Goal: Task Accomplishment & Management: Manage account settings

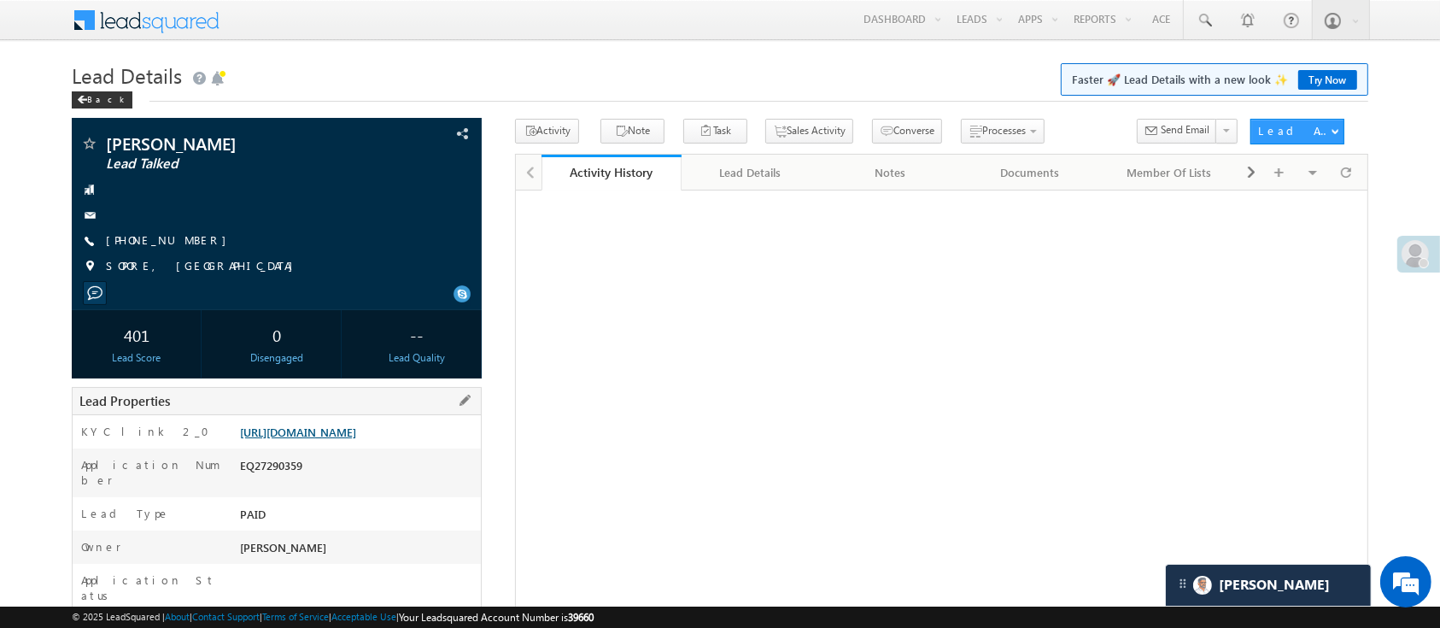
click at [356, 439] on link "https://angelbroking1-pk3em7sa.customui-test.leadsquared.com?leadId=14d1dbe9-fe…" at bounding box center [298, 432] width 116 height 15
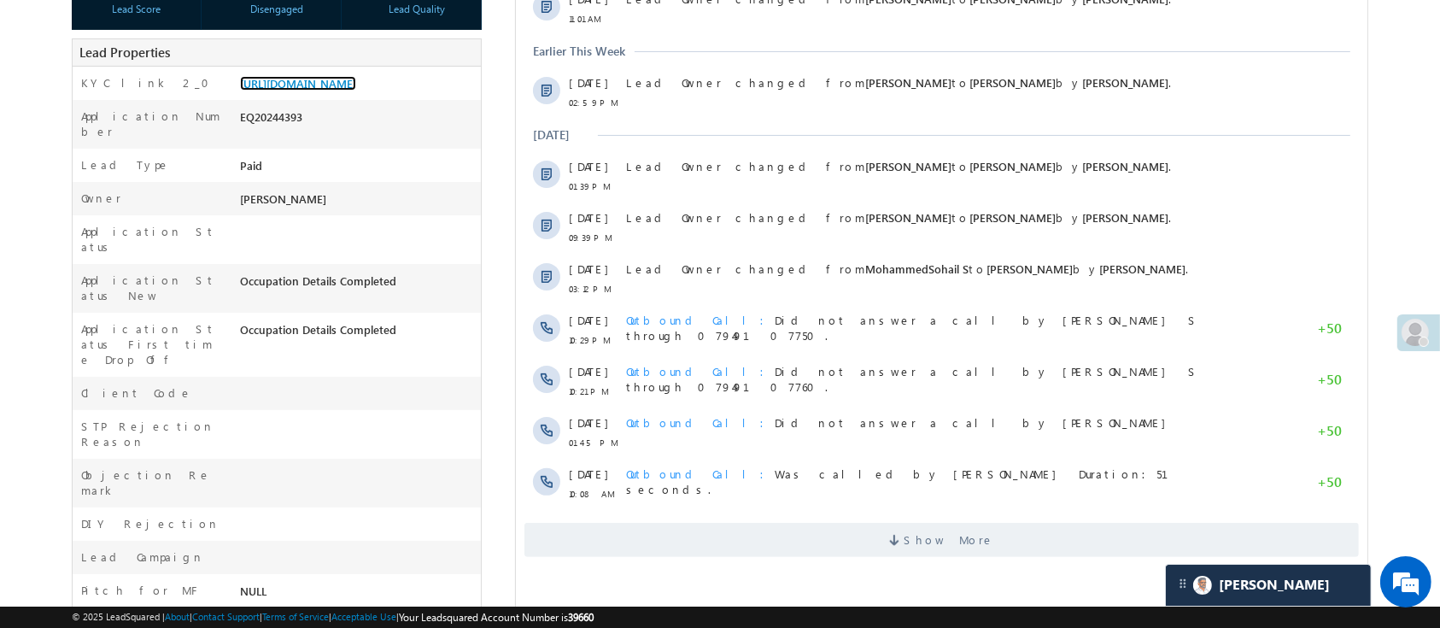
scroll to position [352, 0]
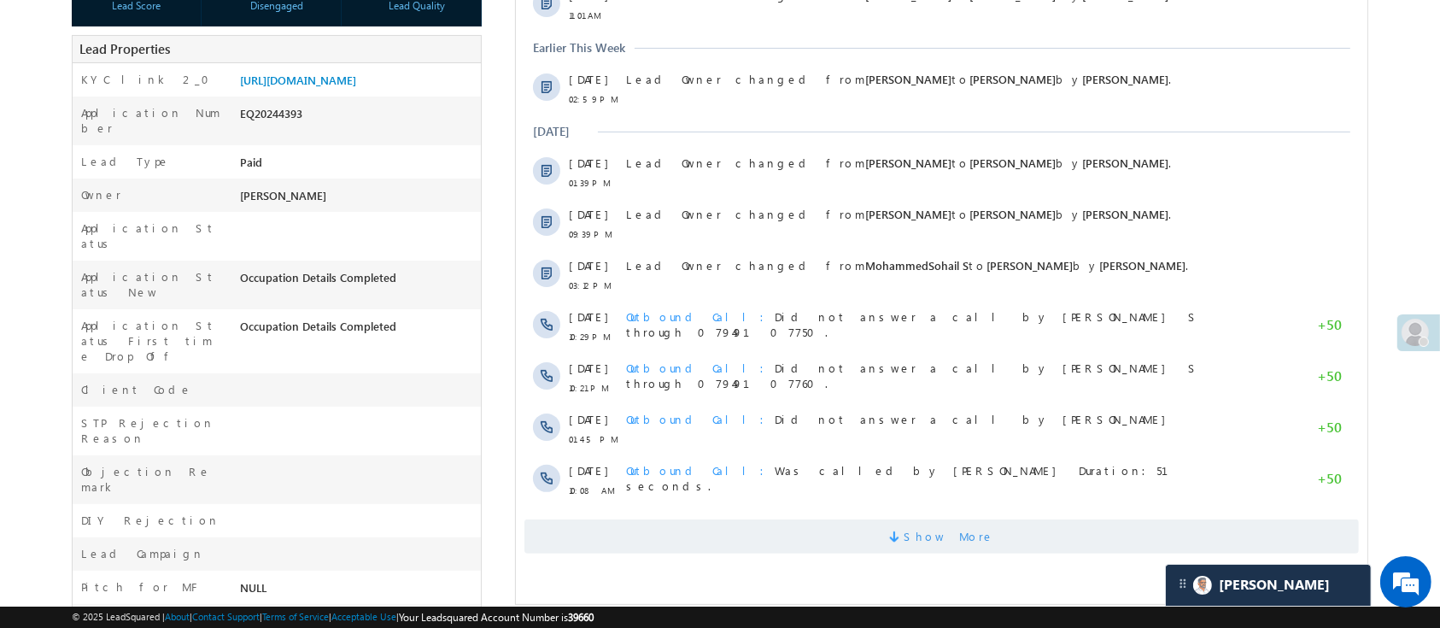
click at [991, 541] on span "Show More" at bounding box center [941, 536] width 834 height 34
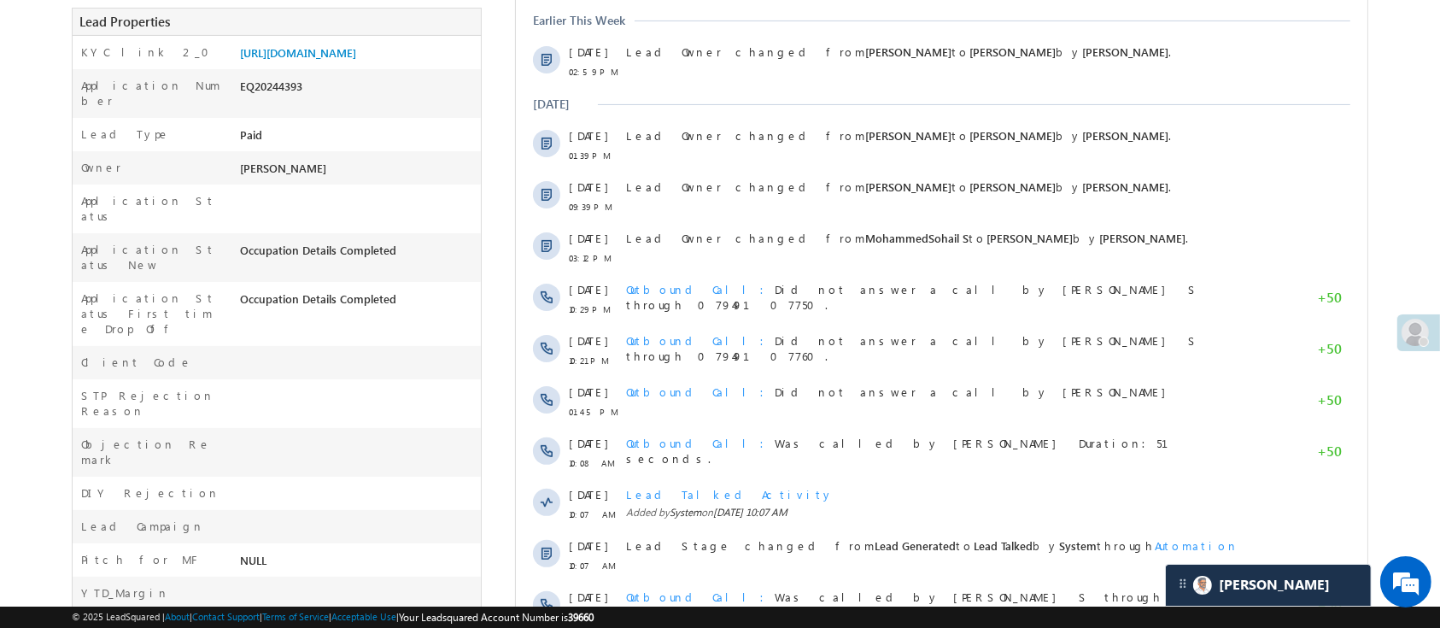
scroll to position [0, 0]
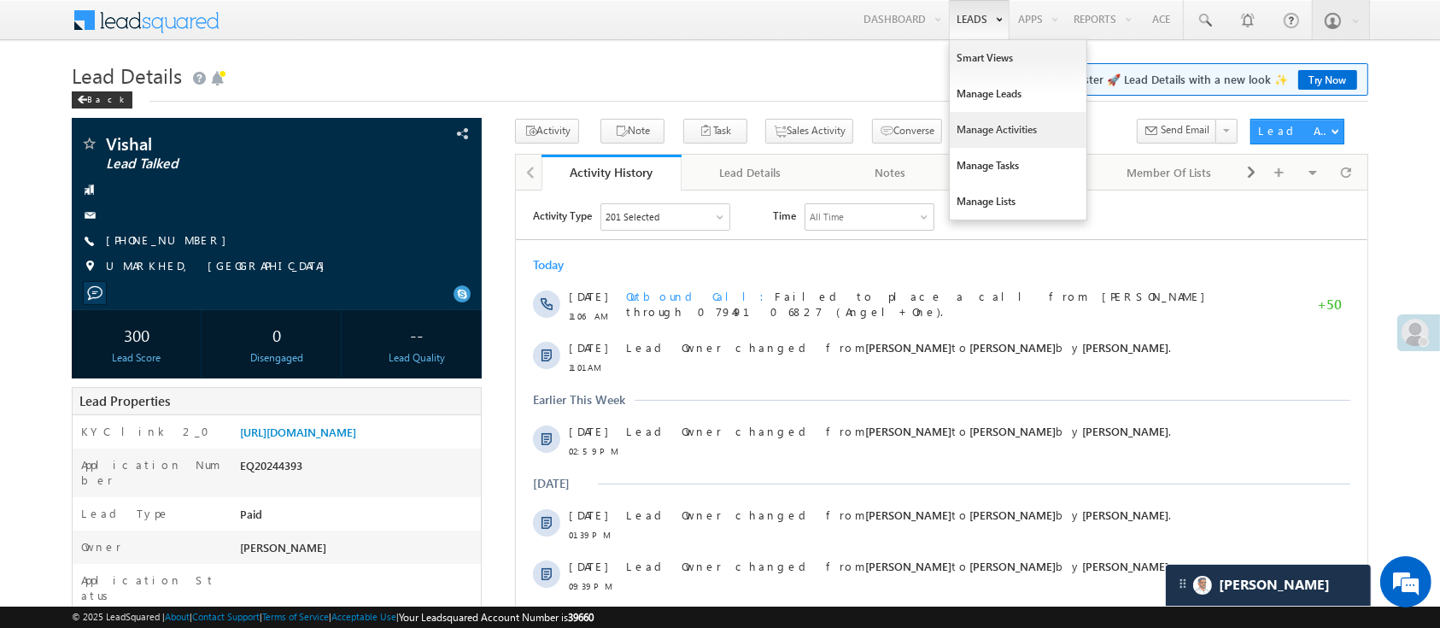
click at [1016, 122] on link "Manage Activities" at bounding box center [1018, 130] width 137 height 36
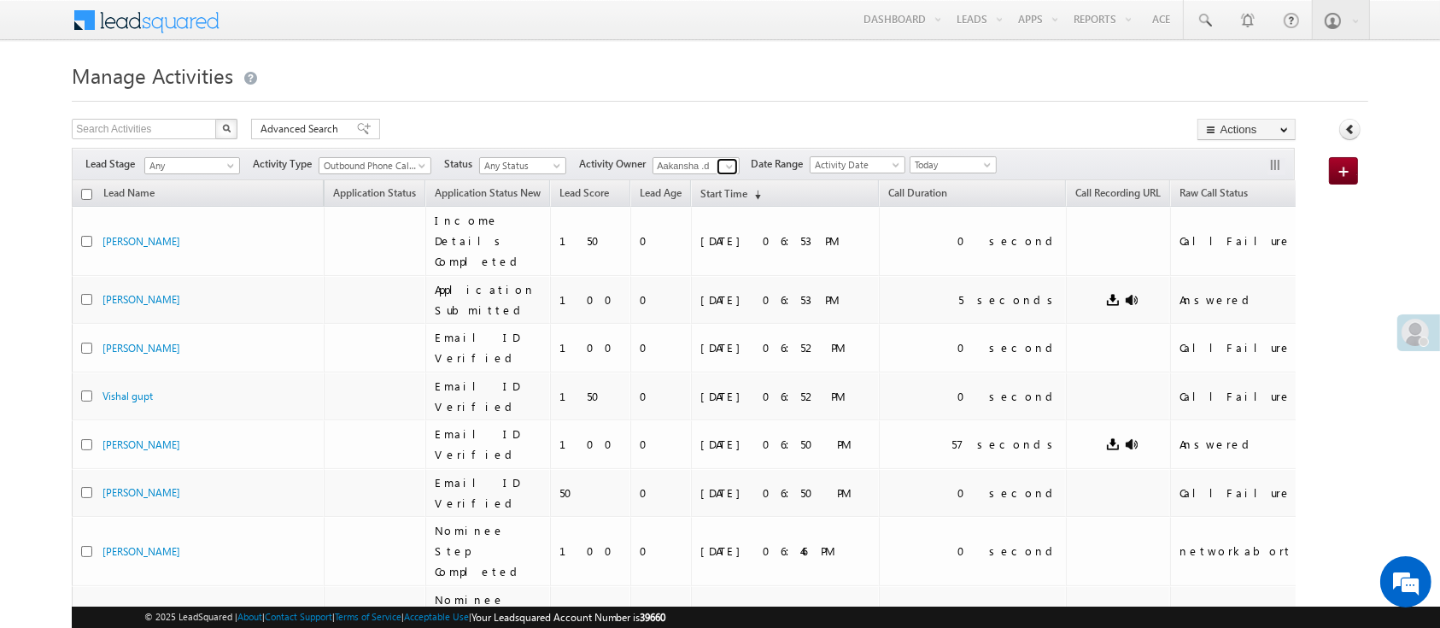
click at [729, 167] on span at bounding box center [730, 167] width 14 height 14
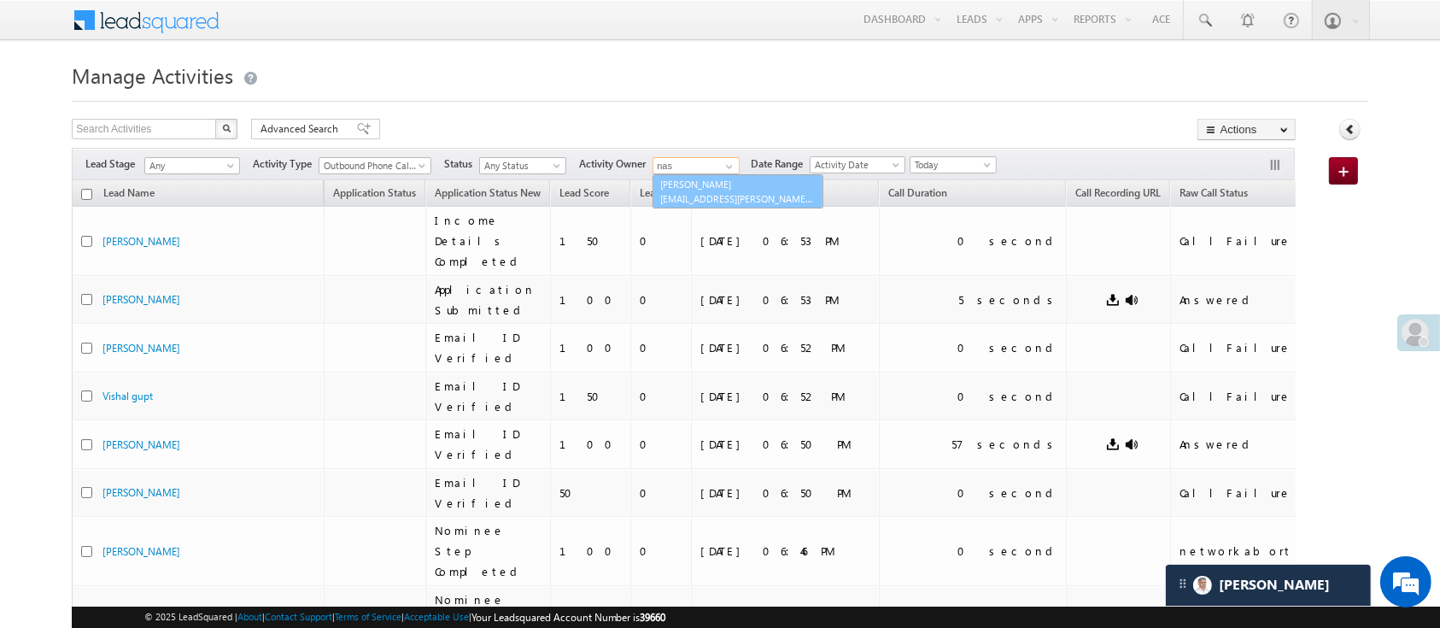
click at [731, 192] on span "Naseeba.Khatoon@angelbroking.com" at bounding box center [737, 198] width 154 height 13
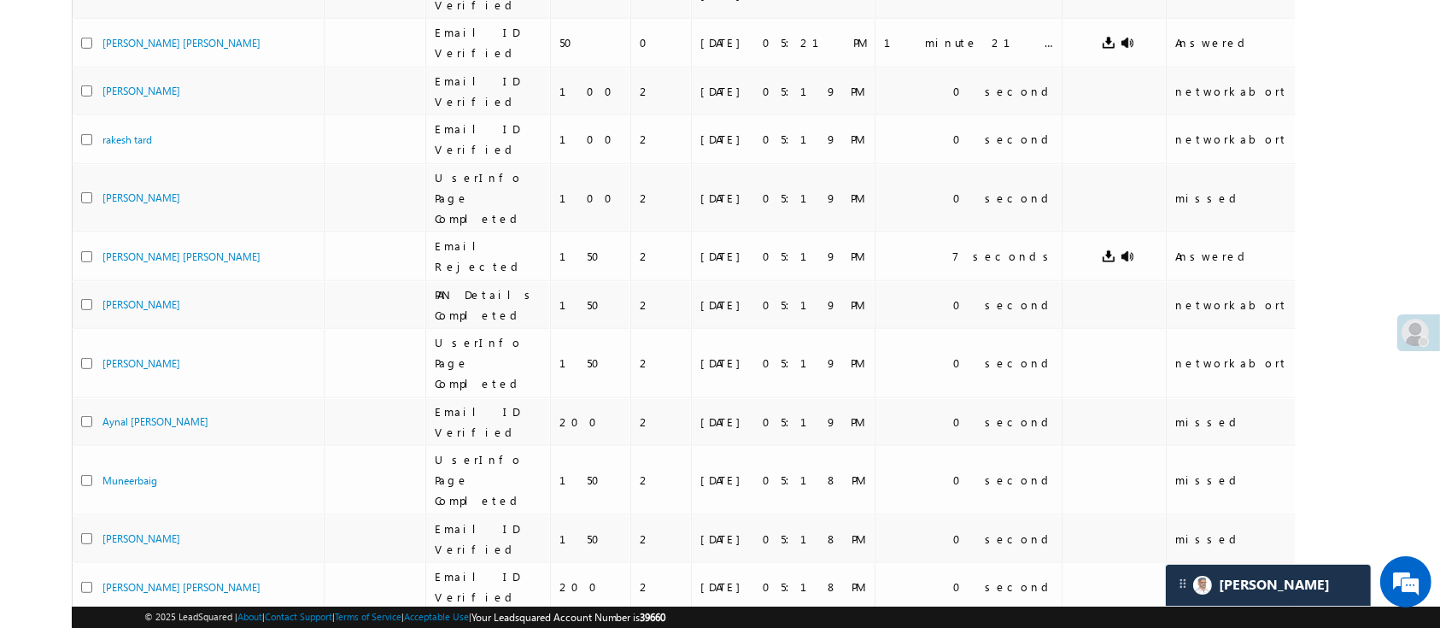
type input "Naseeba Khatoon"
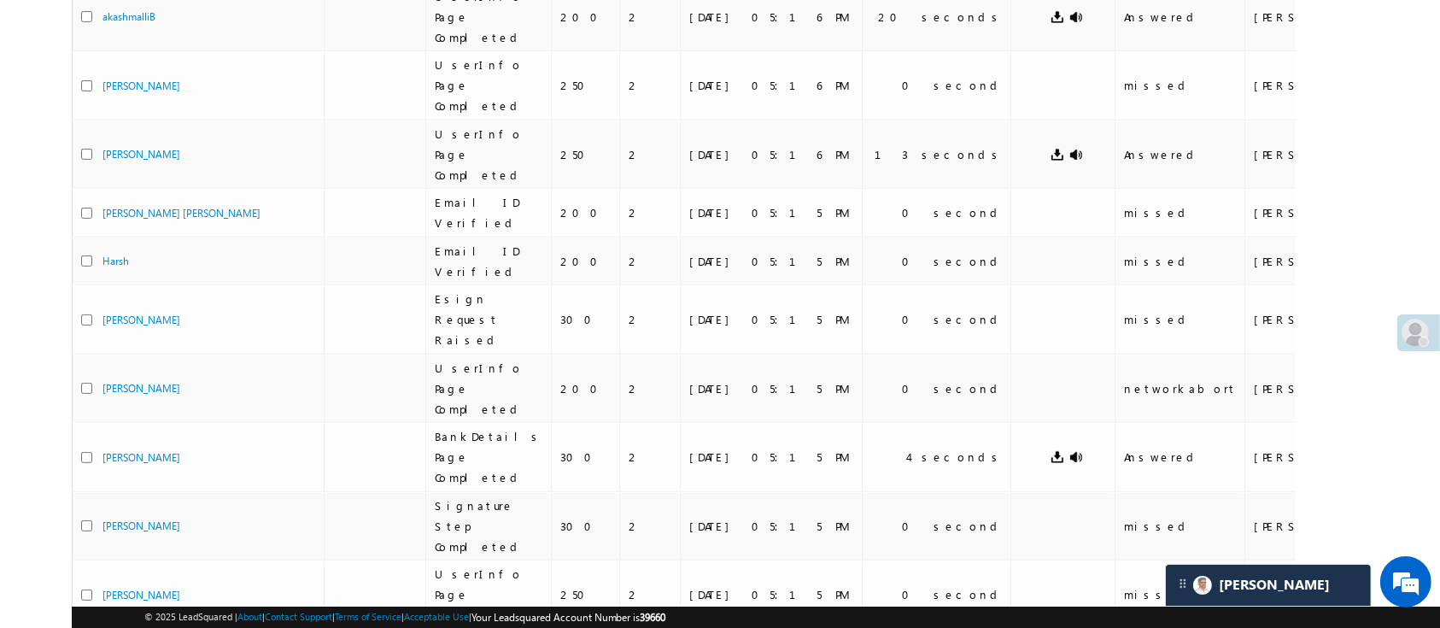
scroll to position [831, 0]
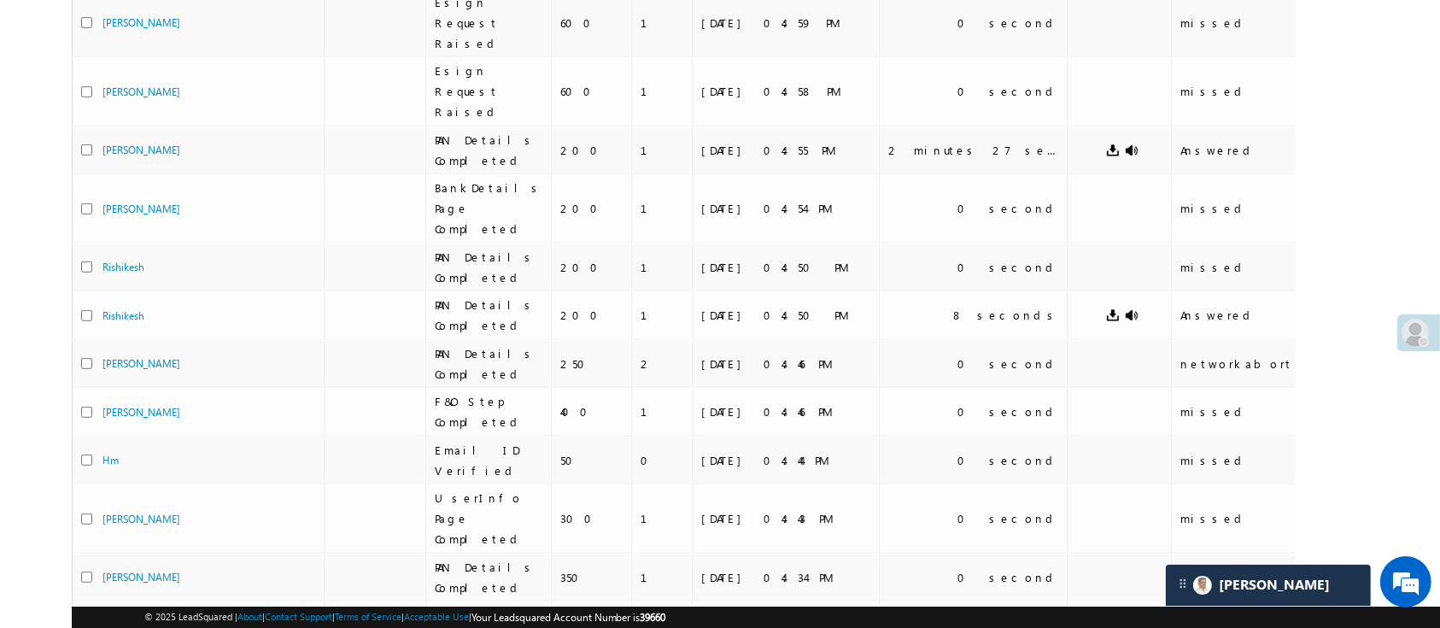
scroll to position [812, 0]
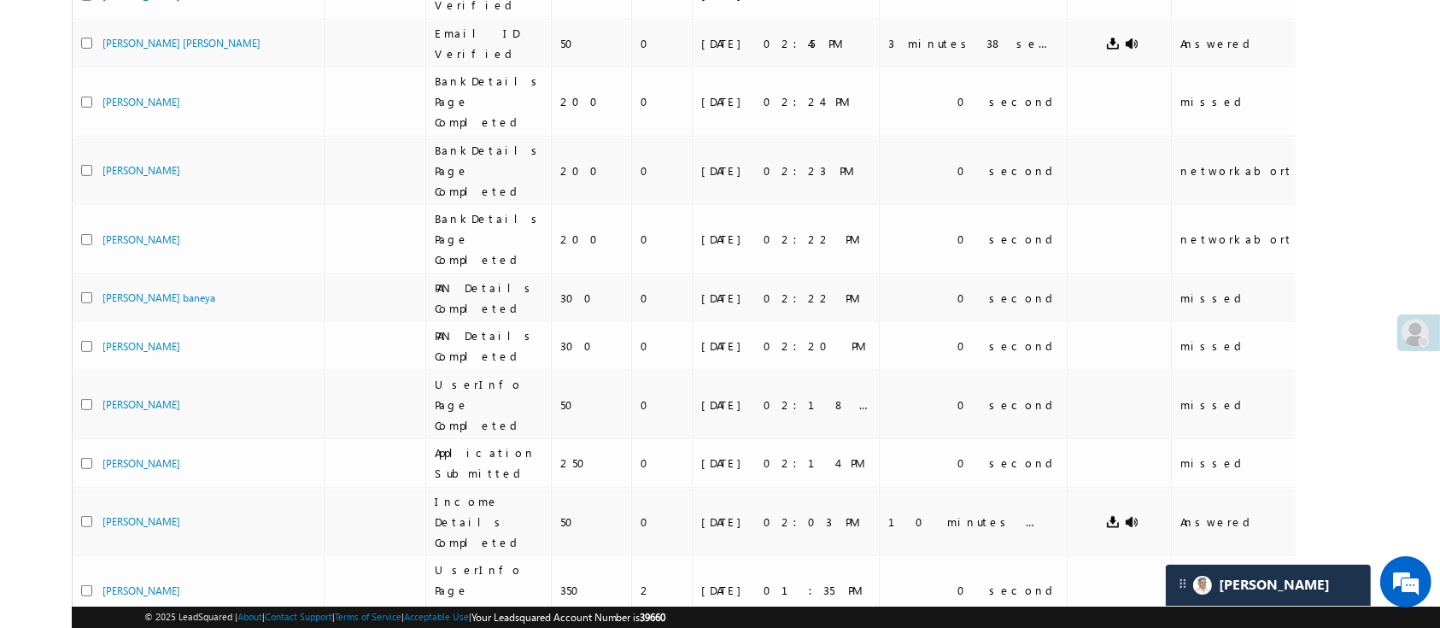
scroll to position [840, 0]
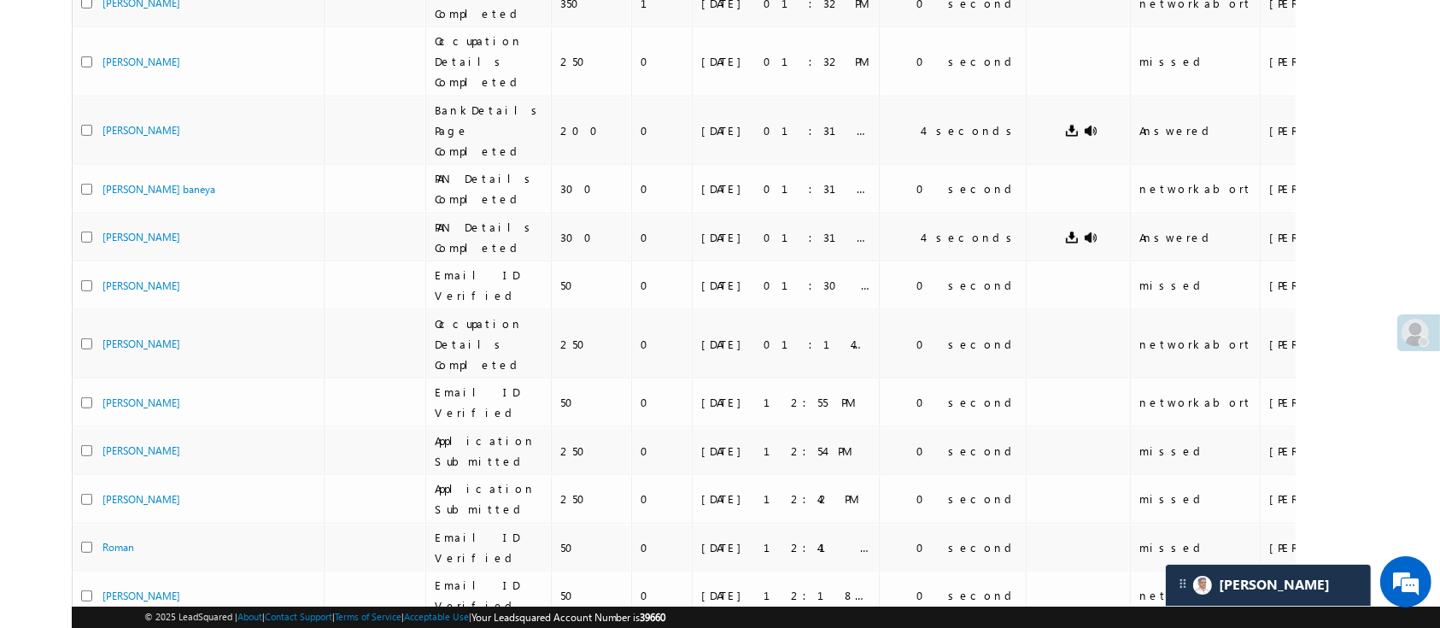
scroll to position [822, 0]
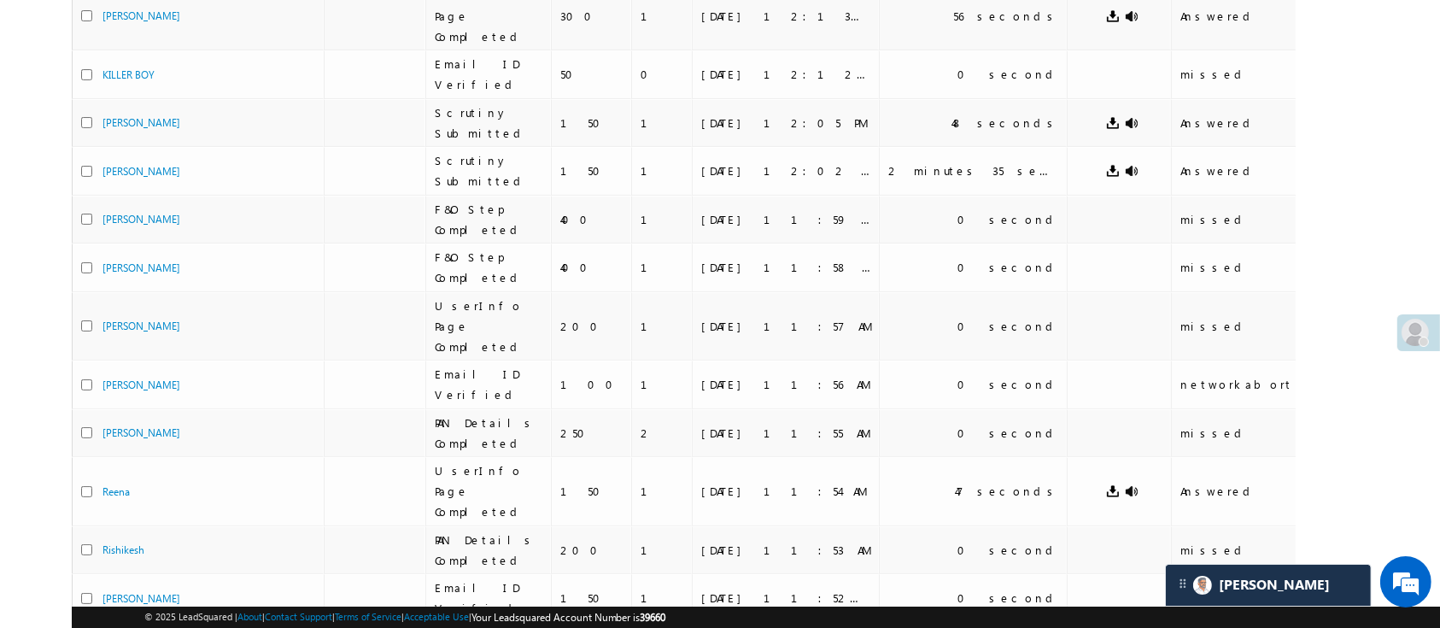
scroll to position [0, 0]
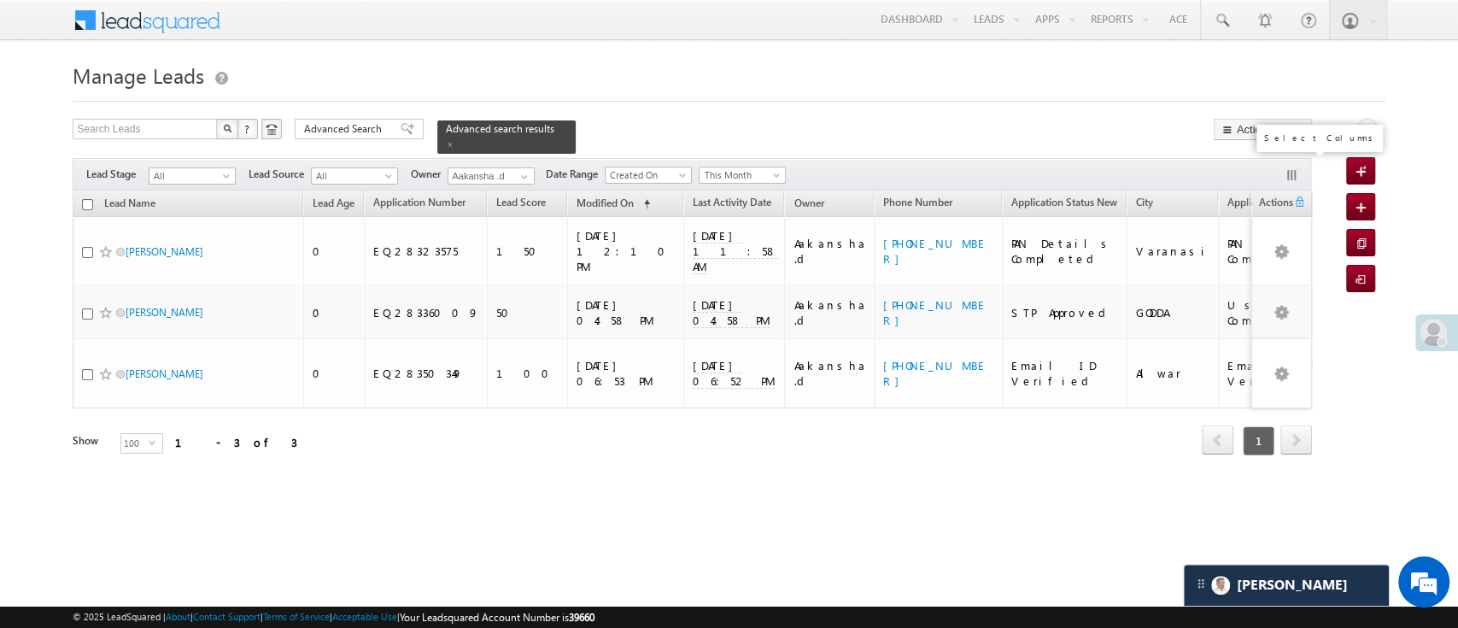
click at [1291, 168] on button "button" at bounding box center [1293, 176] width 17 height 17
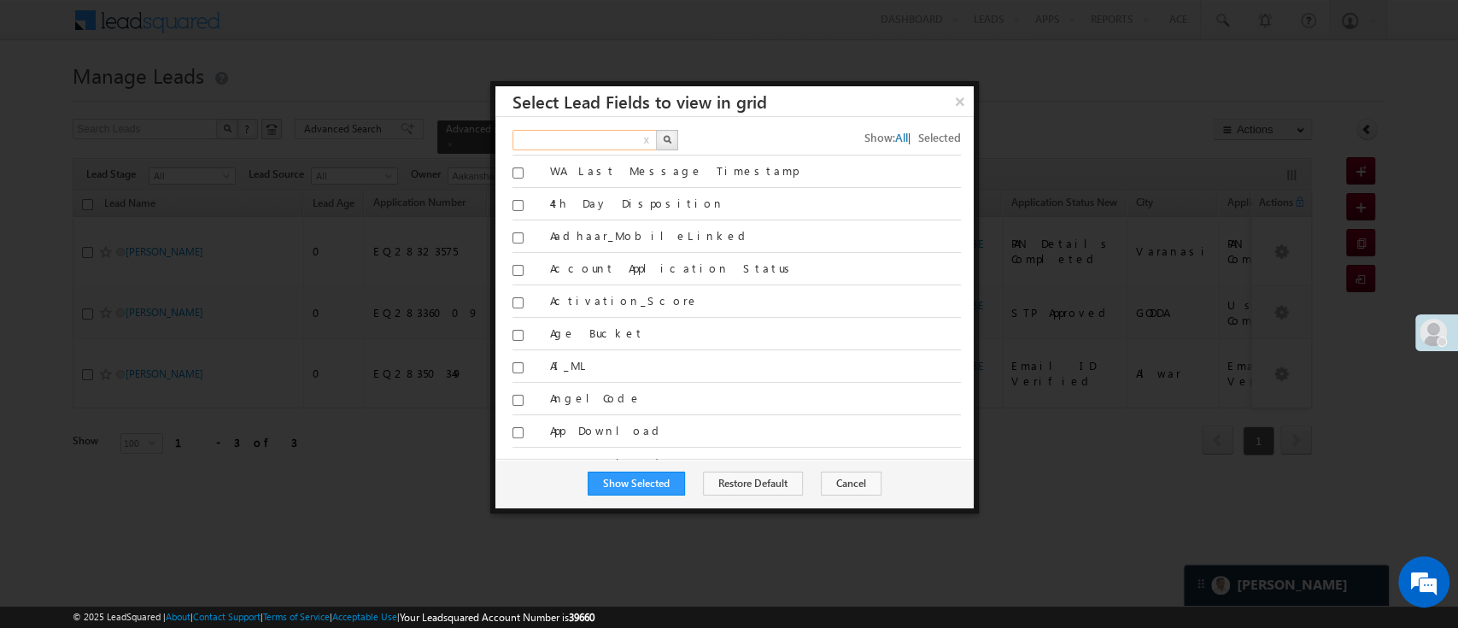
click at [599, 132] on input "text" at bounding box center [585, 140] width 146 height 20
type input "phon"
click at [676, 140] on button "button" at bounding box center [667, 140] width 22 height 20
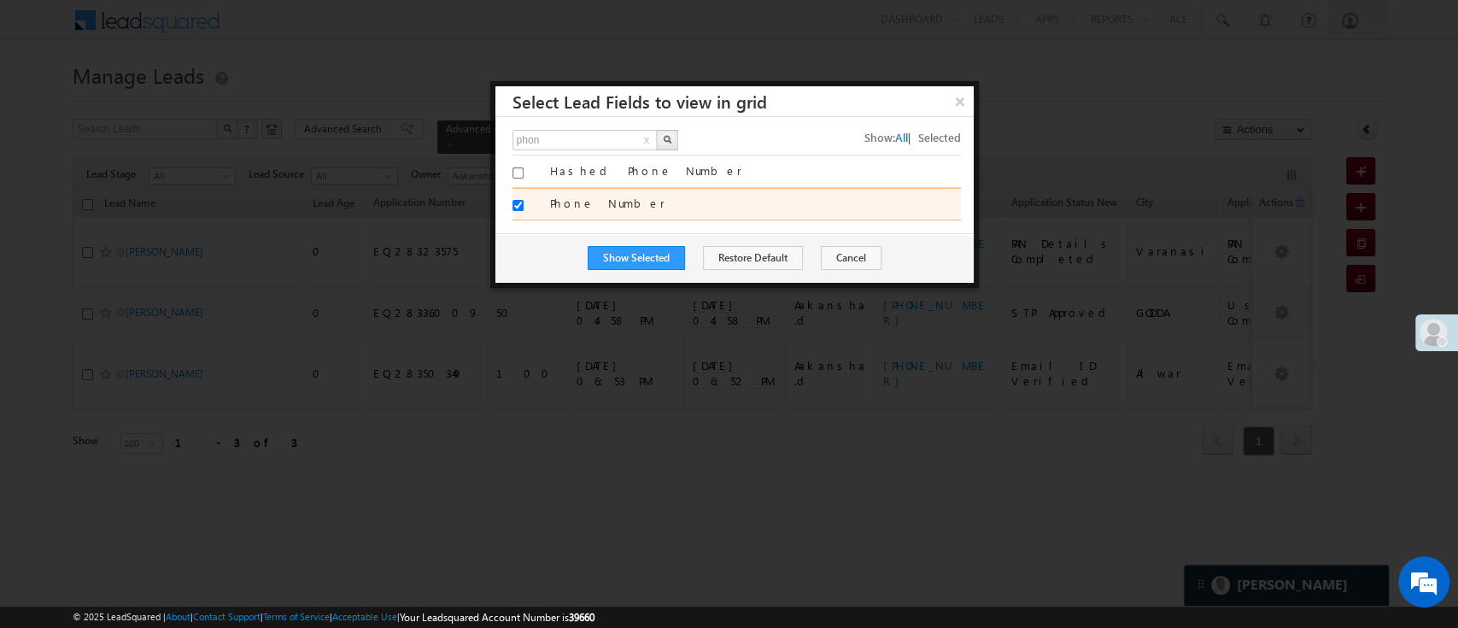
click at [515, 203] on input "Phone Number" at bounding box center [517, 205] width 11 height 11
checkbox input "false"
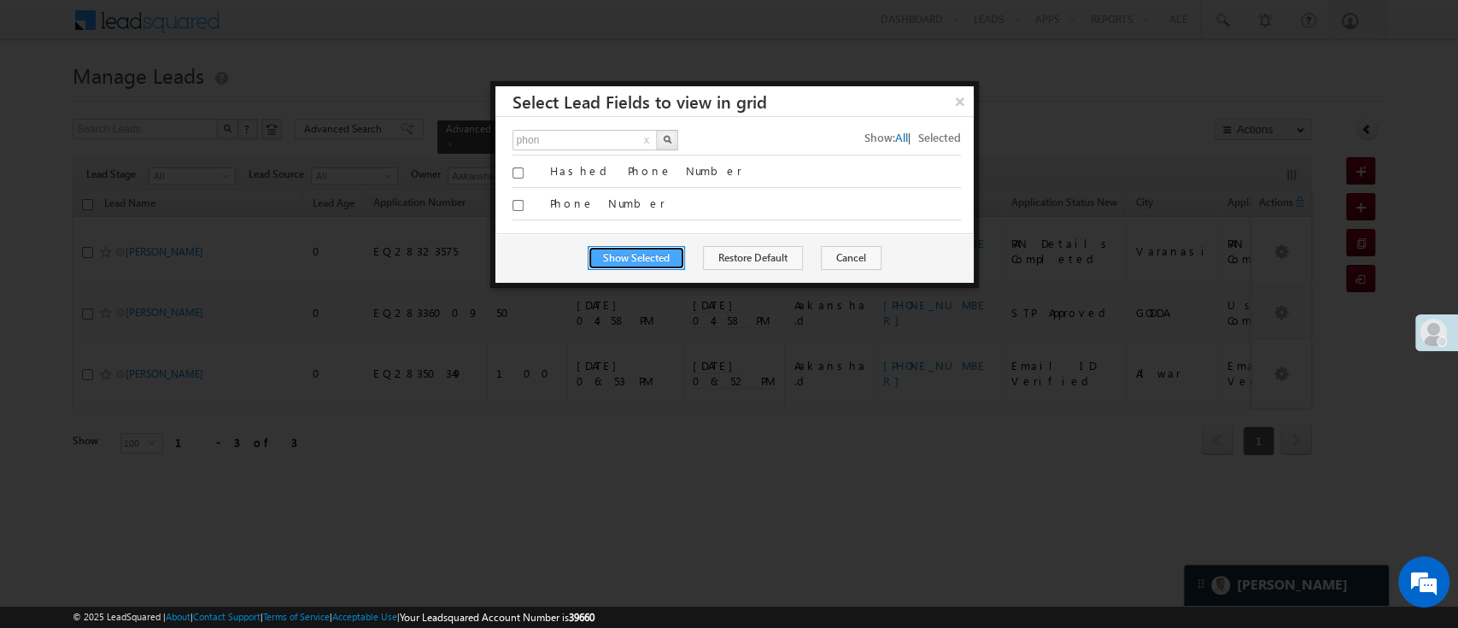
click at [606, 254] on button "Show Selected" at bounding box center [636, 258] width 97 height 24
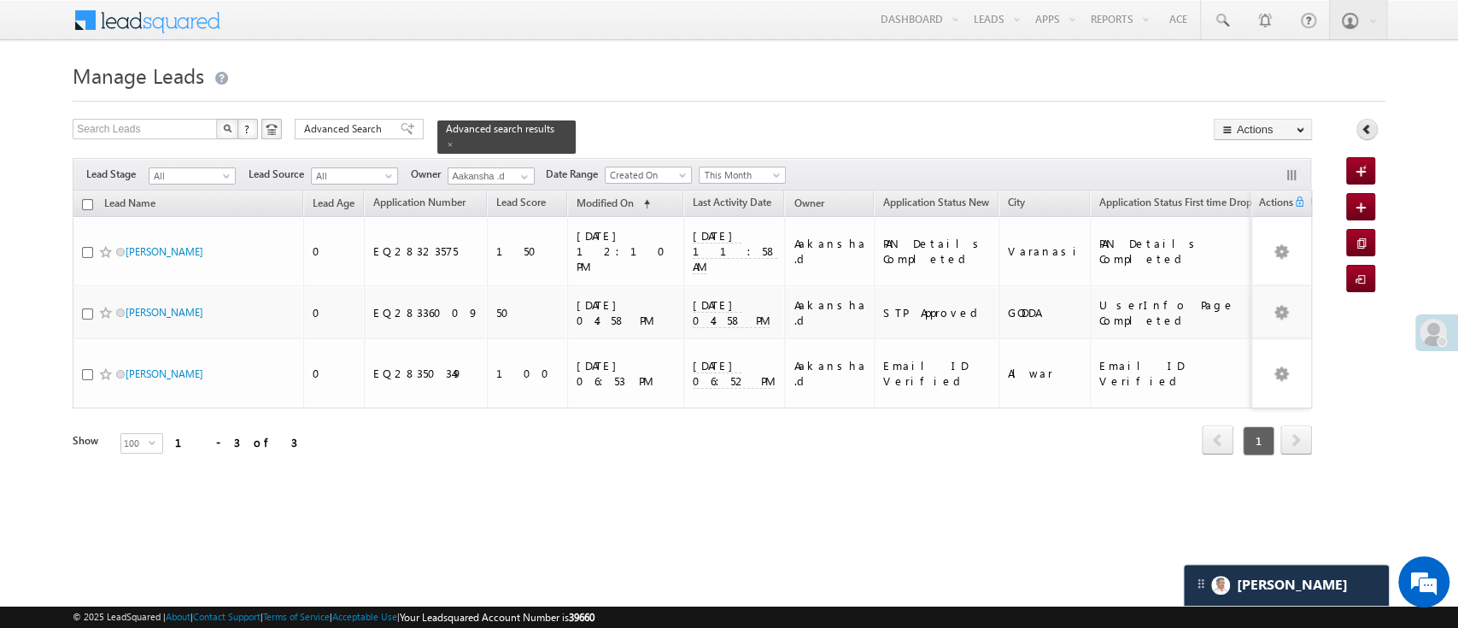
click at [1367, 132] on icon at bounding box center [1367, 129] width 12 height 12
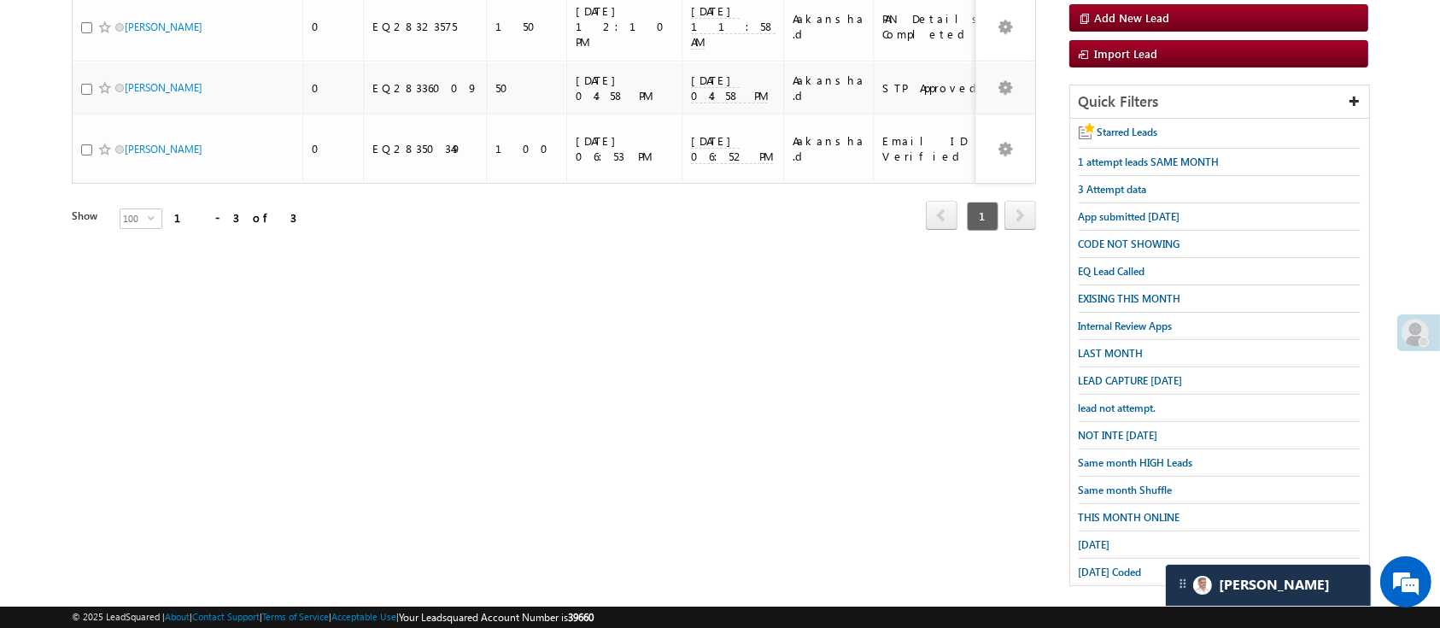
scroll to position [225, 0]
click at [1128, 428] on span "NOT INTE [DATE]" at bounding box center [1118, 434] width 79 height 13
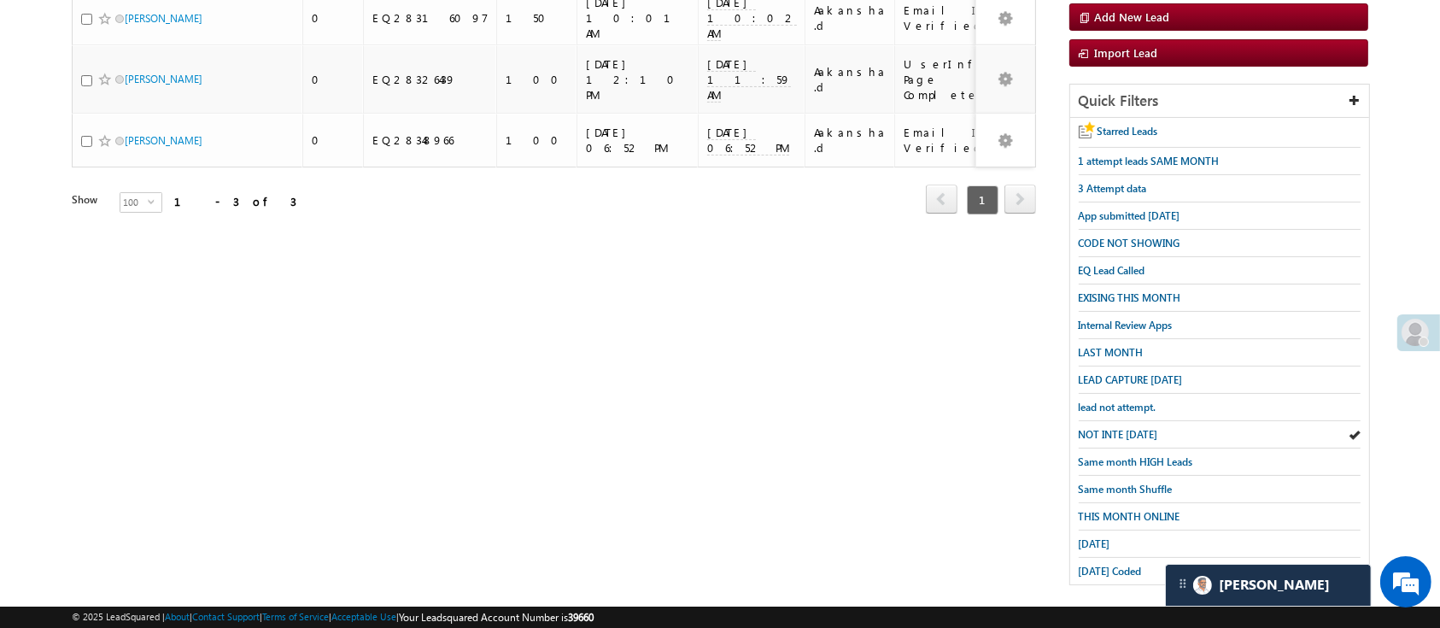
scroll to position [0, 0]
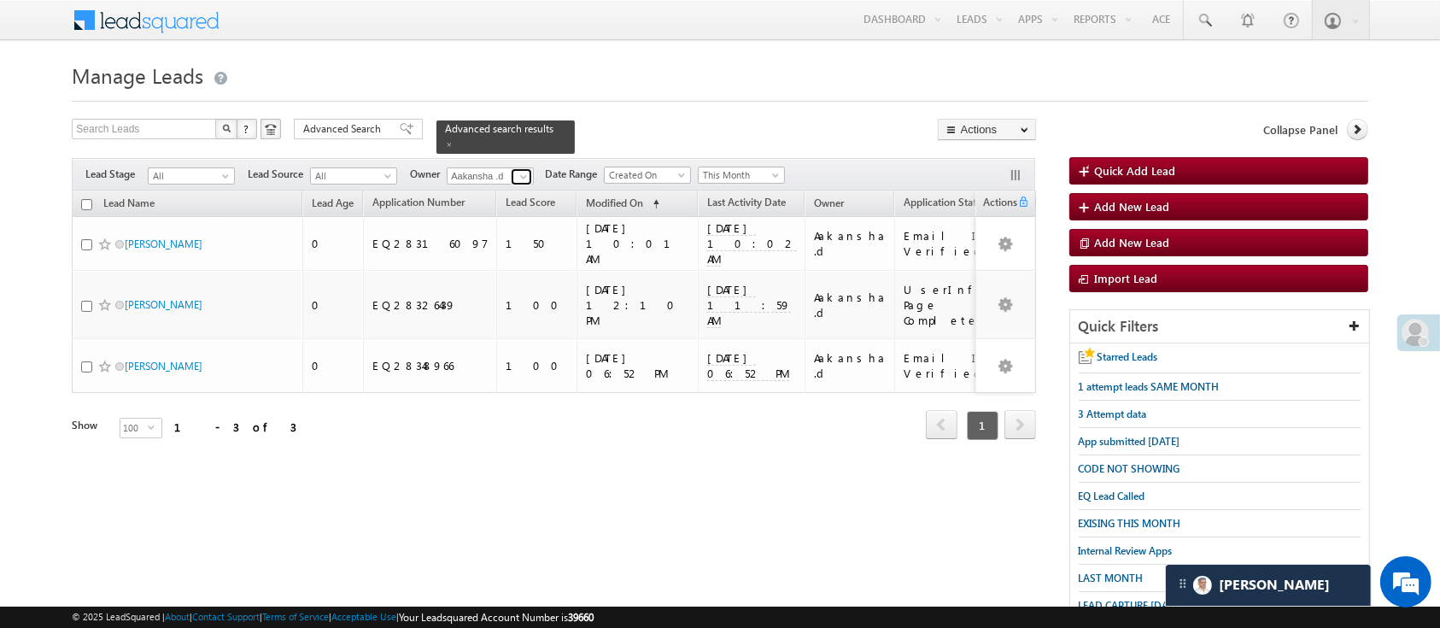
click at [516, 168] on link at bounding box center [521, 176] width 21 height 17
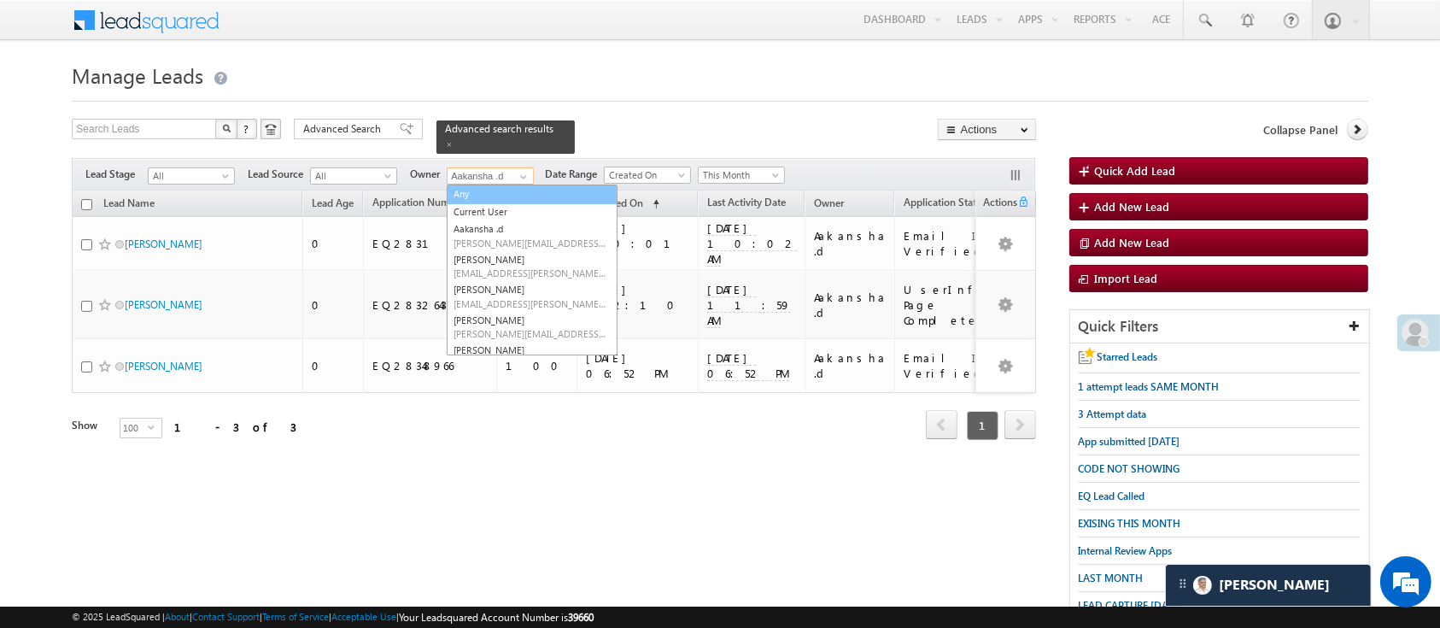
click at [506, 184] on link "Any" at bounding box center [532, 194] width 171 height 20
type input "Any"
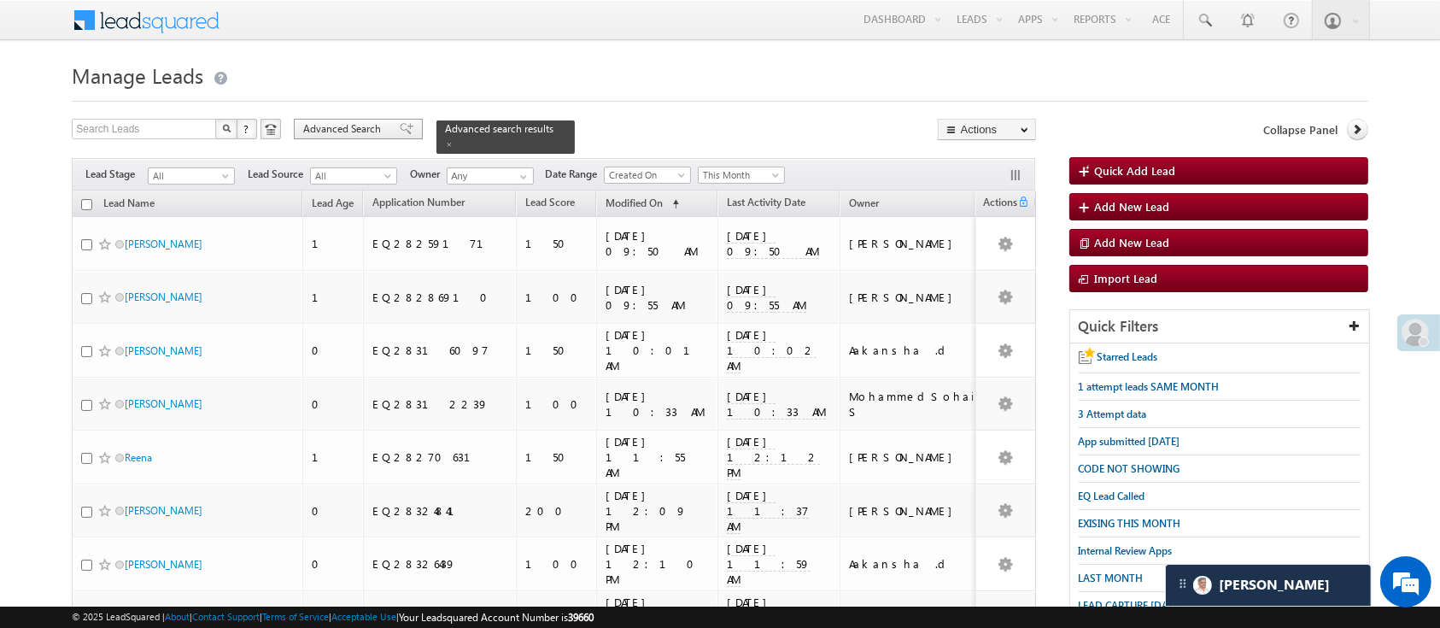
click at [343, 128] on span "Advanced Search" at bounding box center [344, 128] width 83 height 15
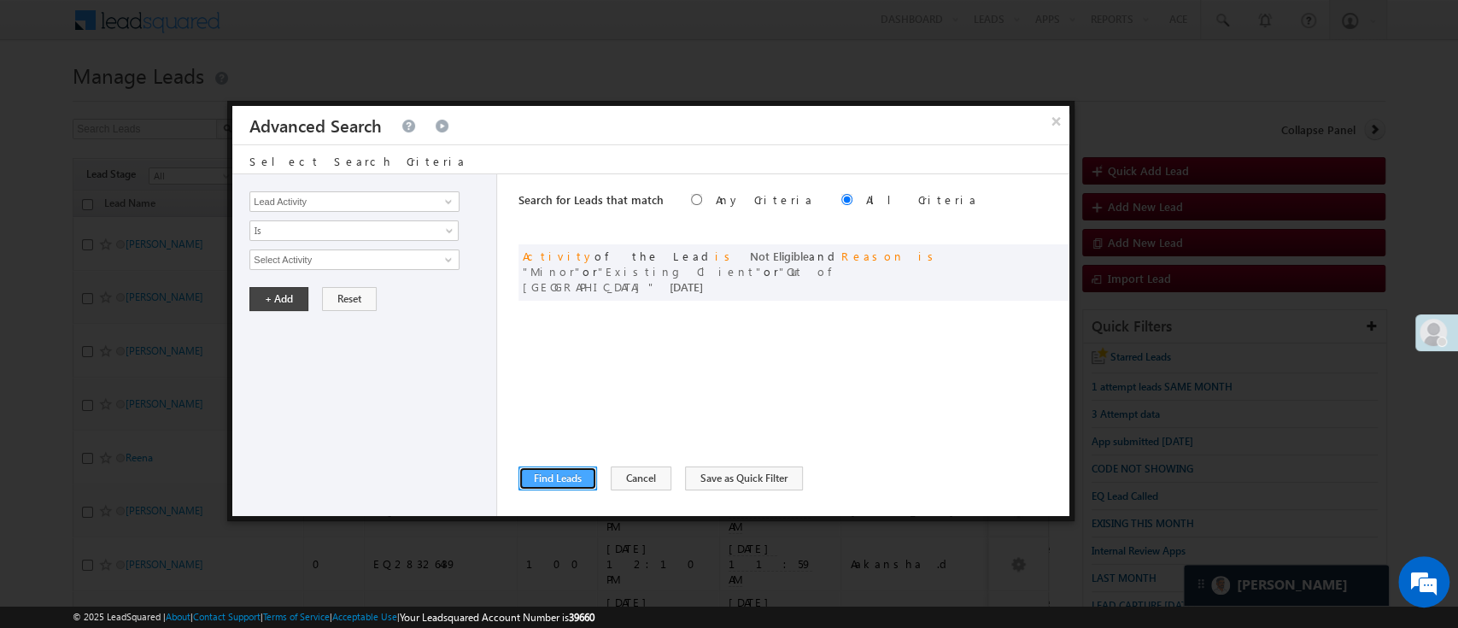
click at [561, 477] on button "Find Leads" at bounding box center [557, 478] width 79 height 24
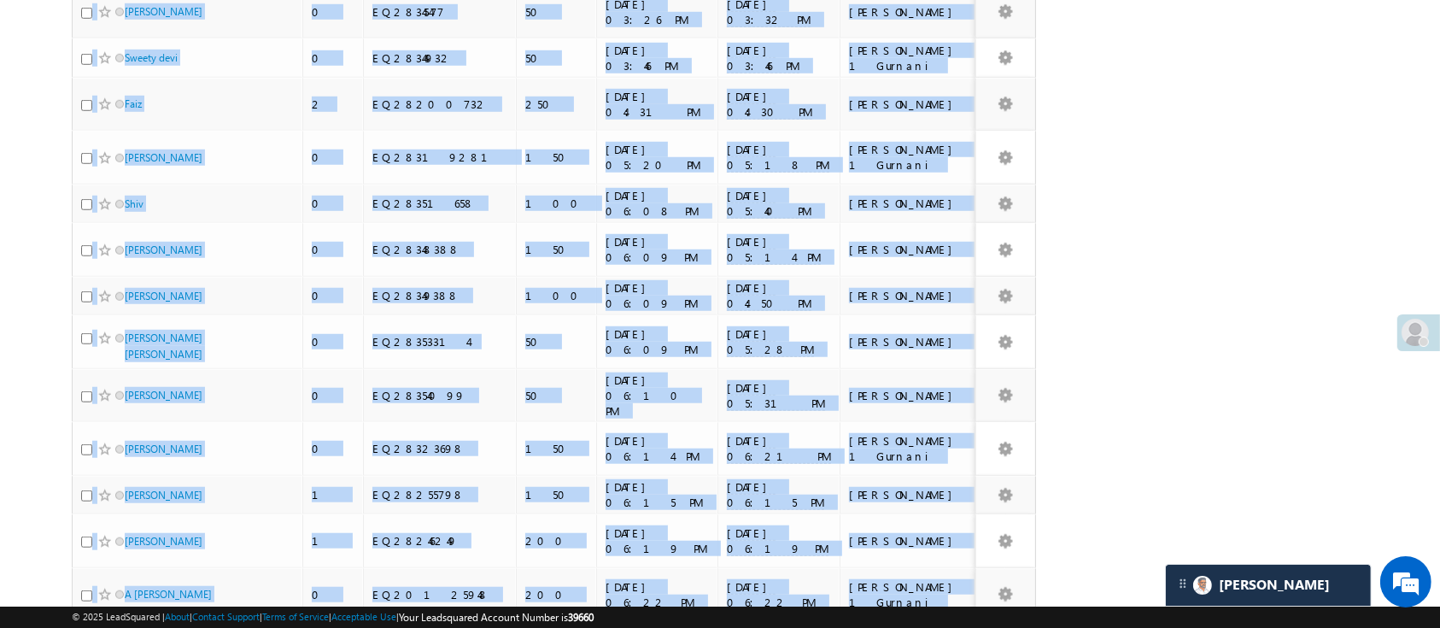
scroll to position [1443, 0]
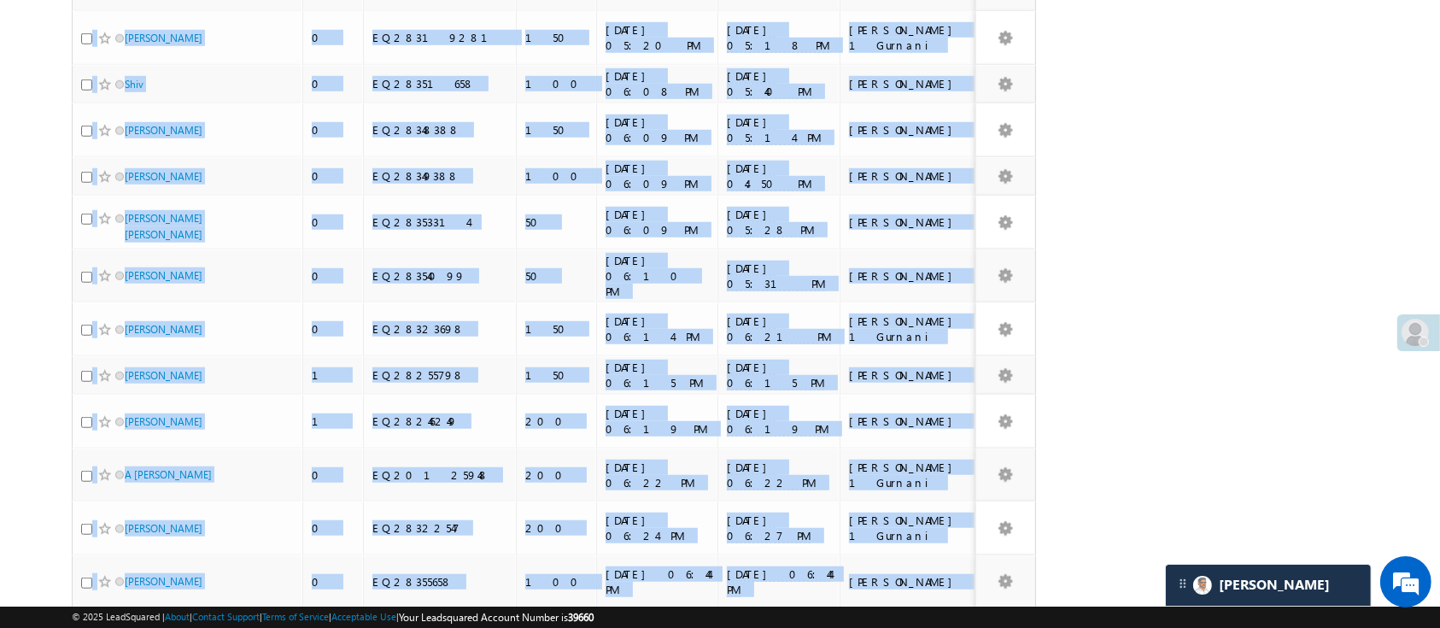
drag, startPoint x: 97, startPoint y: 93, endPoint x: 946, endPoint y: 463, distance: 926.1
copy tbody "rashmita m dhanani 1 EQ28259171 150 09/04/25 09:50 AM 09/04/25 09:50 AM Hemant …"
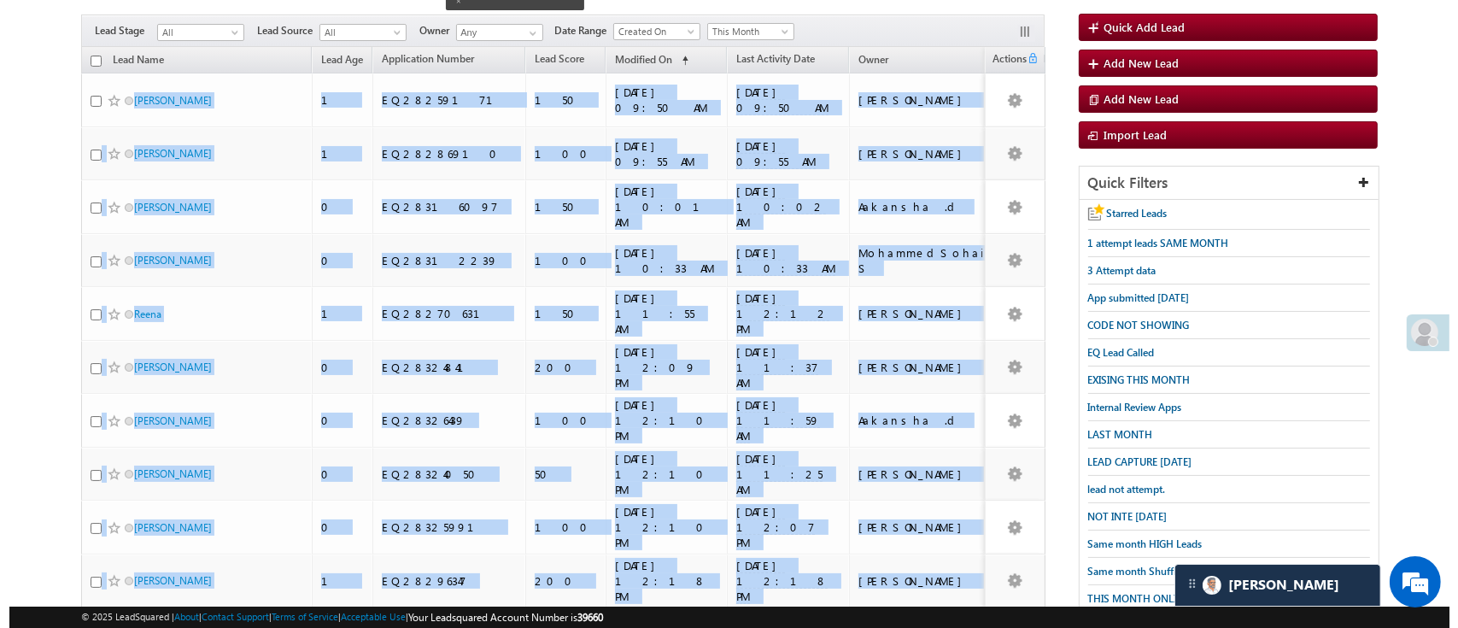
scroll to position [0, 0]
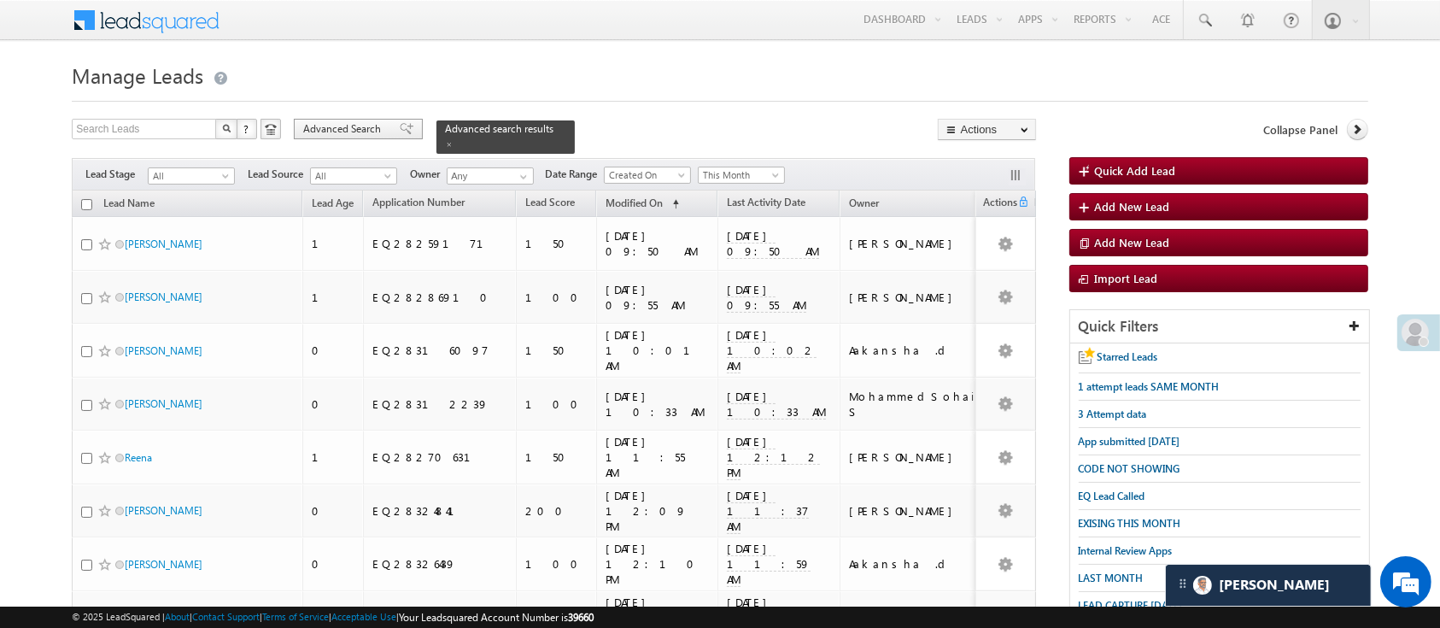
click at [367, 123] on span "Advanced Search" at bounding box center [344, 128] width 83 height 15
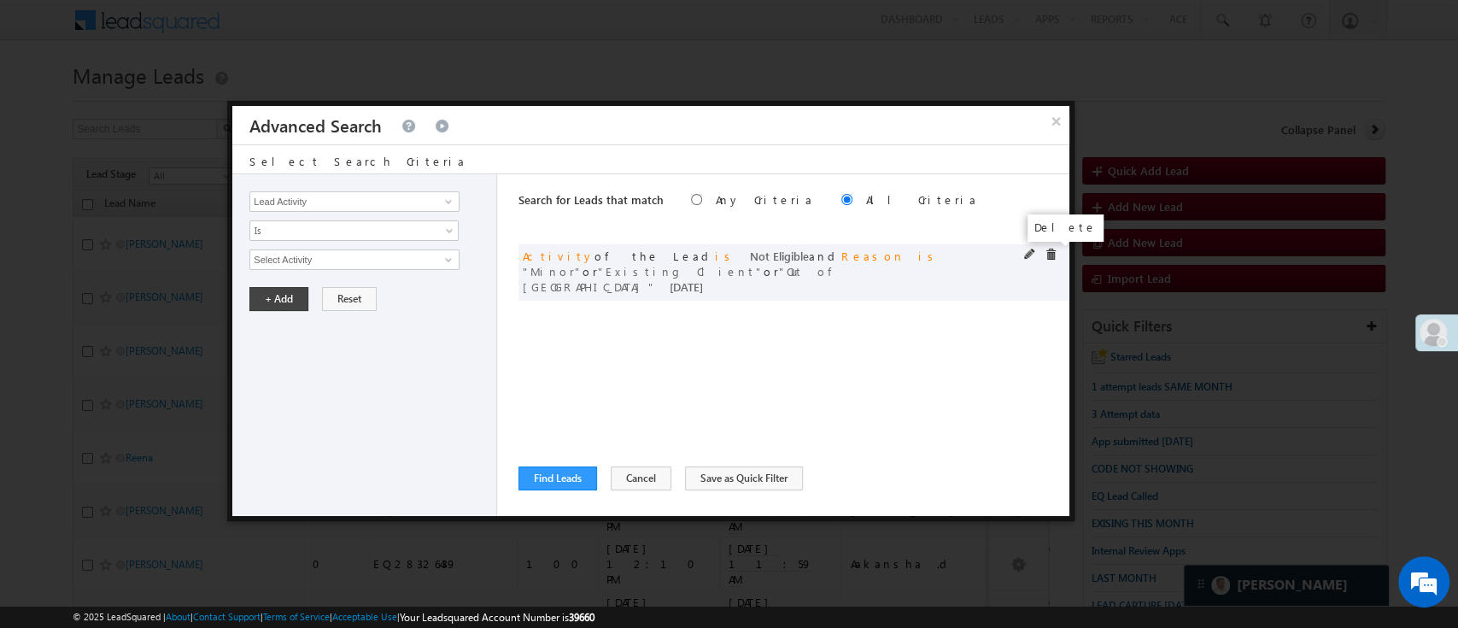
click at [1053, 253] on span at bounding box center [1051, 255] width 12 height 12
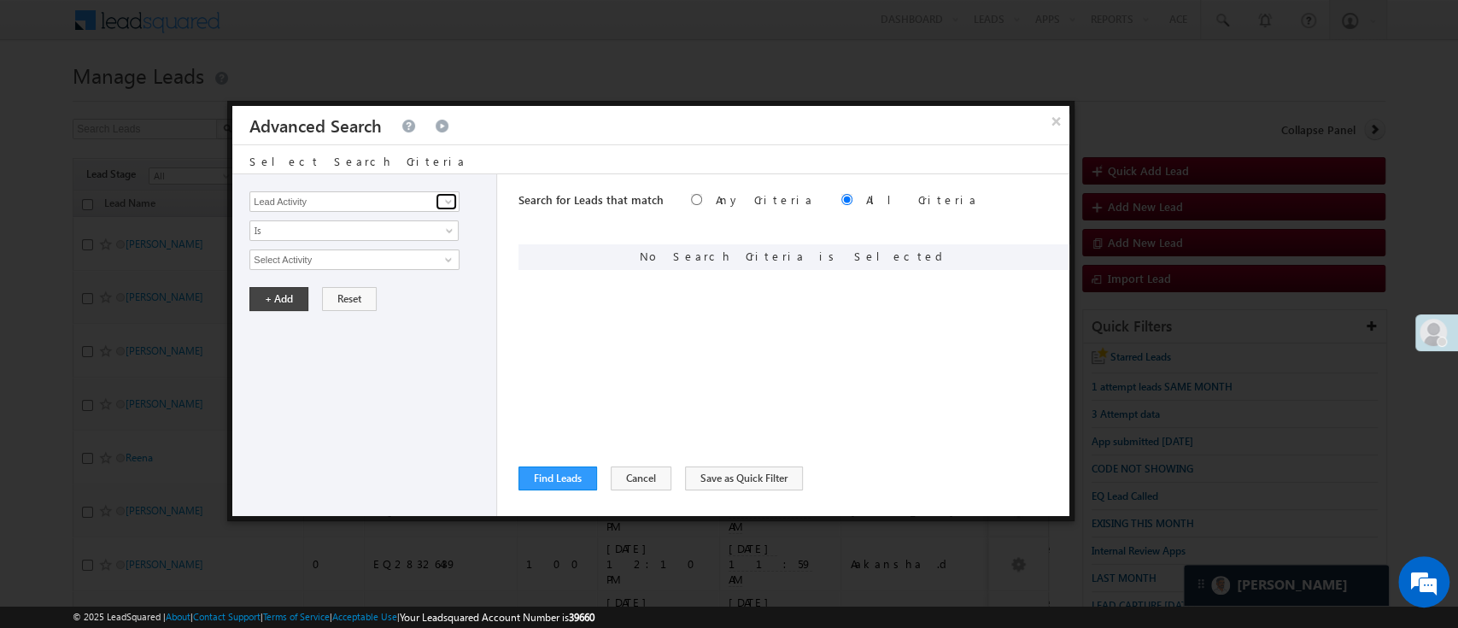
click at [443, 195] on span at bounding box center [449, 202] width 14 height 14
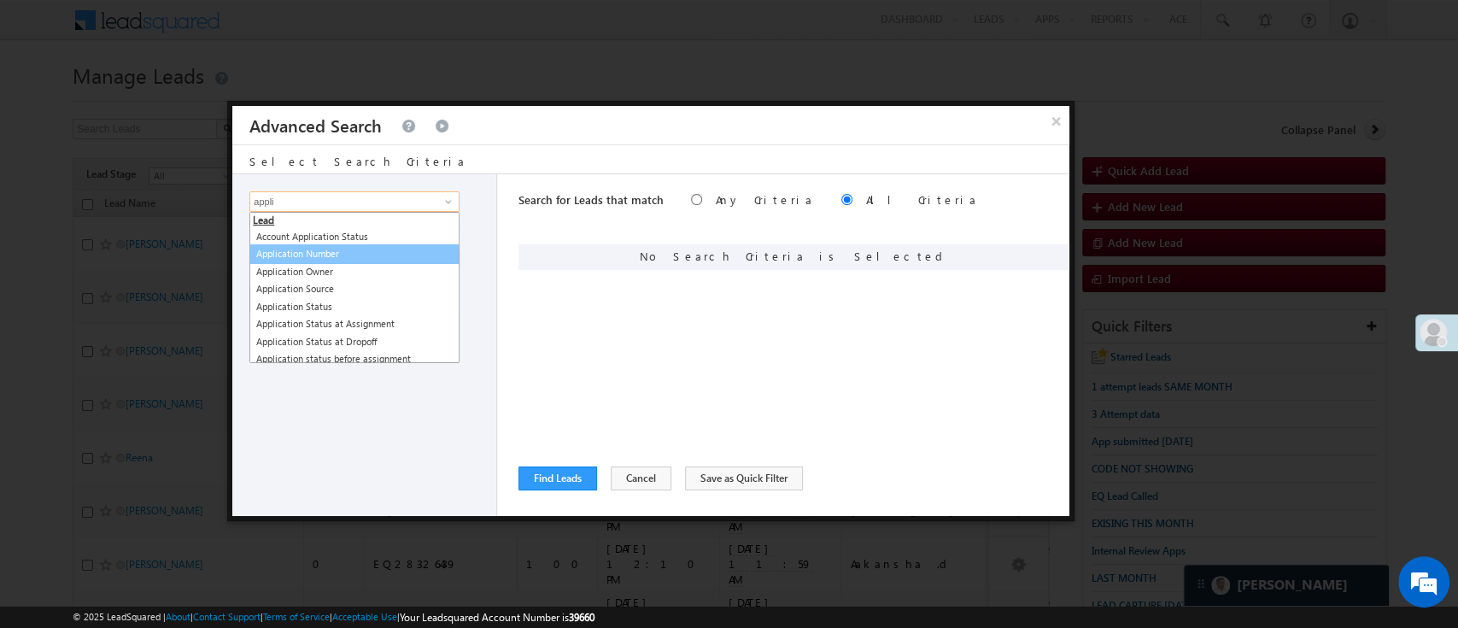
click at [364, 256] on link "Application Number" at bounding box center [354, 254] width 210 height 20
click at [365, 248] on link "Application Number" at bounding box center [354, 254] width 210 height 20
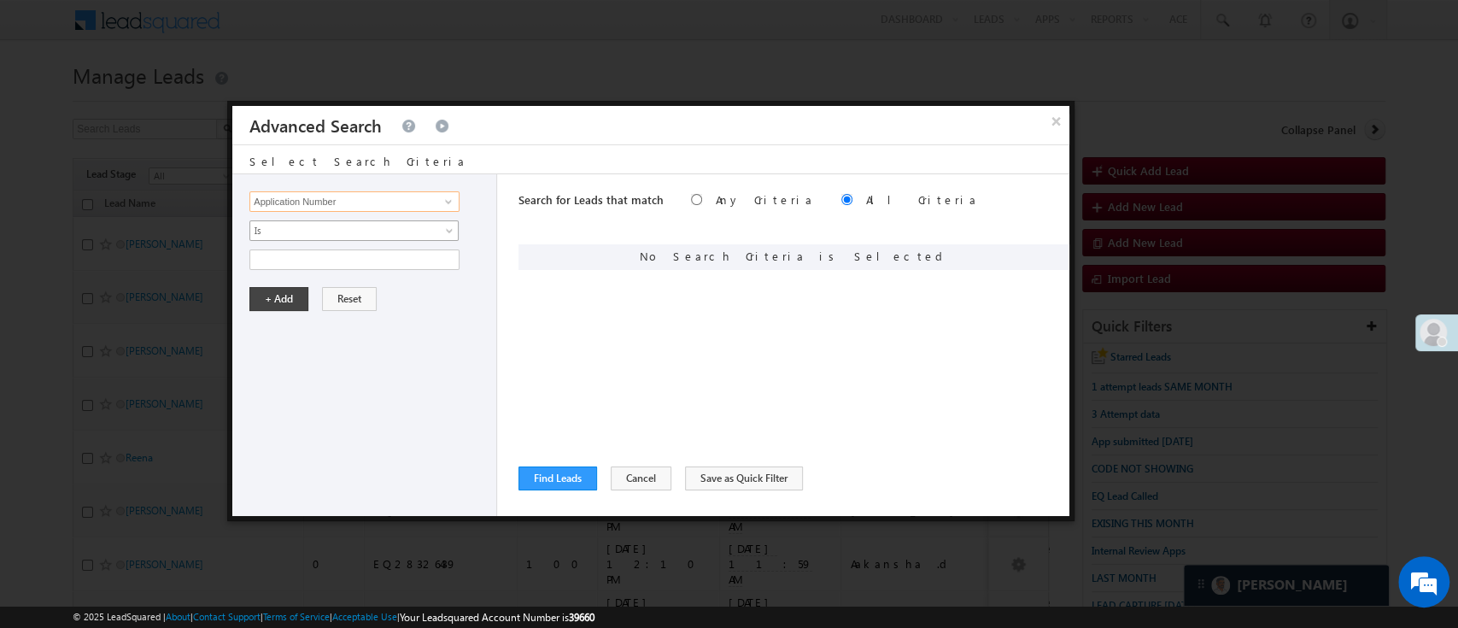
type input "Application Number"
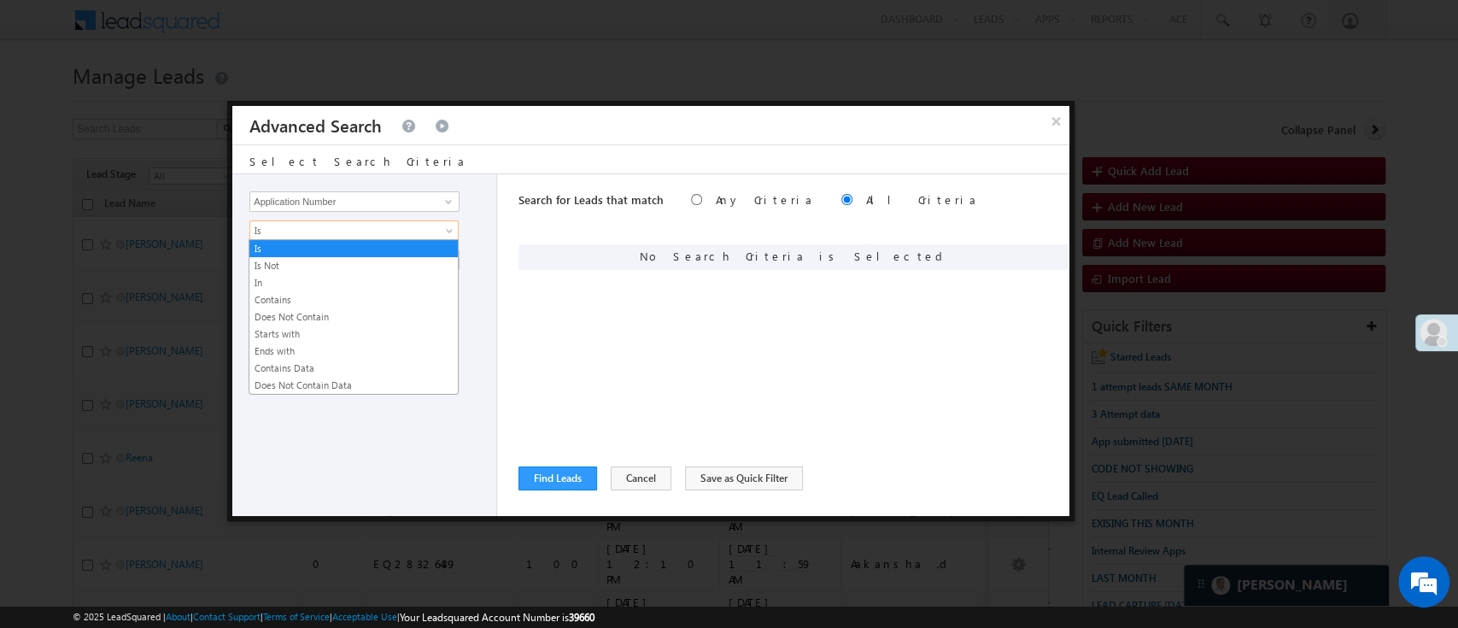
click at [360, 223] on span "Is" at bounding box center [342, 230] width 185 height 15
click at [317, 280] on link "In" at bounding box center [353, 282] width 208 height 15
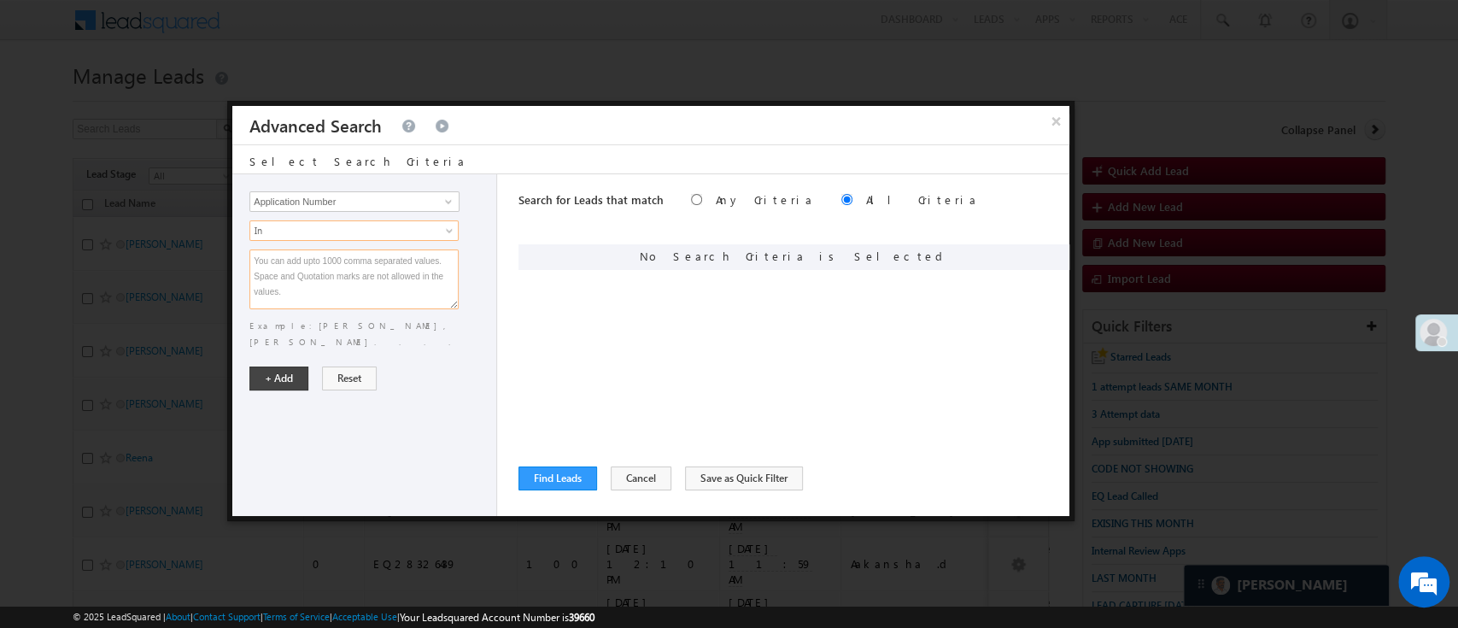
click at [317, 278] on textarea at bounding box center [353, 279] width 209 height 60
paste textarea "EQ21948899 EQ24277309 EQ28193398 EQ27874045 EQ28234252"
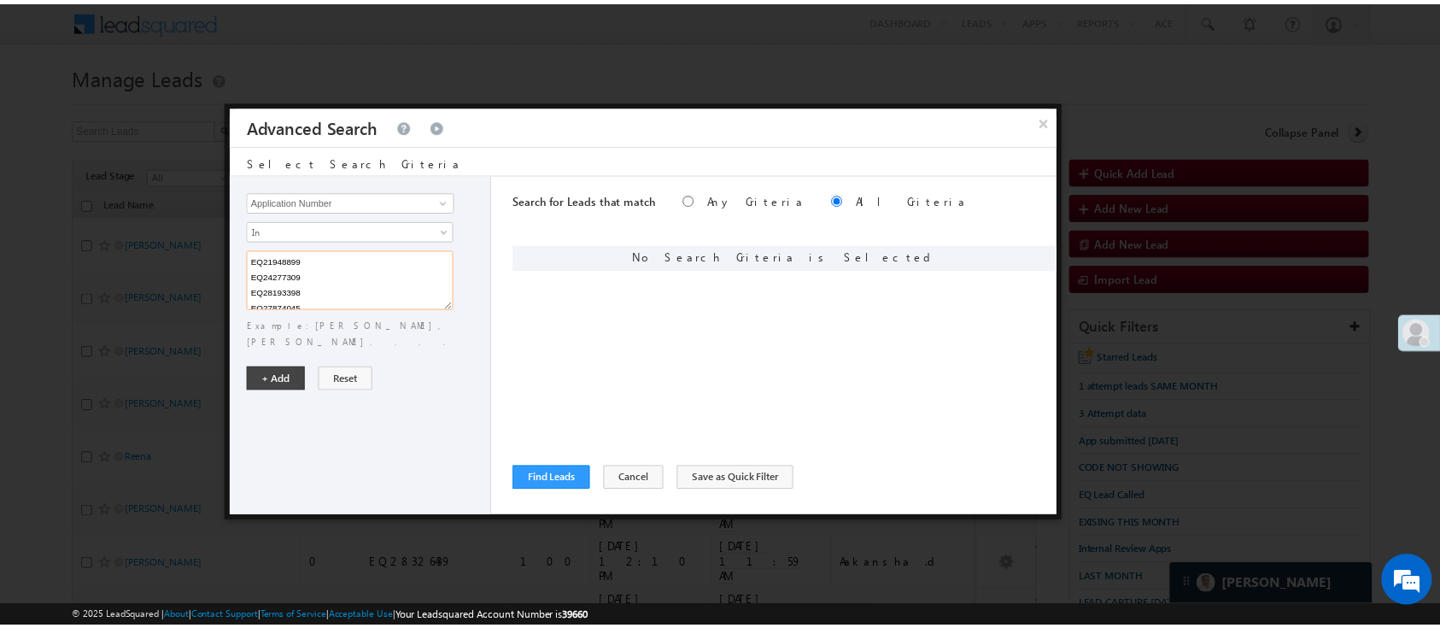
scroll to position [19, 0]
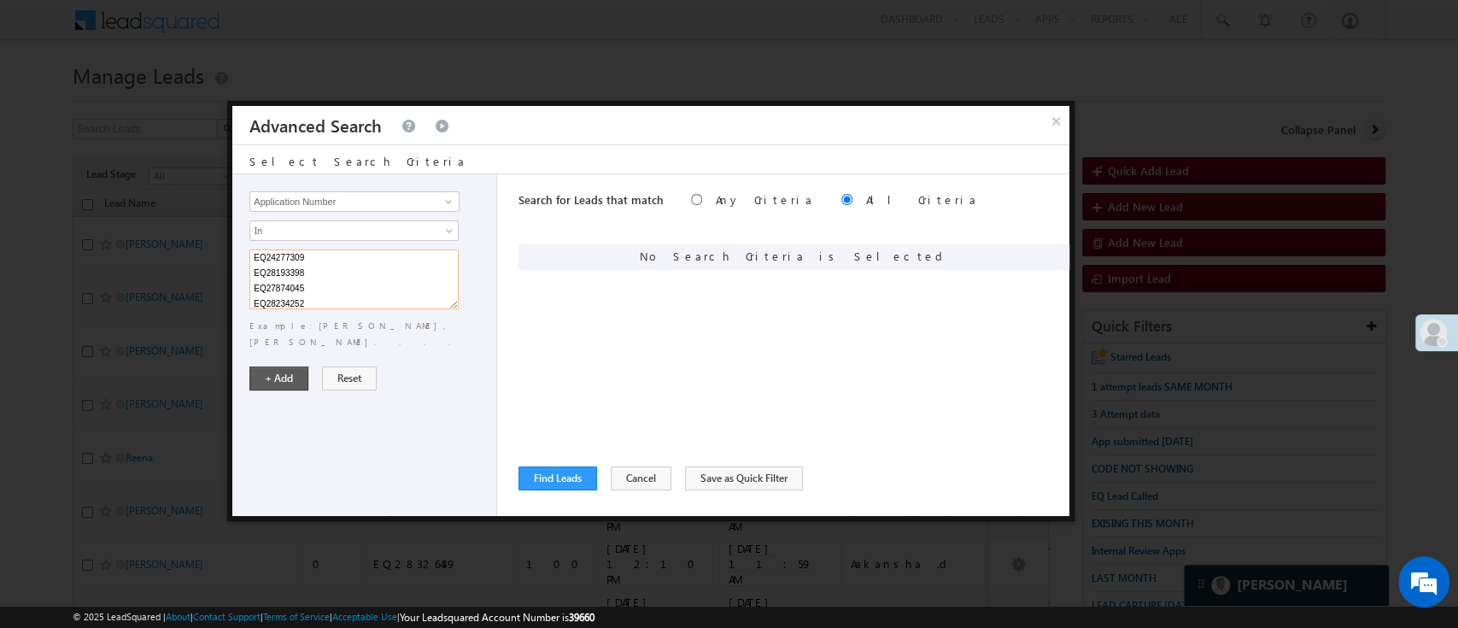
type textarea "EQ21948899 EQ24277309 EQ28193398 EQ27874045 EQ28234252"
click at [263, 368] on button "+ Add" at bounding box center [278, 378] width 59 height 24
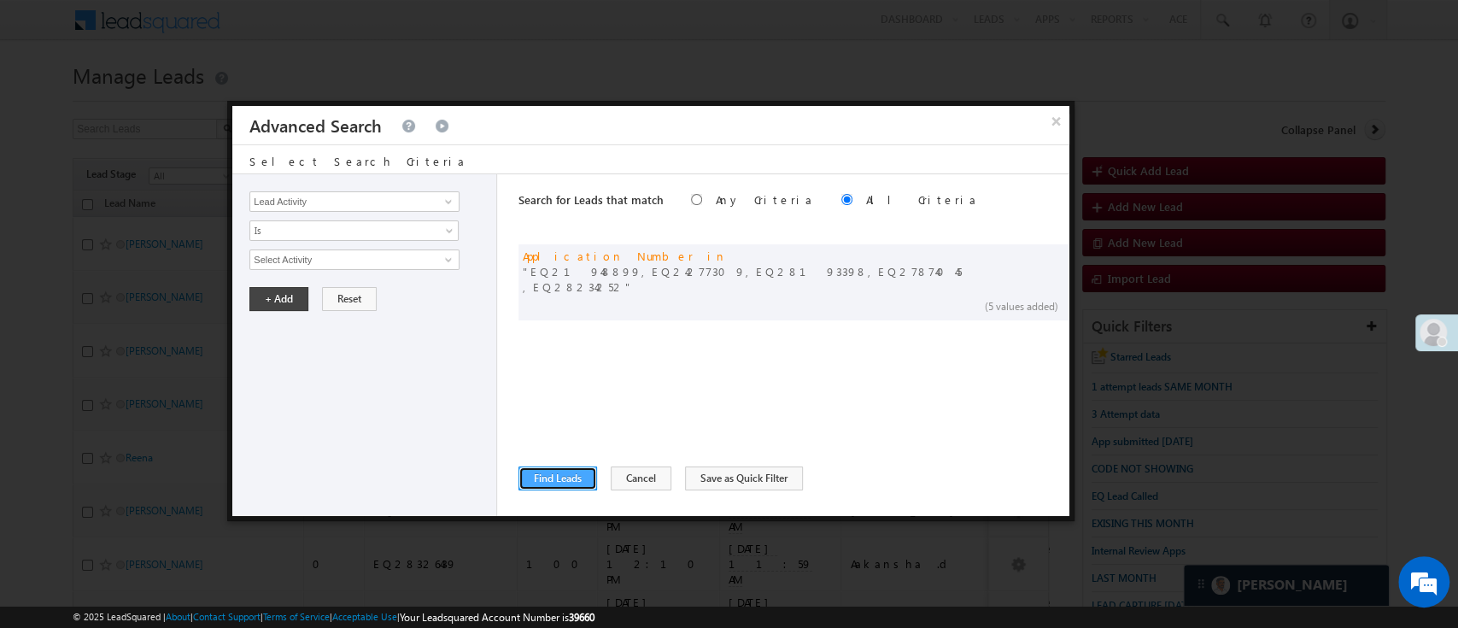
click at [559, 481] on button "Find Leads" at bounding box center [557, 478] width 79 height 24
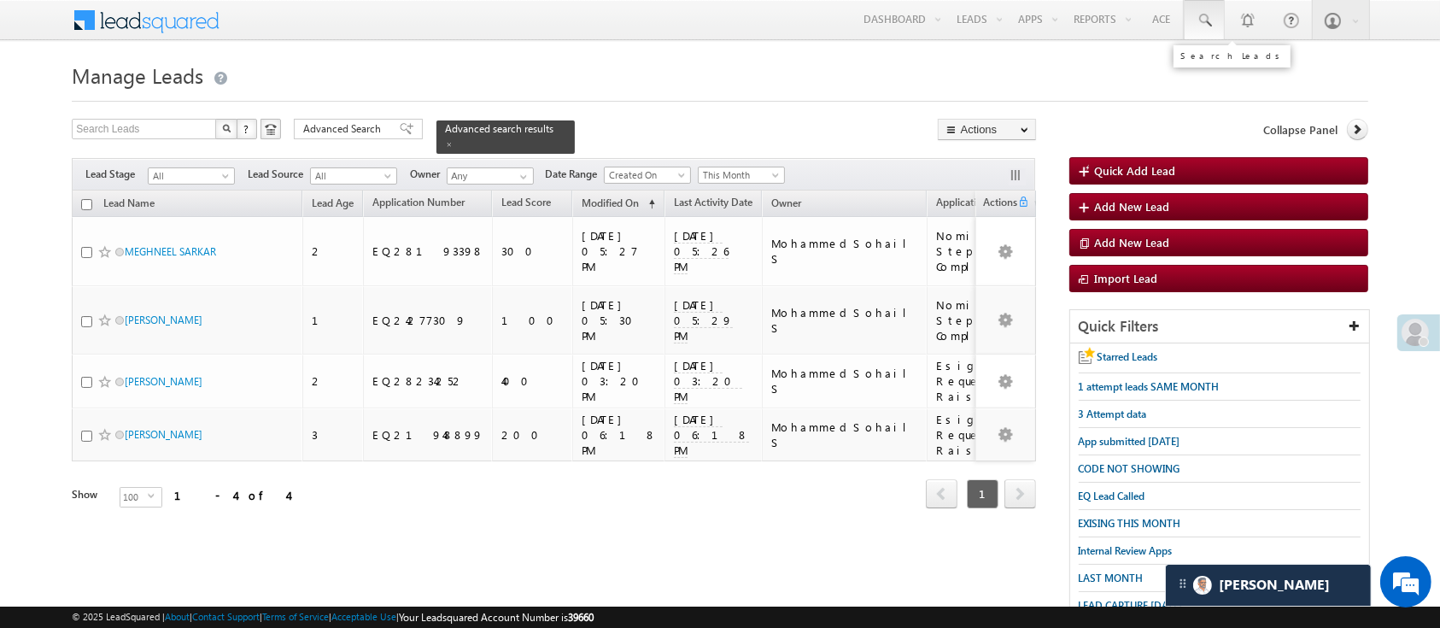
click at [1212, 28] on span at bounding box center [1204, 20] width 17 height 17
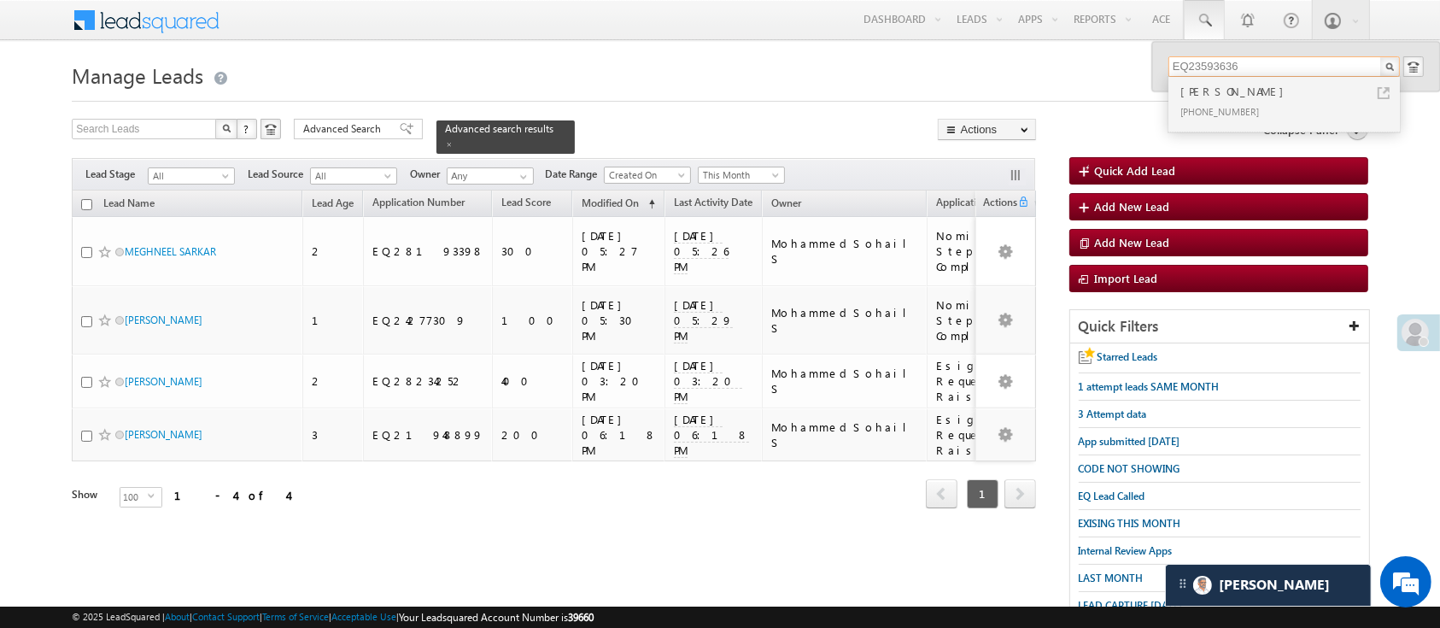
type input "EQ23593636"
click at [1278, 104] on div "+91-9049895999" at bounding box center [1291, 111] width 229 height 20
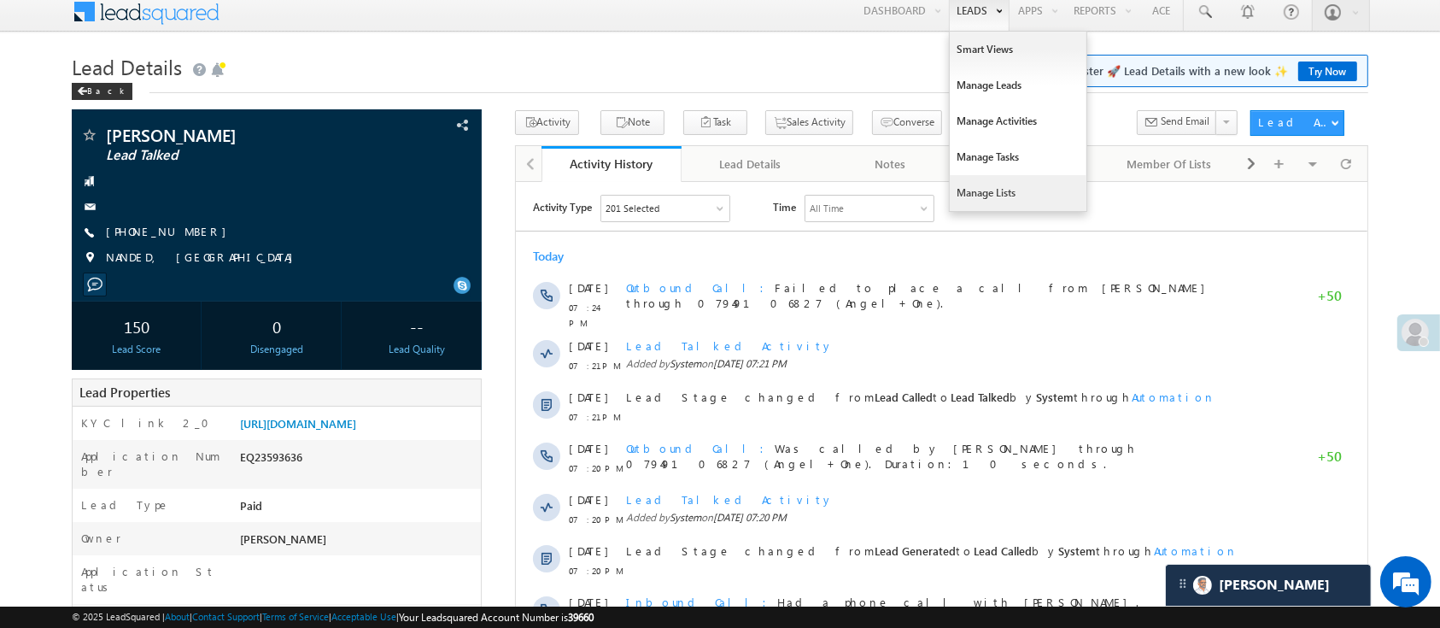
click at [1016, 176] on link "Manage Lists" at bounding box center [1018, 193] width 137 height 36
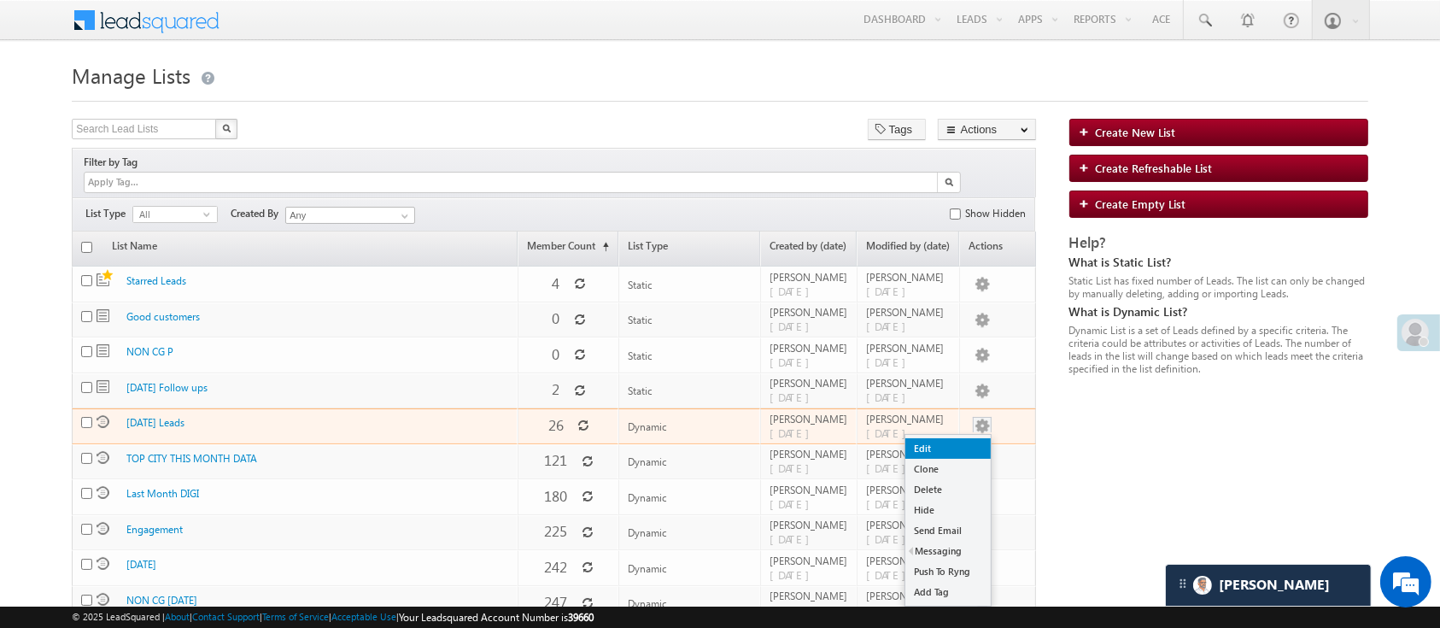
click at [961, 438] on link "Edit" at bounding box center [947, 448] width 85 height 20
checkbox input "true"
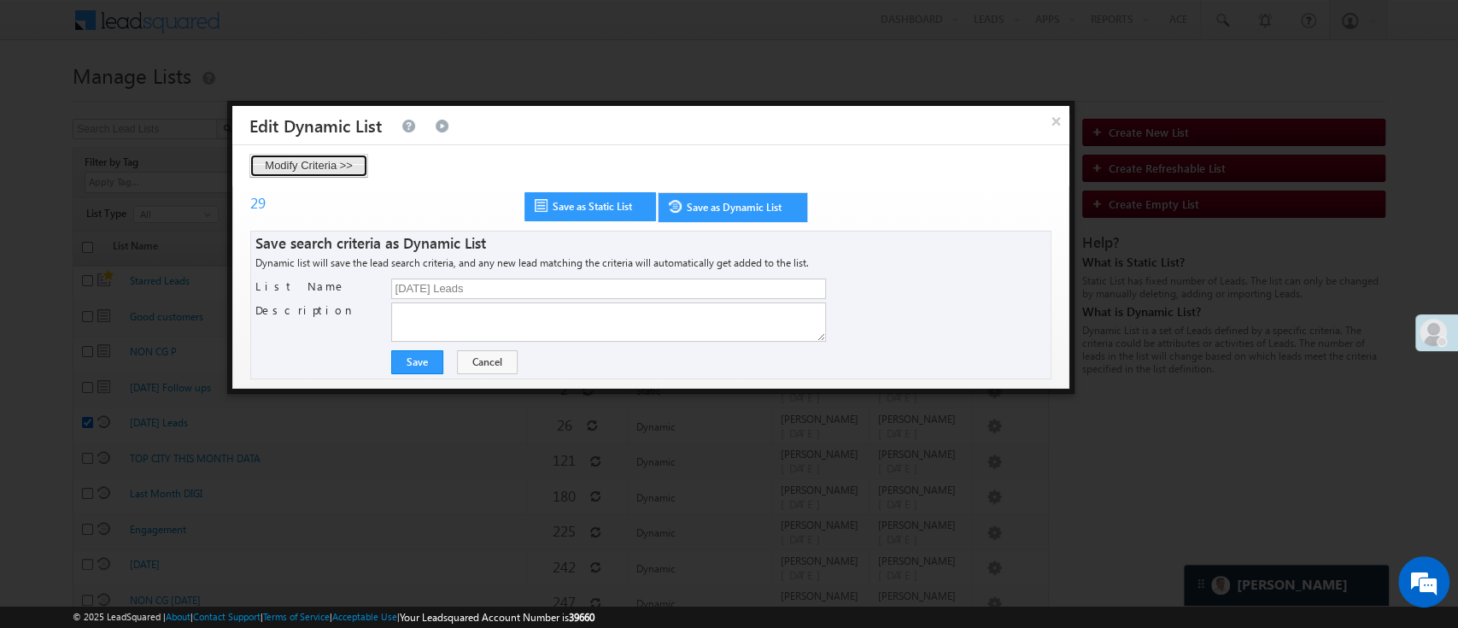
click at [336, 167] on button "Modify Criteria >>" at bounding box center [308, 166] width 119 height 24
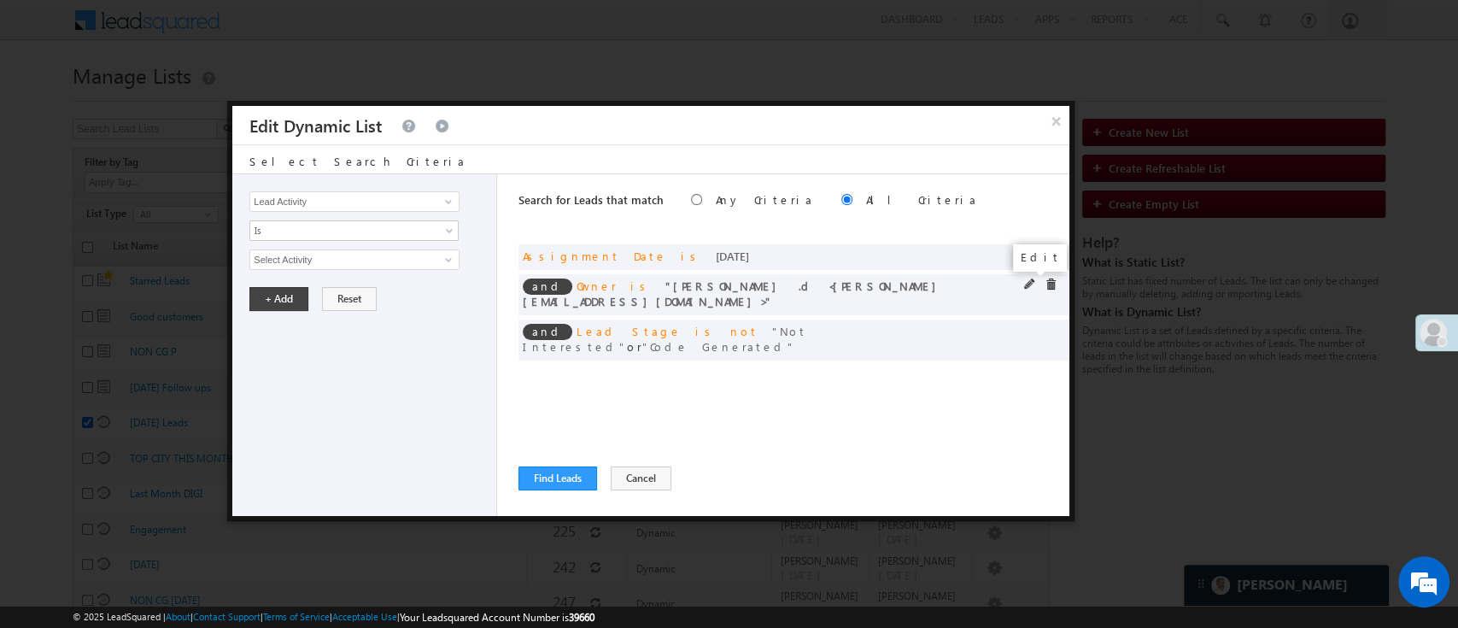
click at [1031, 284] on span at bounding box center [1030, 284] width 12 height 12
click at [338, 255] on span "Aakansha .d" at bounding box center [347, 259] width 194 height 19
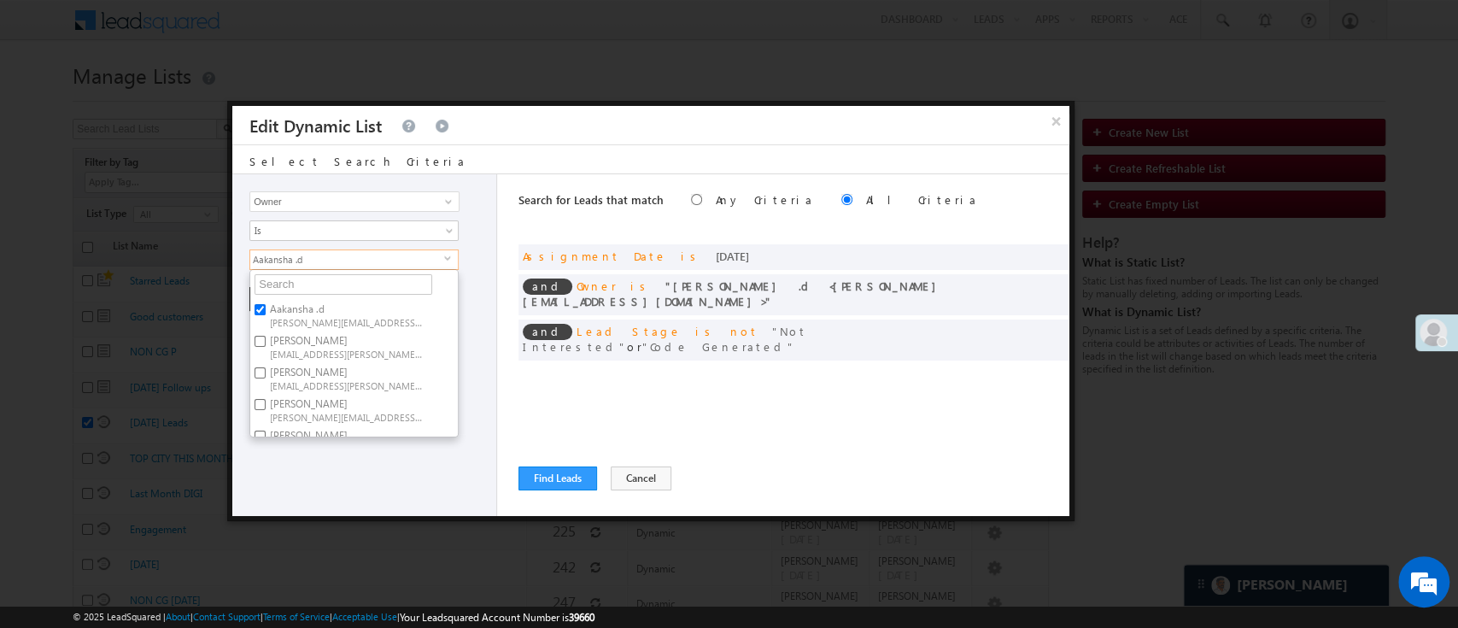
click at [324, 316] on span "Aakansha.D@angelbroking.com" at bounding box center [347, 321] width 154 height 13
click at [266, 315] on input "Aakansha .d Aakansha.D@angelbroking.com" at bounding box center [260, 309] width 11 height 11
click at [386, 315] on span "Aakansha.D@angelbroking.com" at bounding box center [347, 321] width 154 height 13
click at [266, 315] on input "Aakansha .d Aakansha.D@angelbroking.com" at bounding box center [260, 309] width 11 height 11
checkbox input "true"
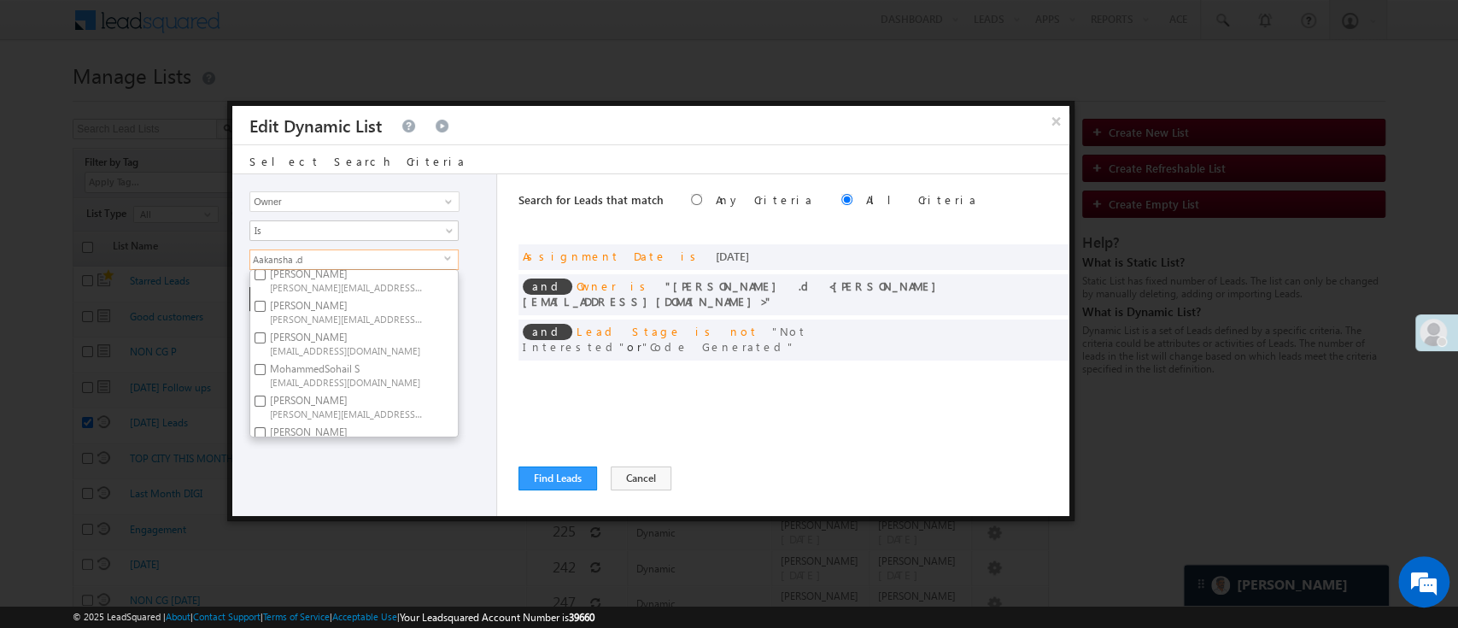
scroll to position [259, 0]
click at [399, 326] on span "Naseeba.Khatoon@angelbroking.com" at bounding box center [347, 332] width 154 height 13
click at [266, 315] on input "Naseeba Khatoon Naseeba.Khatoon@angelbroking.com" at bounding box center [260, 320] width 11 height 11
checkbox input "true"
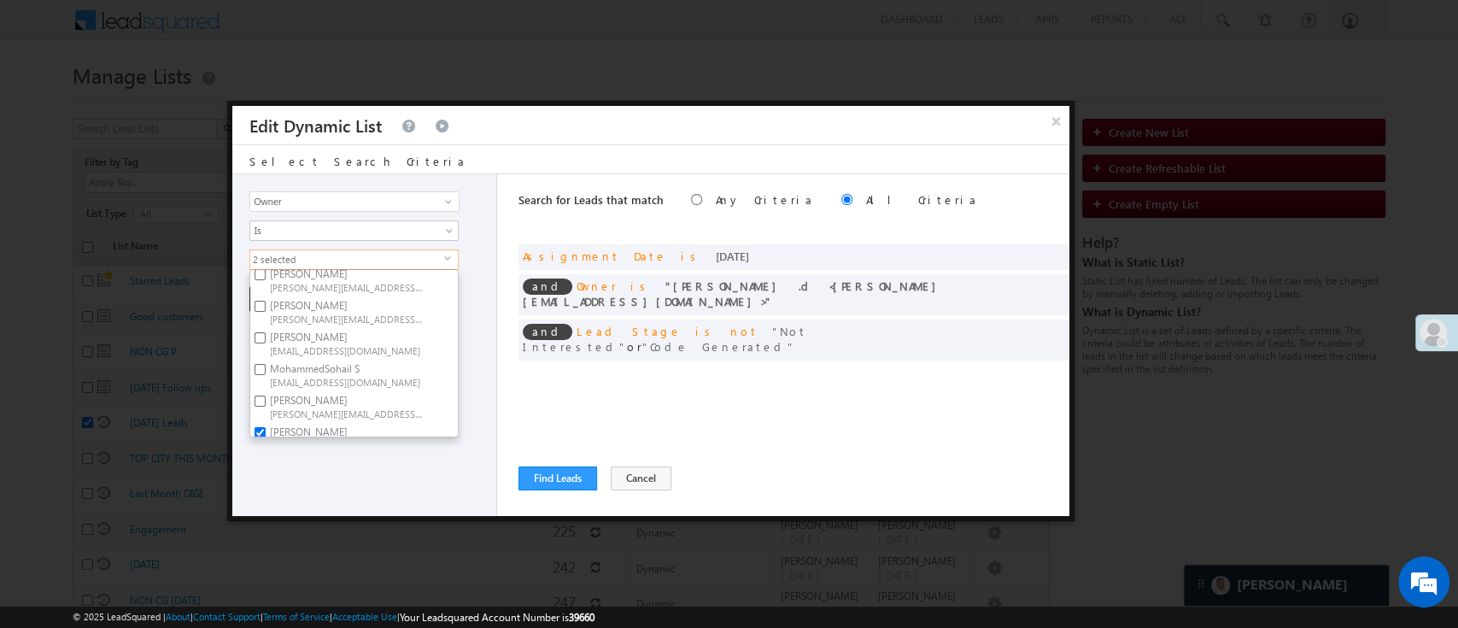
click at [367, 304] on label "Lavisha Gautam Lavisha.Gautam@angelbroking.com" at bounding box center [345, 312] width 190 height 32
click at [266, 304] on input "Lavisha Gautam Lavisha.Gautam@angelbroking.com" at bounding box center [260, 306] width 11 height 11
checkbox input "true"
click at [354, 335] on label "Anuj Rajak Anuj.Rajak@angelbroking.com" at bounding box center [345, 347] width 190 height 32
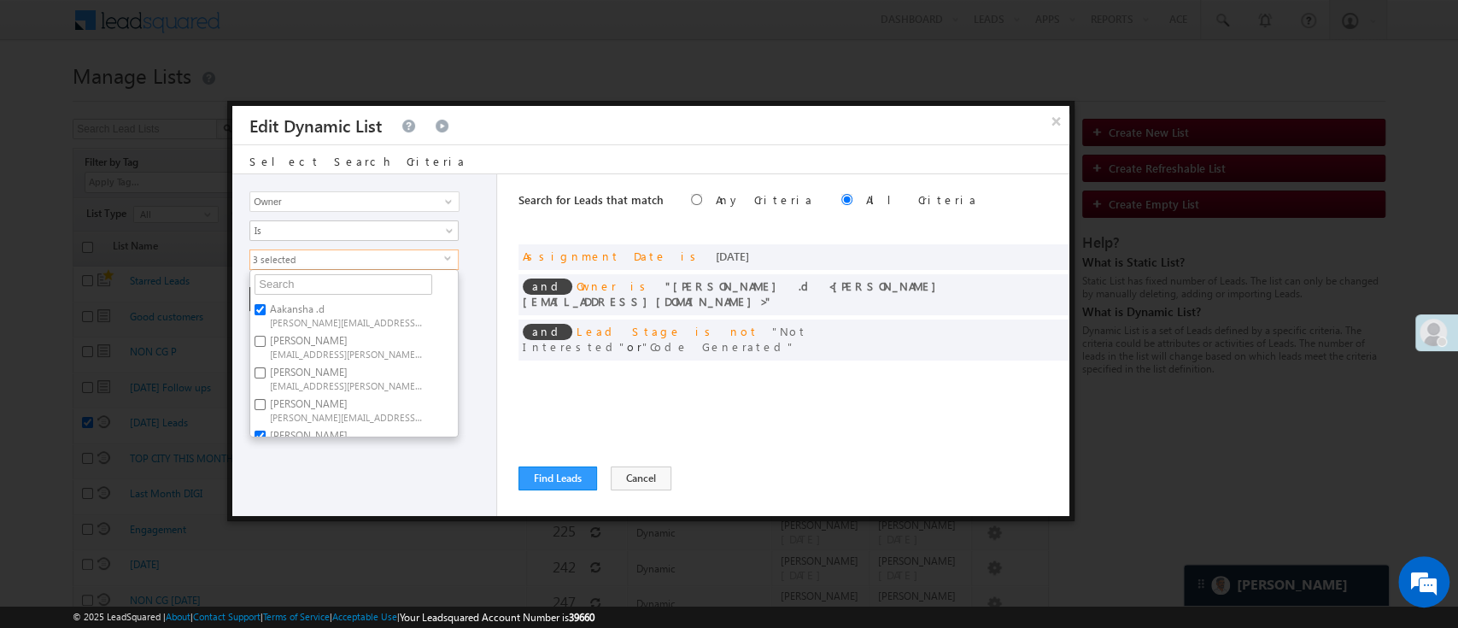
click at [266, 336] on input "Anuj Rajak Anuj.Rajak@angelbroking.com" at bounding box center [260, 341] width 11 height 11
checkbox input "true"
click at [375, 483] on div "Lead Activity Task Sales Group Prospect Id WA Last Message Timestamp 4th Day Di…" at bounding box center [364, 345] width 265 height 342
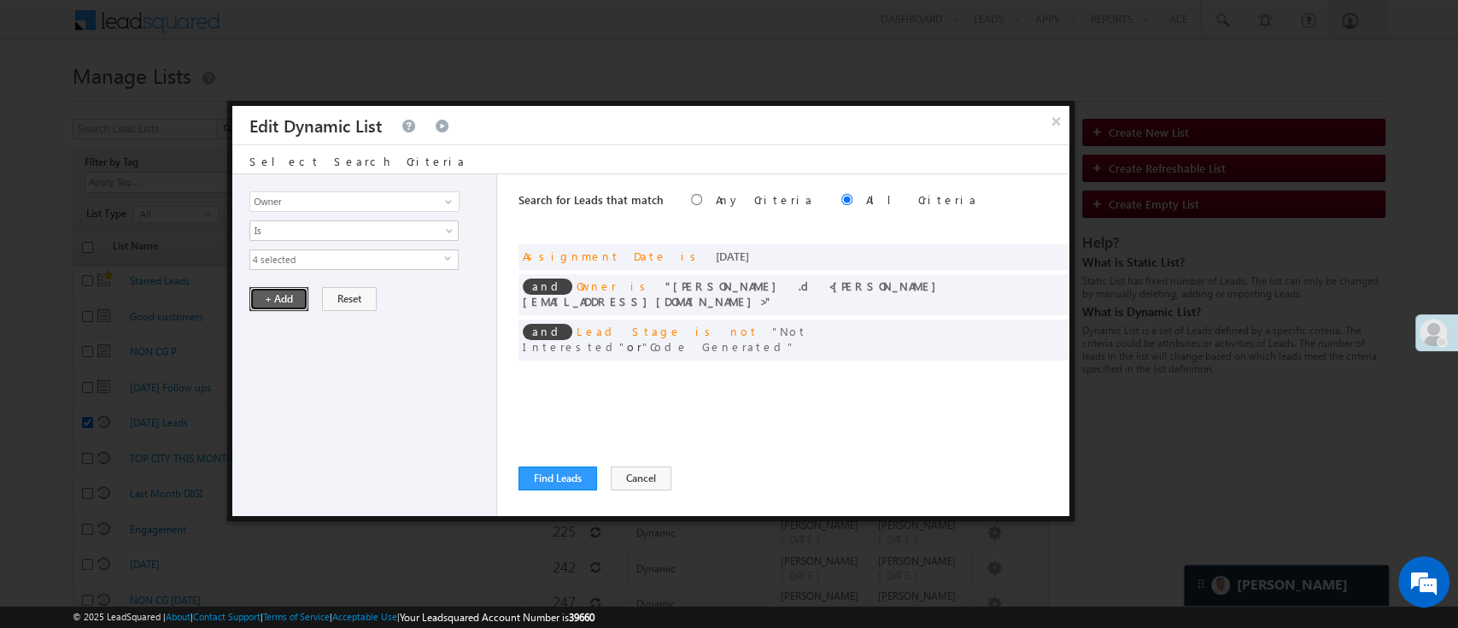
click at [276, 293] on button "+ Add" at bounding box center [278, 299] width 59 height 24
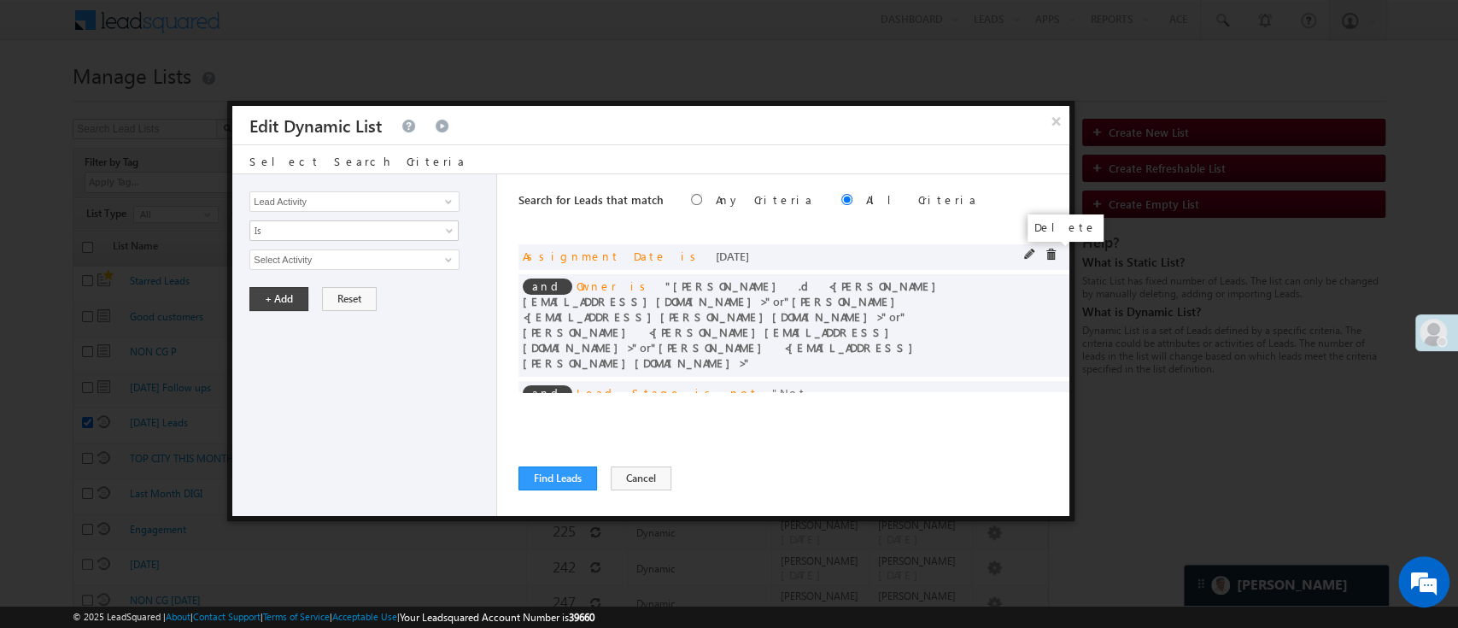
click at [1045, 252] on span at bounding box center [1051, 255] width 12 height 12
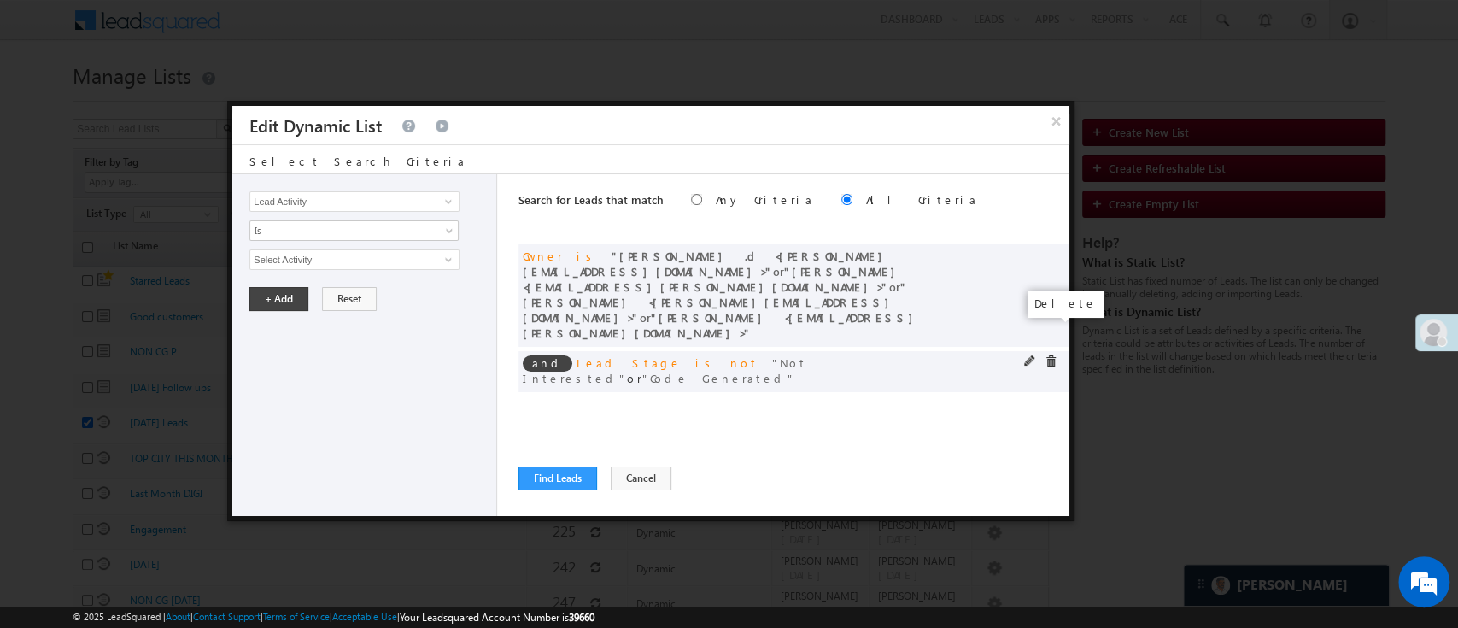
click at [1047, 355] on span at bounding box center [1051, 361] width 12 height 12
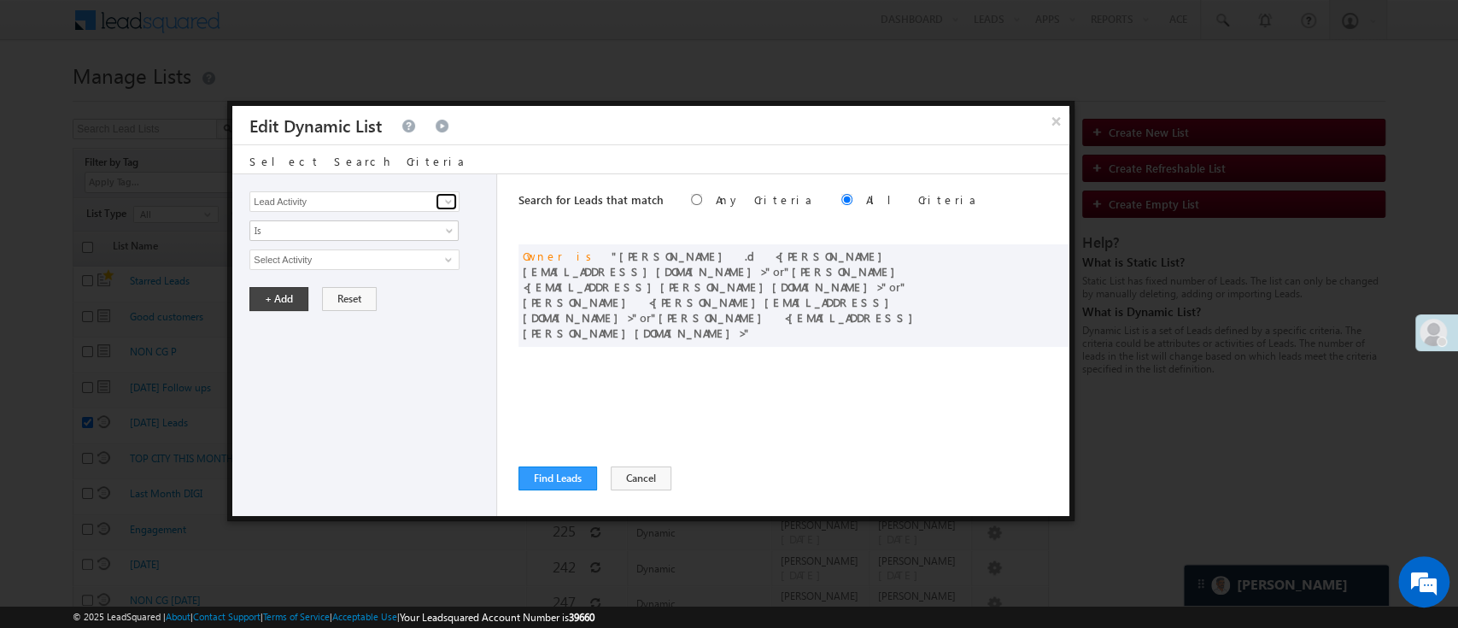
click at [445, 199] on span at bounding box center [449, 202] width 14 height 14
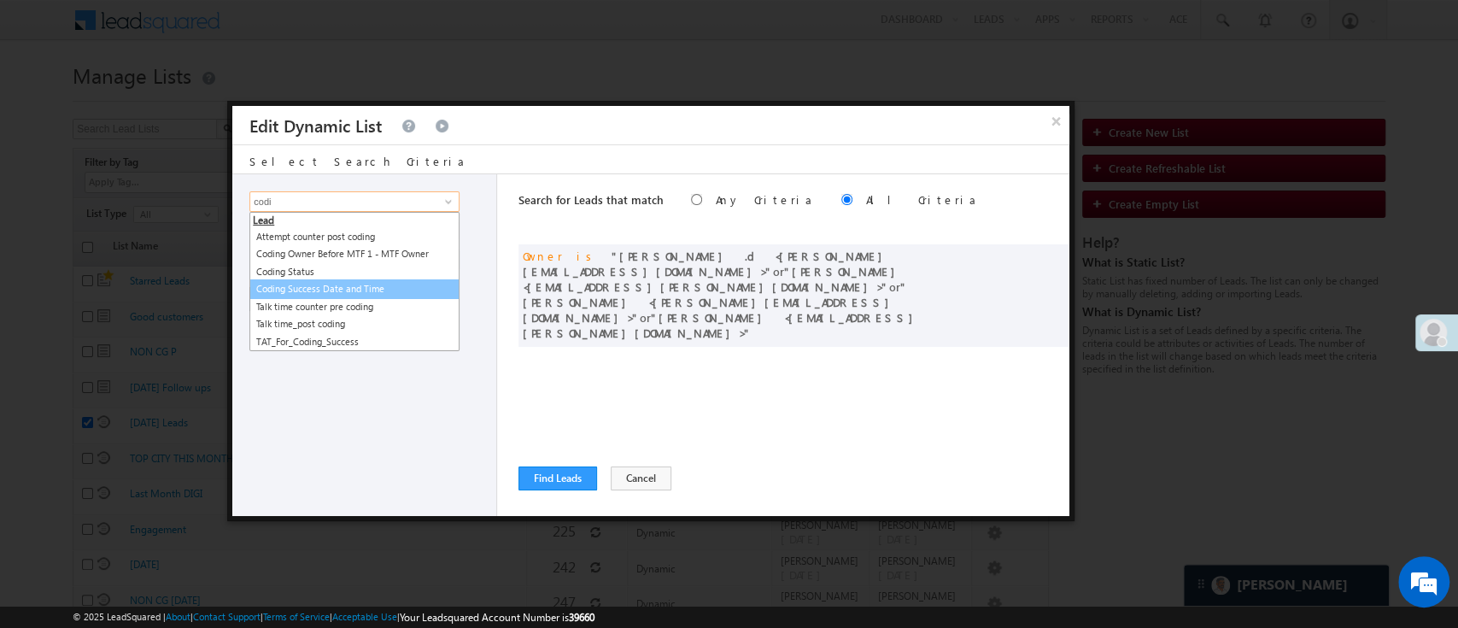
click at [374, 285] on link "Coding Success Date and Time" at bounding box center [354, 289] width 210 height 20
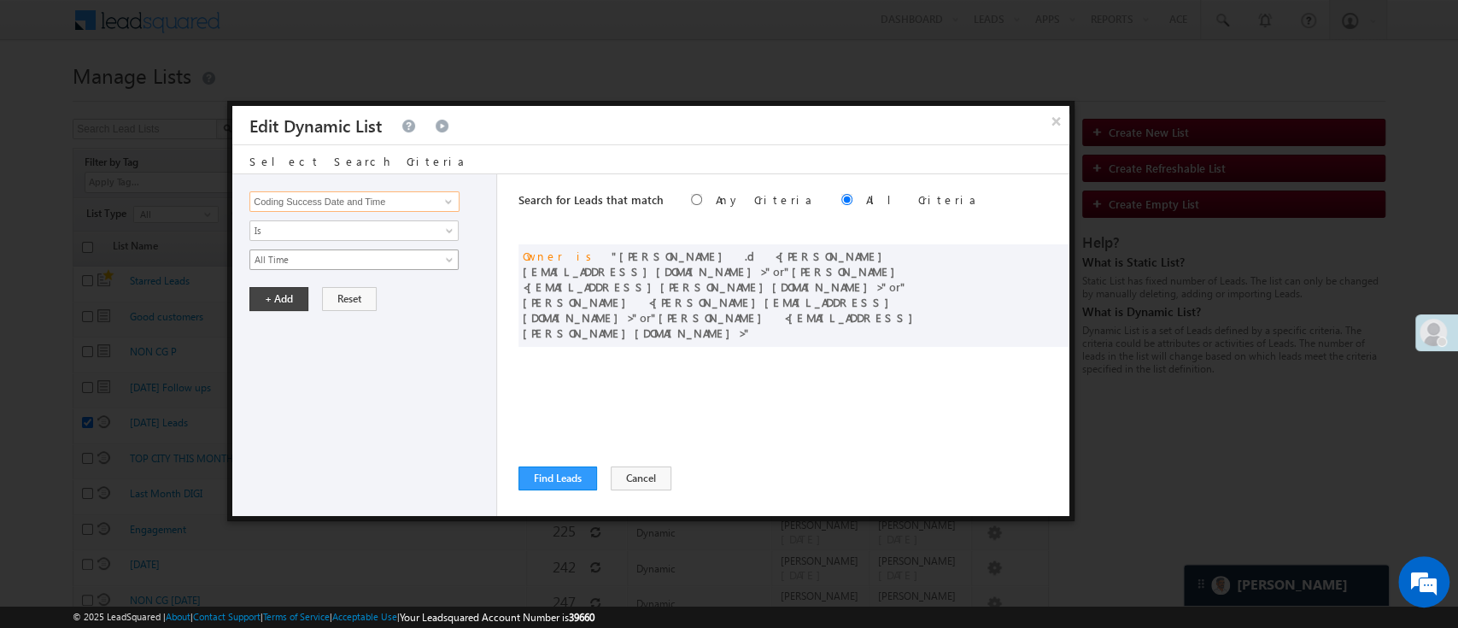
type input "Coding Success Date and Time"
click at [378, 260] on span "All Time" at bounding box center [342, 259] width 185 height 15
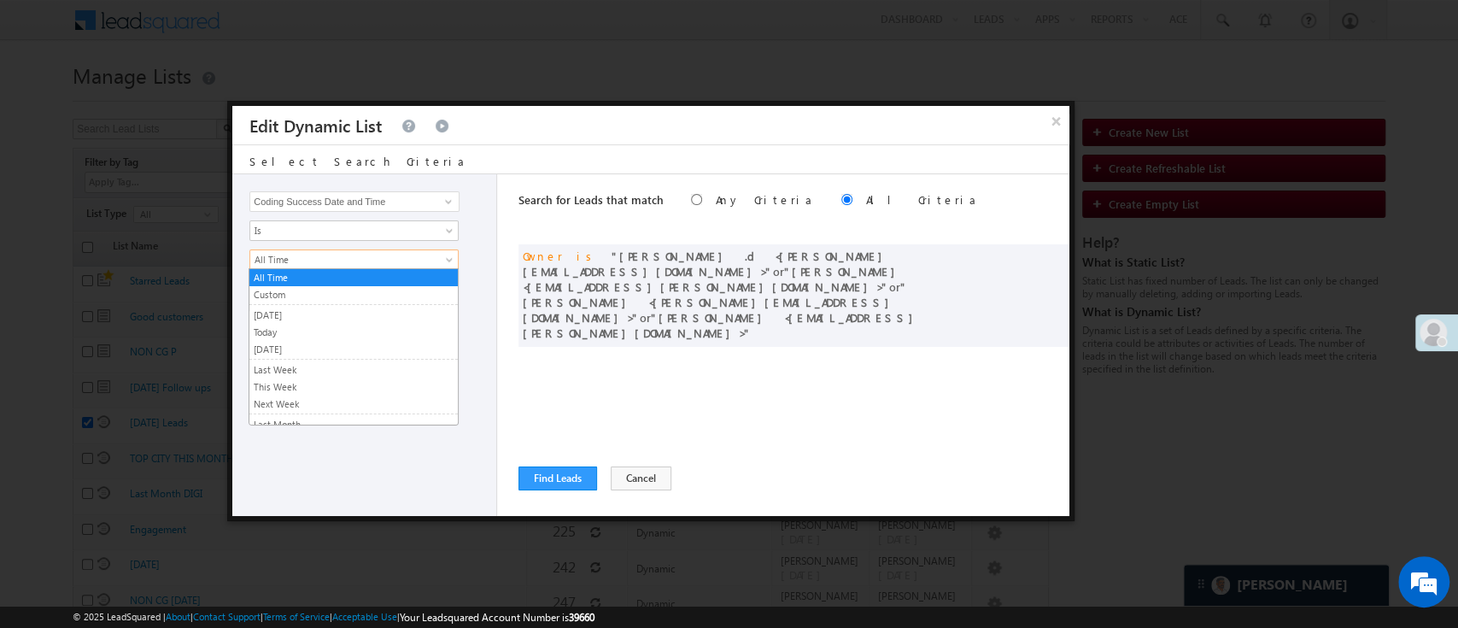
scroll to position [111, 0]
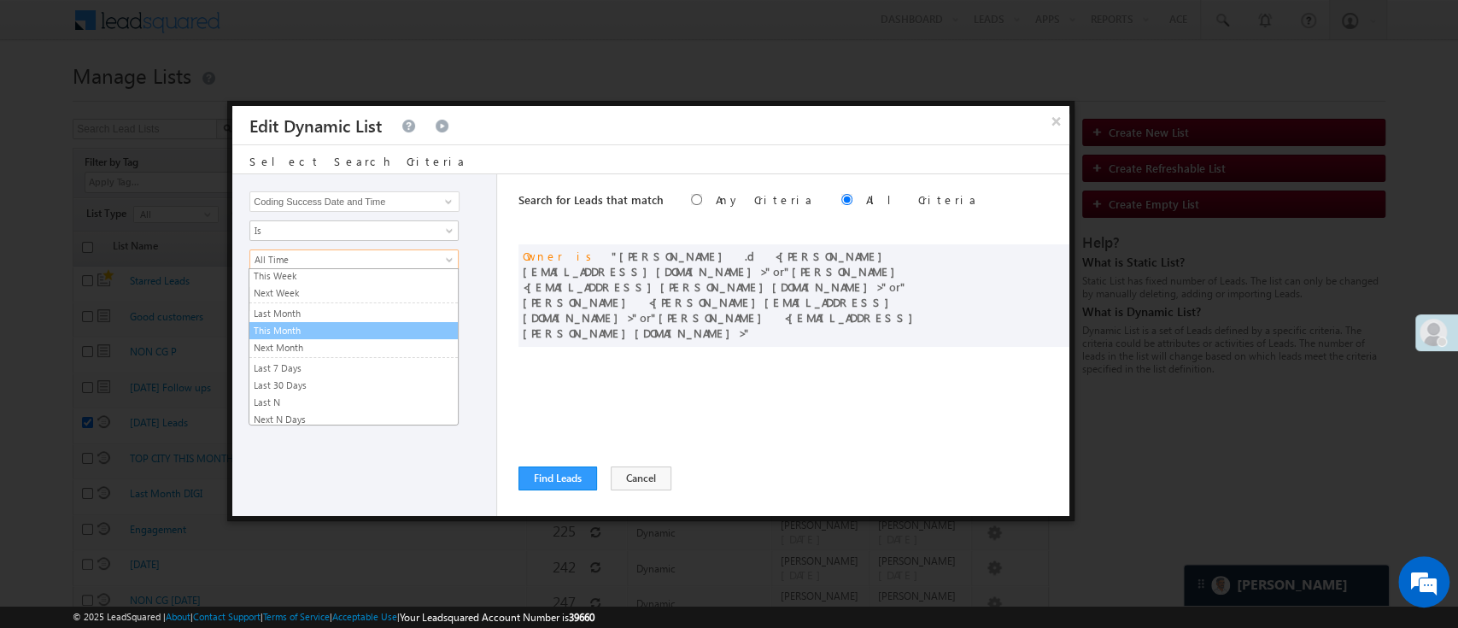
click at [380, 325] on link "This Month" at bounding box center [353, 330] width 208 height 15
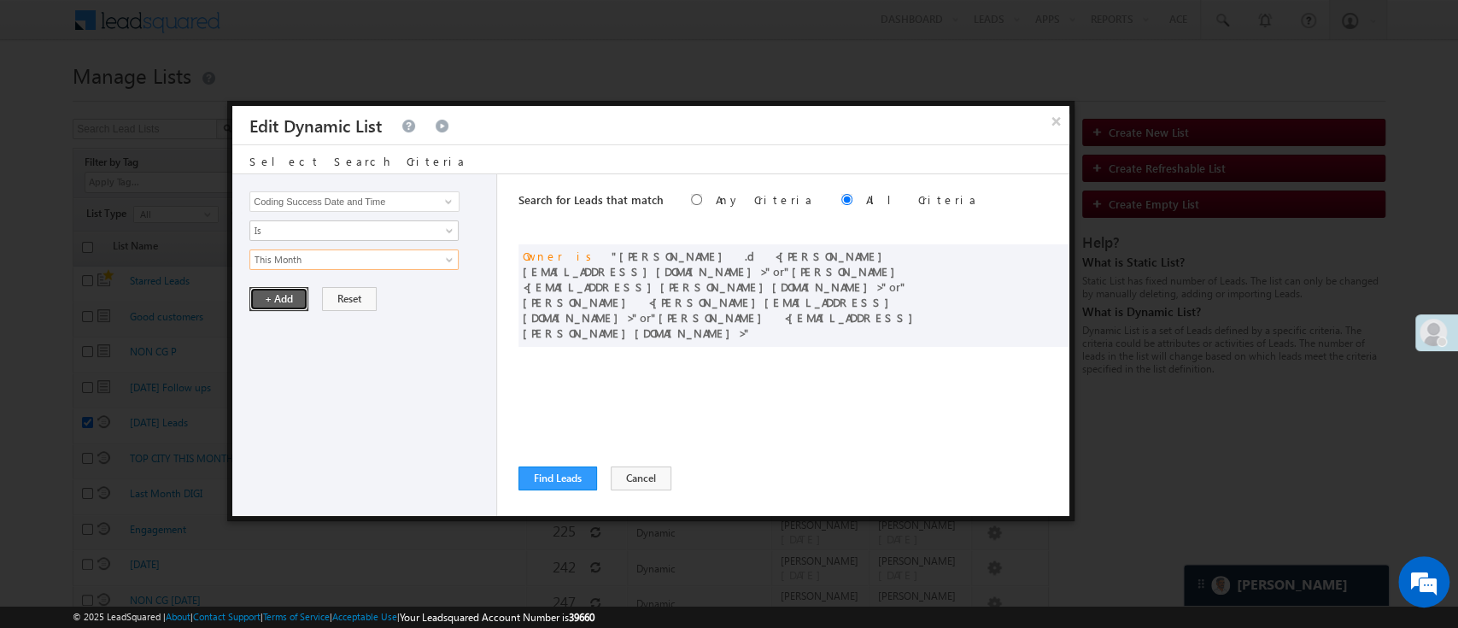
click at [290, 298] on button "+ Add" at bounding box center [278, 299] width 59 height 24
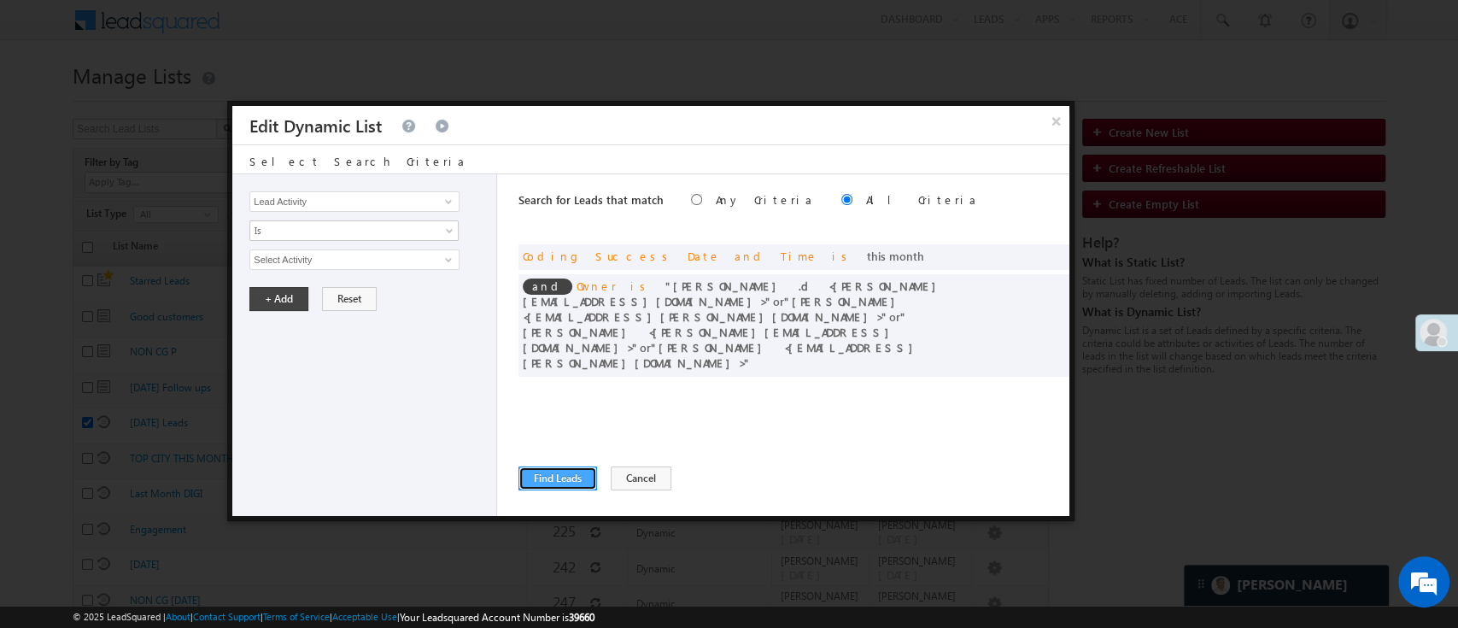
click at [549, 473] on button "Find Leads" at bounding box center [557, 478] width 79 height 24
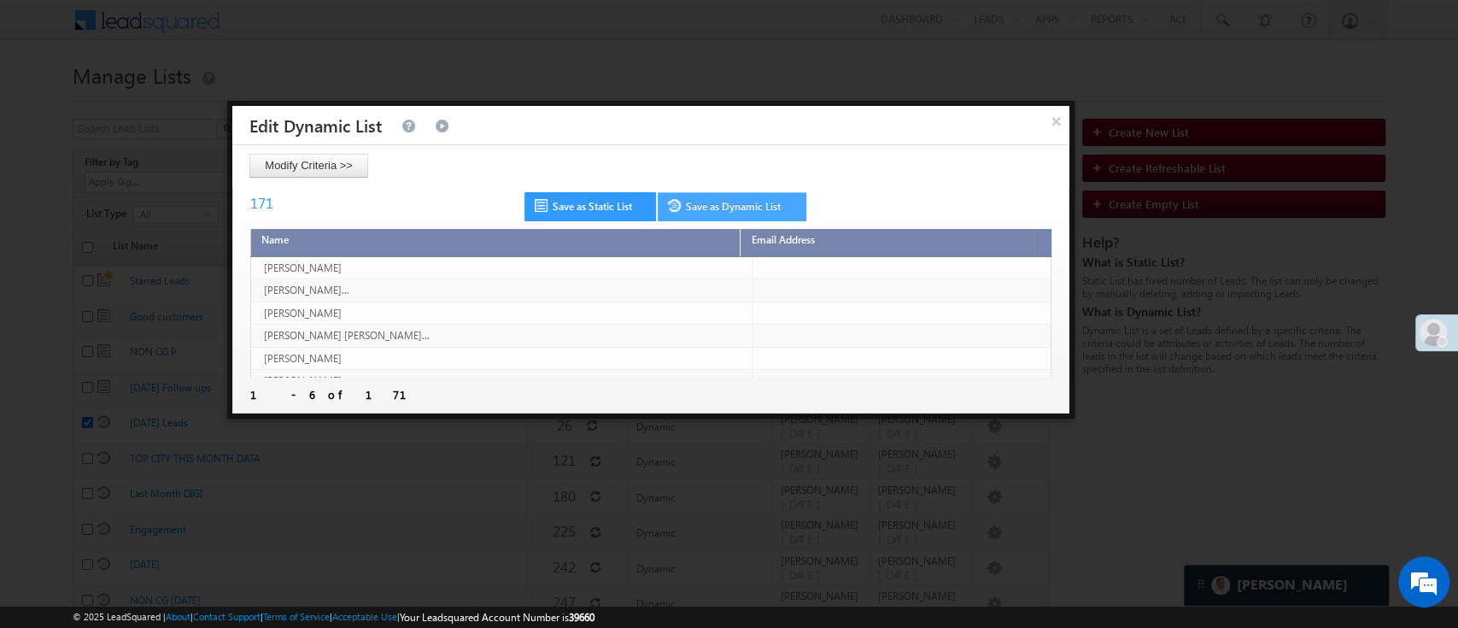
click at [717, 208] on link "Save as Dynamic List" at bounding box center [732, 206] width 149 height 29
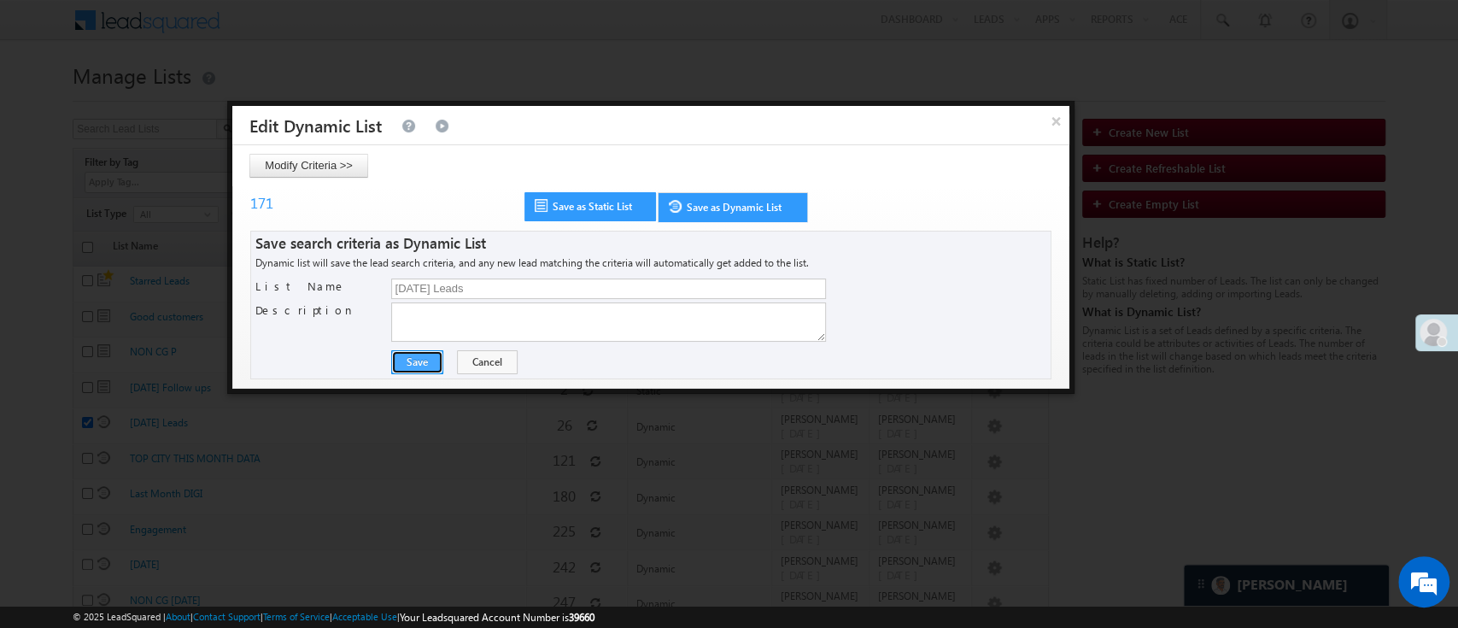
click at [410, 360] on button "Save" at bounding box center [417, 362] width 52 height 24
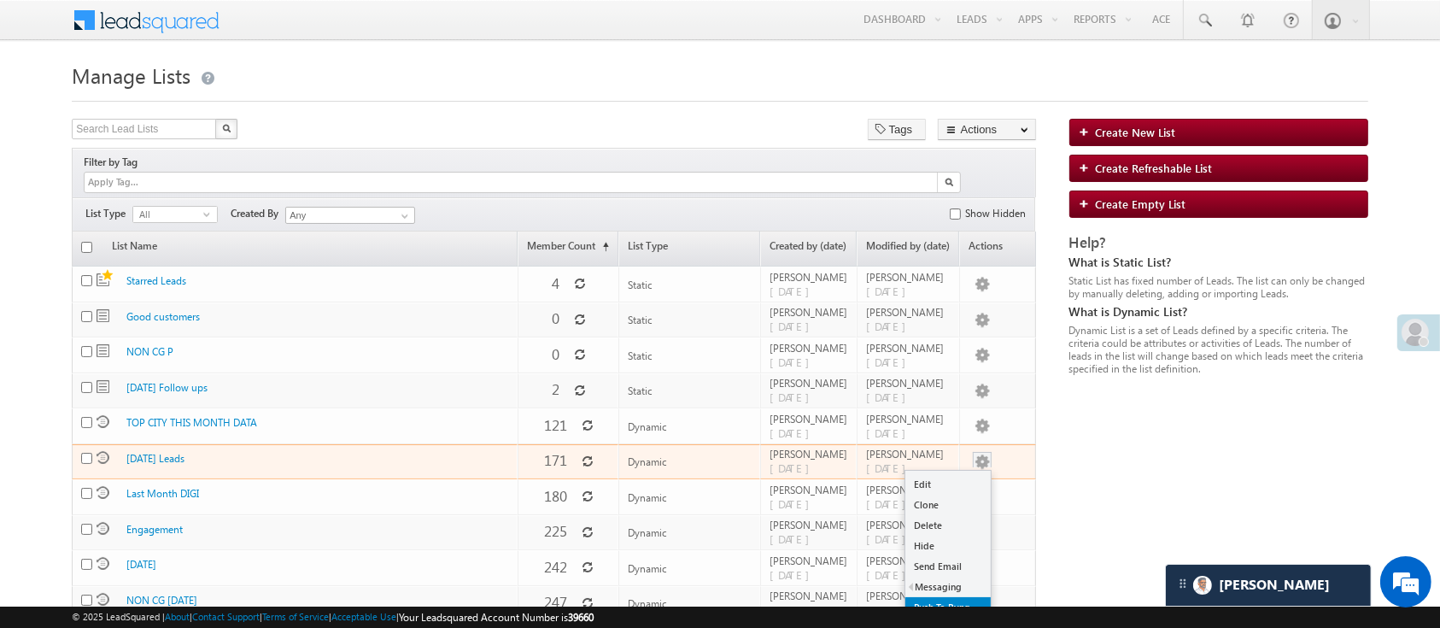
click at [959, 597] on link "Push To Ryng" at bounding box center [947, 607] width 85 height 20
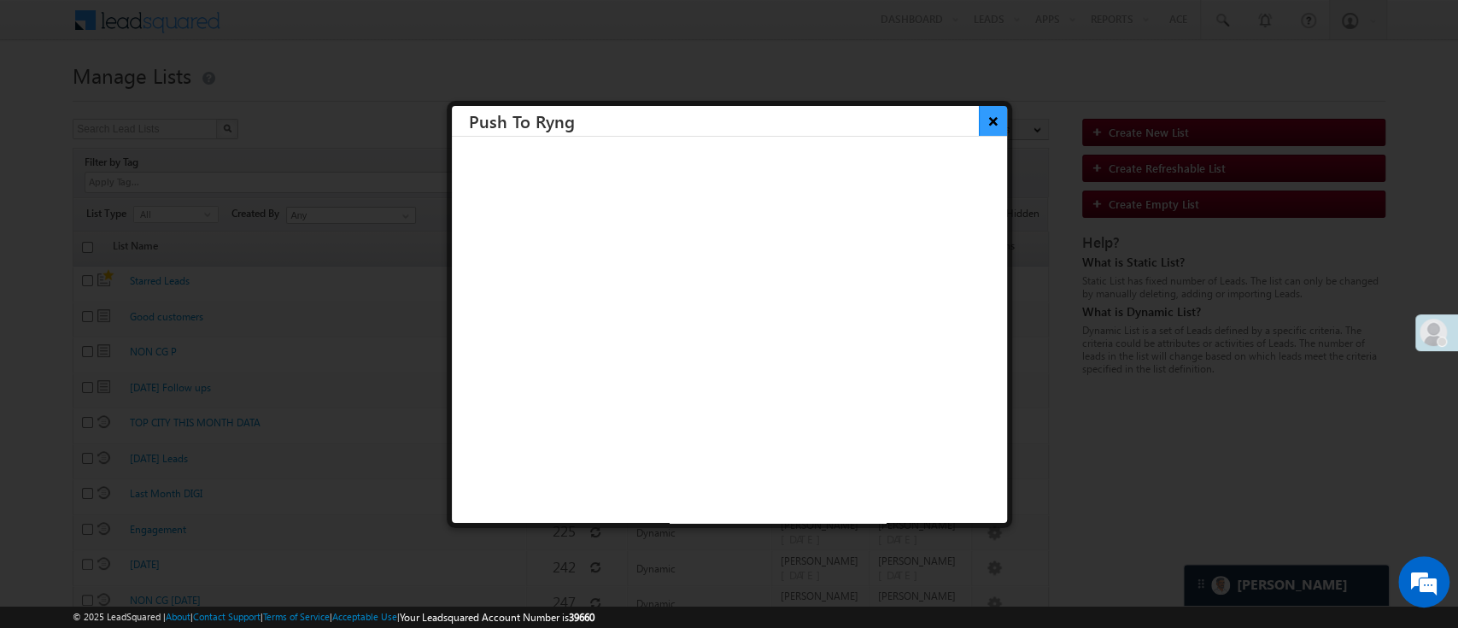
click at [979, 118] on button "×" at bounding box center [993, 121] width 28 height 30
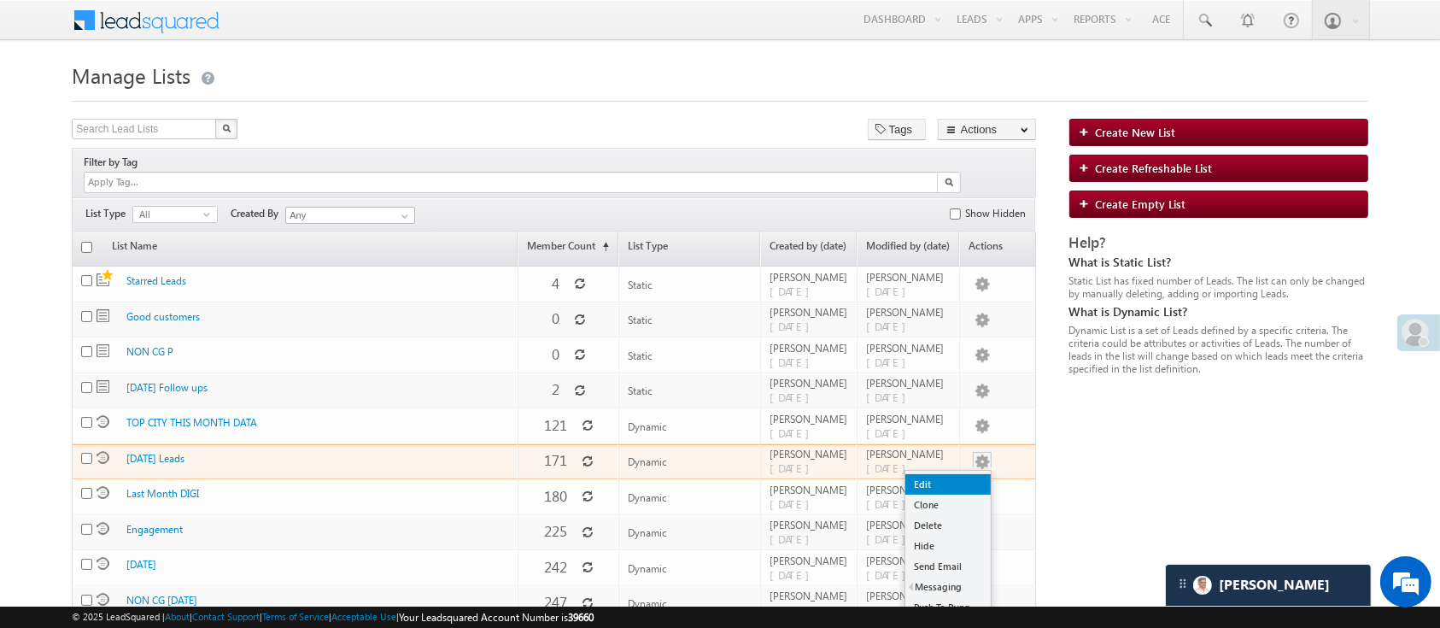
click at [975, 474] on link "Edit" at bounding box center [947, 484] width 85 height 20
checkbox input "true"
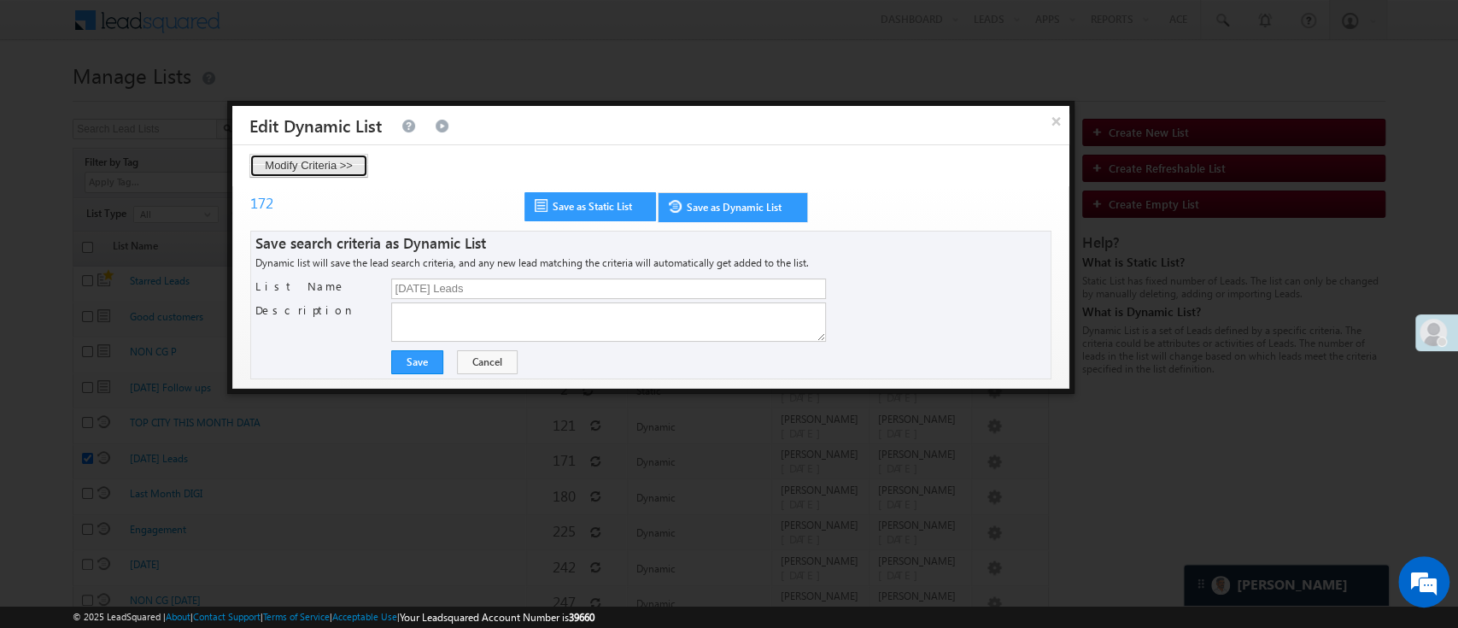
click at [307, 164] on button "Modify Criteria >>" at bounding box center [308, 166] width 119 height 24
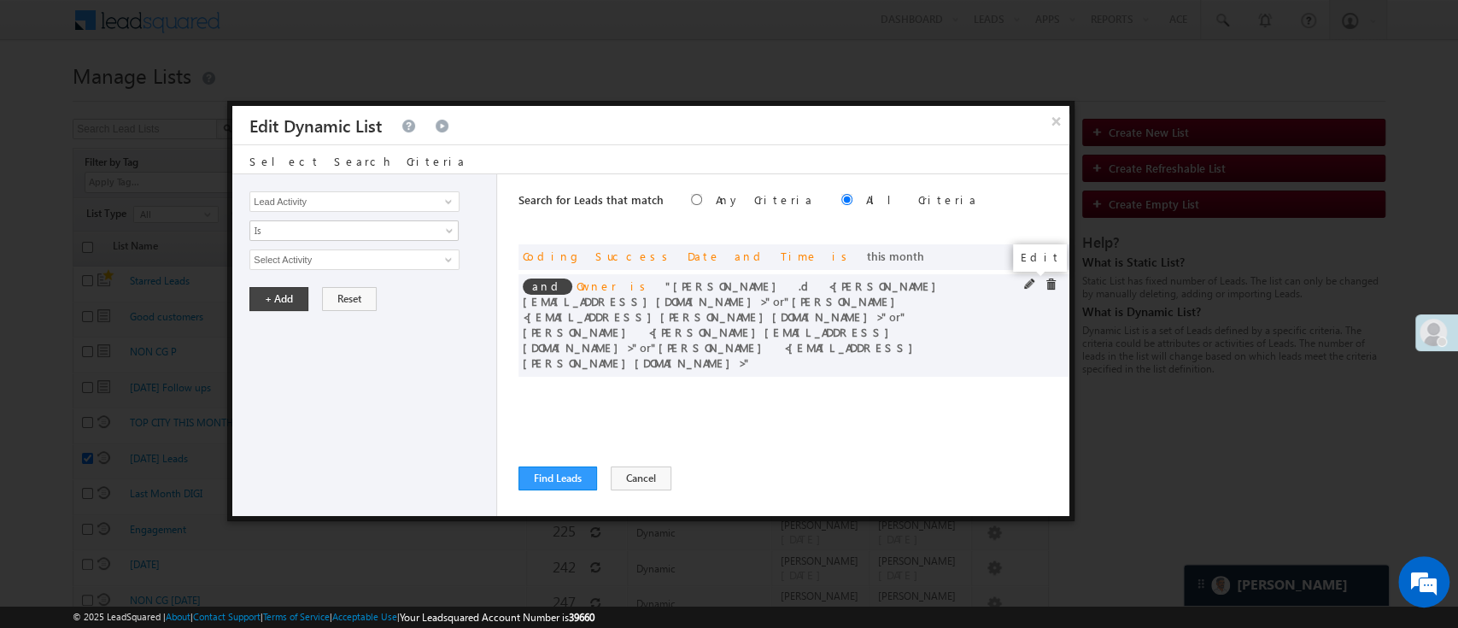
click at [1030, 282] on span at bounding box center [1030, 284] width 12 height 12
click at [383, 256] on span "4 selected" at bounding box center [347, 259] width 194 height 19
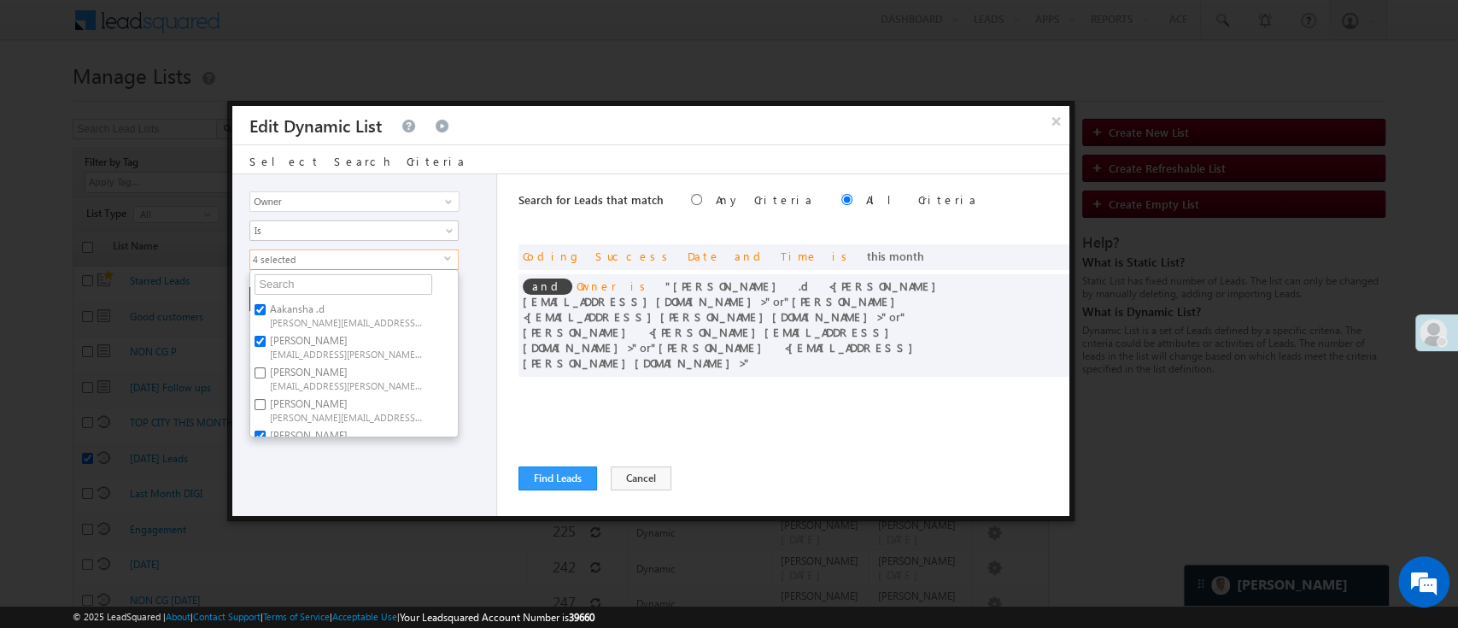
click at [339, 304] on label "Aakansha .d Aakansha.D@angelbroking.com" at bounding box center [345, 315] width 190 height 32
click at [266, 304] on input "Aakansha .d Aakansha.D@angelbroking.com" at bounding box center [260, 309] width 11 height 11
checkbox input "false"
click at [318, 347] on span "Anuj.Rajak@angelbroking.com" at bounding box center [347, 353] width 154 height 13
click at [266, 345] on input "Anuj Rajak Anuj.Rajak@angelbroking.com" at bounding box center [260, 341] width 11 height 11
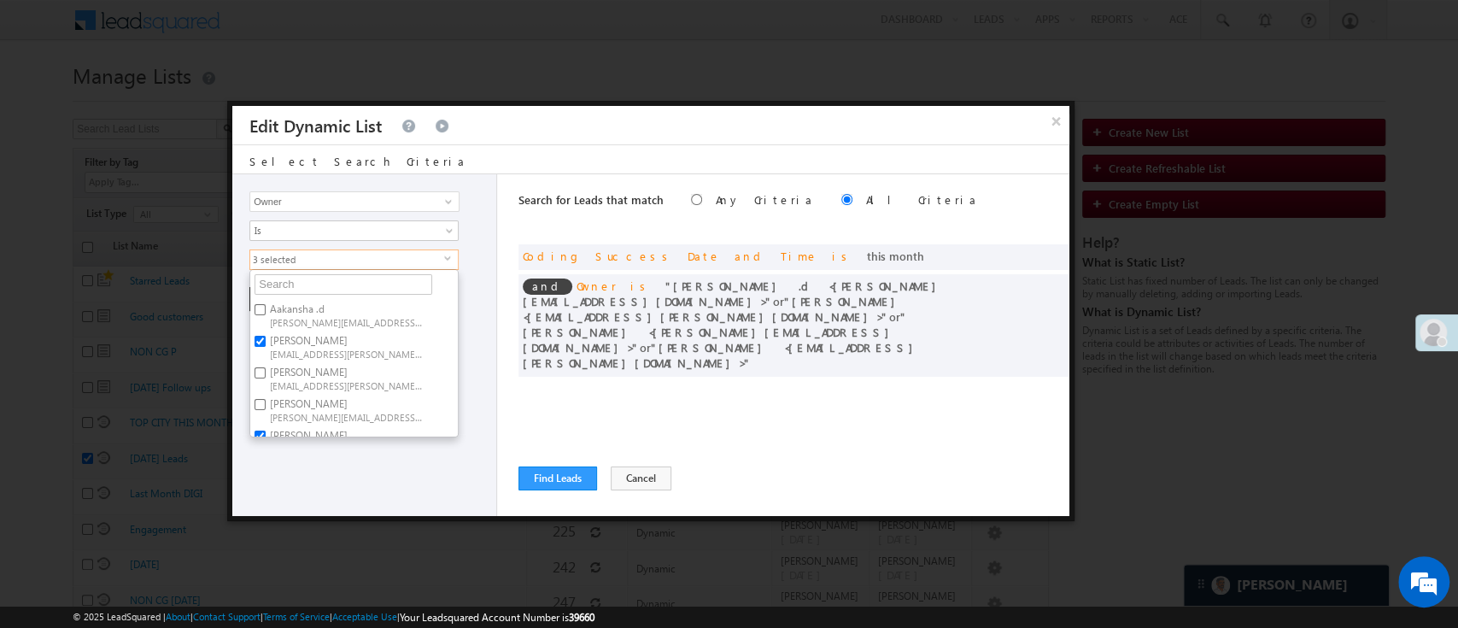
checkbox input "false"
click at [348, 315] on span "Lavisha.Gautam@angelbroking.com" at bounding box center [347, 318] width 154 height 13
click at [266, 312] on input "Lavisha Gautam Lavisha.Gautam@angelbroking.com" at bounding box center [260, 306] width 11 height 11
checkbox input "false"
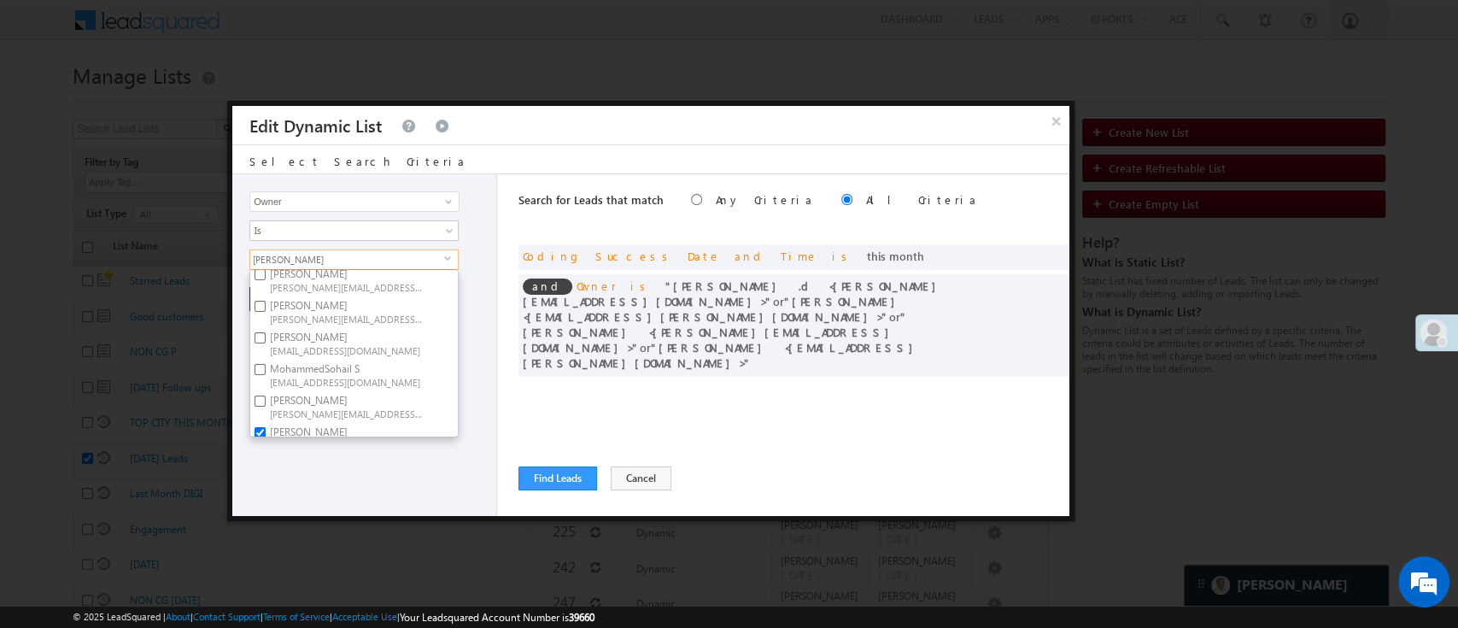
click at [395, 364] on label "MohammedSohail S MohammedSohail.S@angelbroking.com" at bounding box center [345, 375] width 190 height 32
click at [266, 364] on input "MohammedSohail S MohammedSohail.S@angelbroking.com" at bounding box center [260, 369] width 11 height 11
checkbox input "true"
click at [378, 310] on label "Naseeba Khatoon Naseeba.Khatoon@angelbroking.com" at bounding box center [345, 326] width 190 height 32
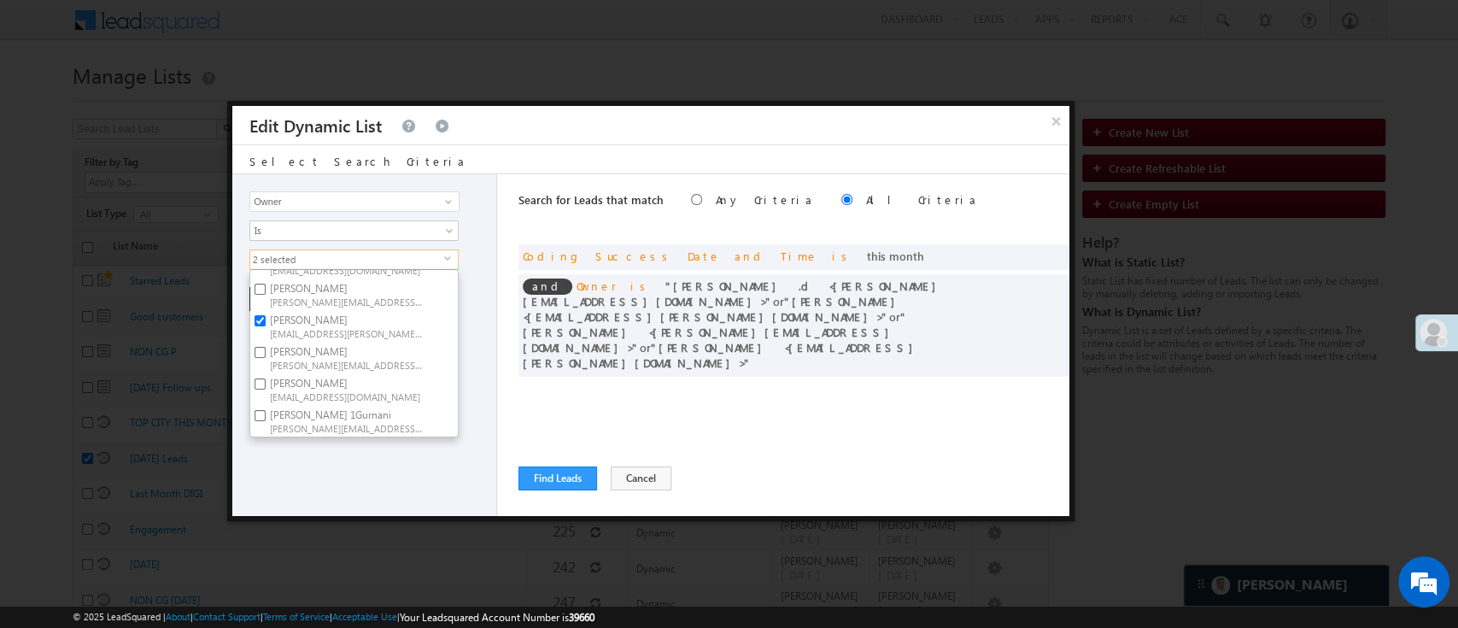
click at [266, 315] on input "Naseeba Khatoon Naseeba.Khatoon@angelbroking.com" at bounding box center [260, 320] width 11 height 11
checkbox input "false"
click at [322, 466] on div "Lead Activity Task Sales Group Prospect Id WA Last Message Timestamp 4th Day Di…" at bounding box center [364, 345] width 265 height 342
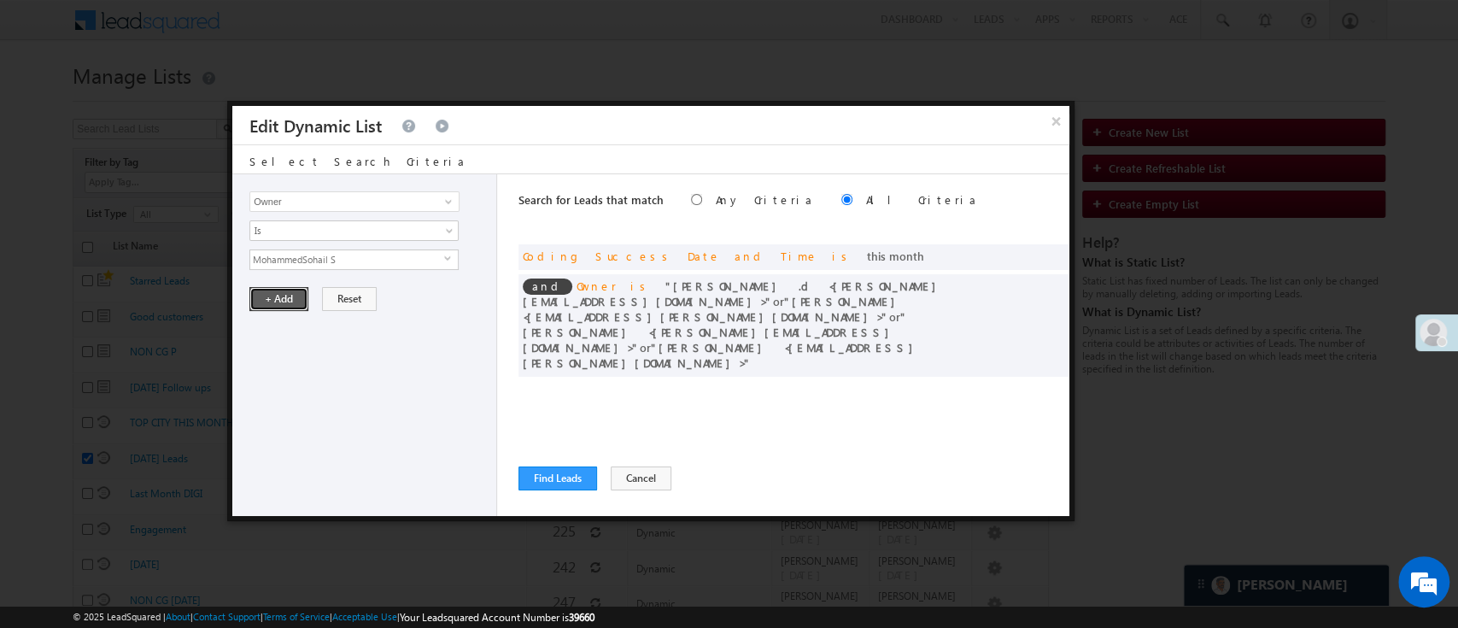
click at [288, 290] on button "+ Add" at bounding box center [278, 299] width 59 height 24
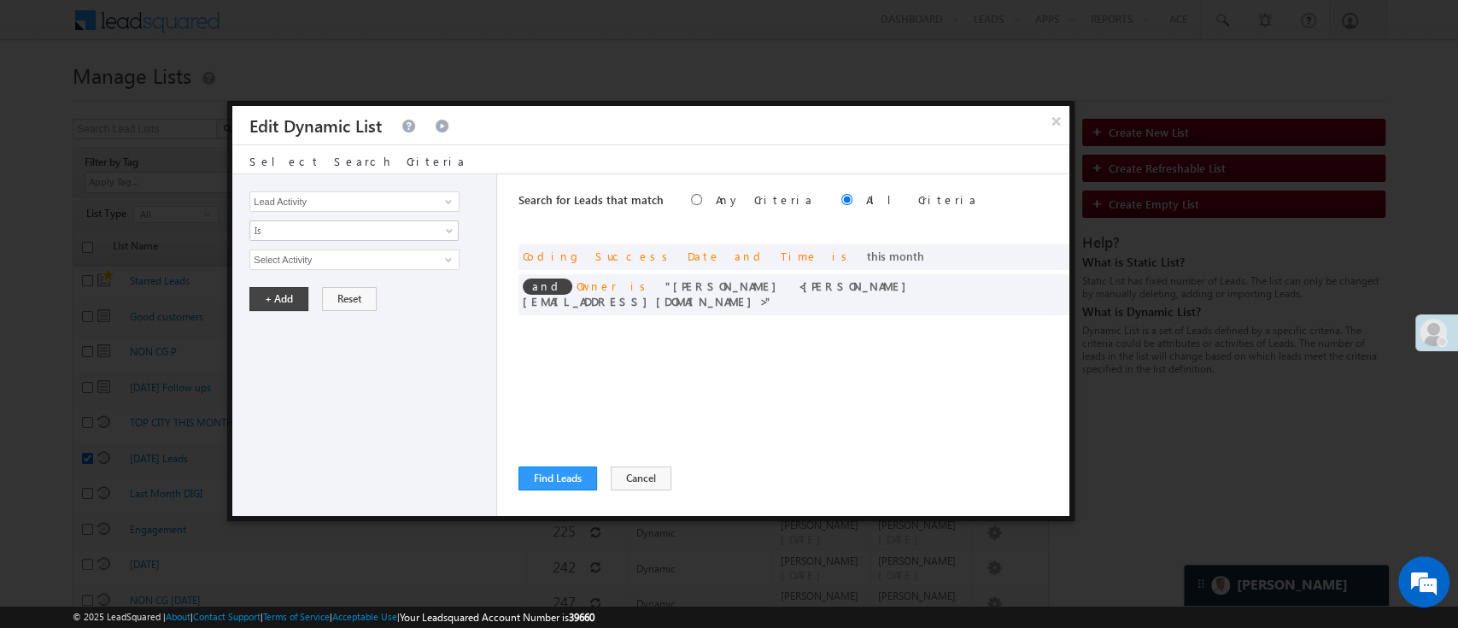
click at [581, 464] on div "Search for Leads that match Any Criteria All Criteria Note that the current tri…" at bounding box center [793, 345] width 551 height 342
click at [577, 467] on button "Find Leads" at bounding box center [557, 478] width 79 height 24
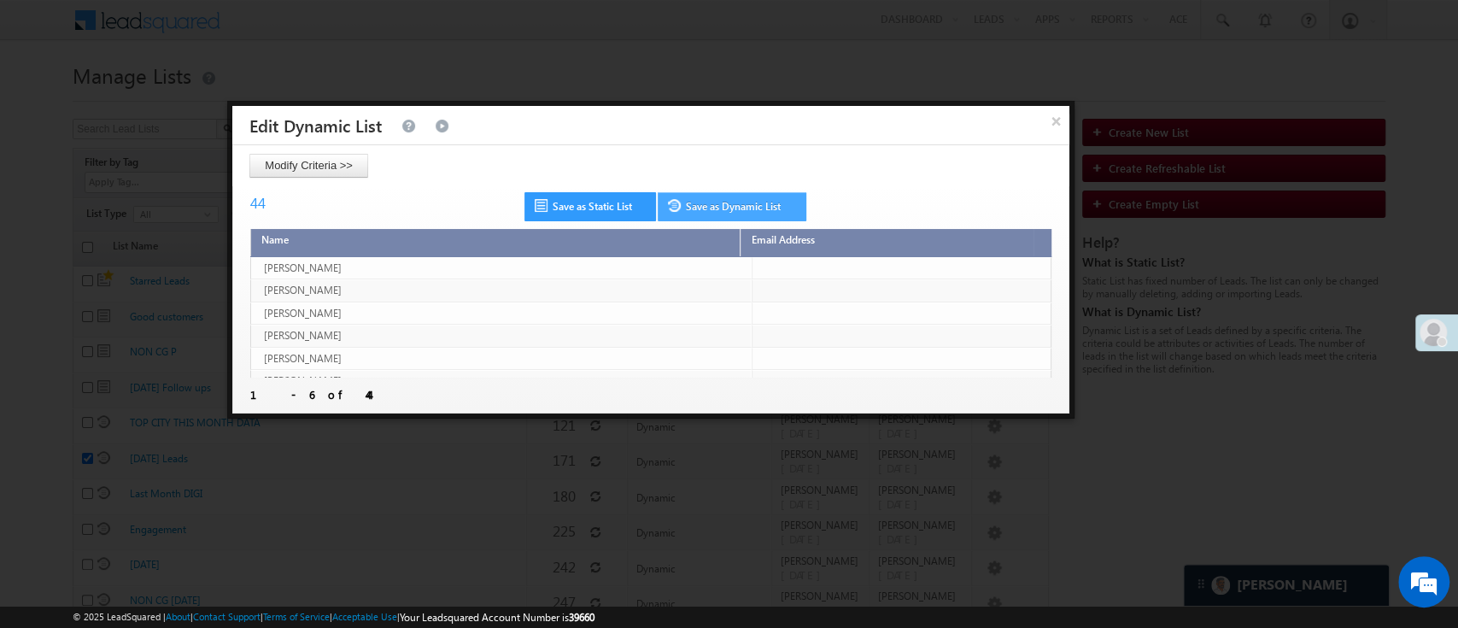
click at [755, 208] on link "Save as Dynamic List" at bounding box center [732, 206] width 149 height 29
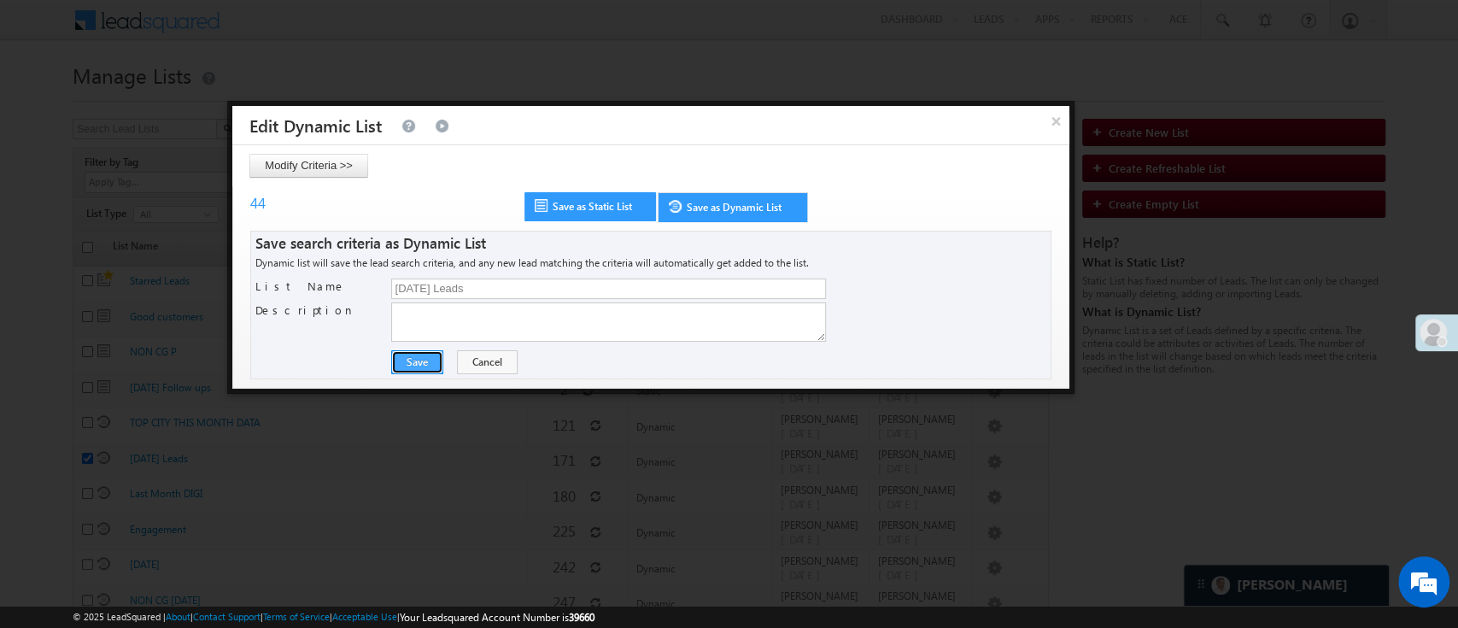
click at [413, 371] on button "Save" at bounding box center [417, 362] width 52 height 24
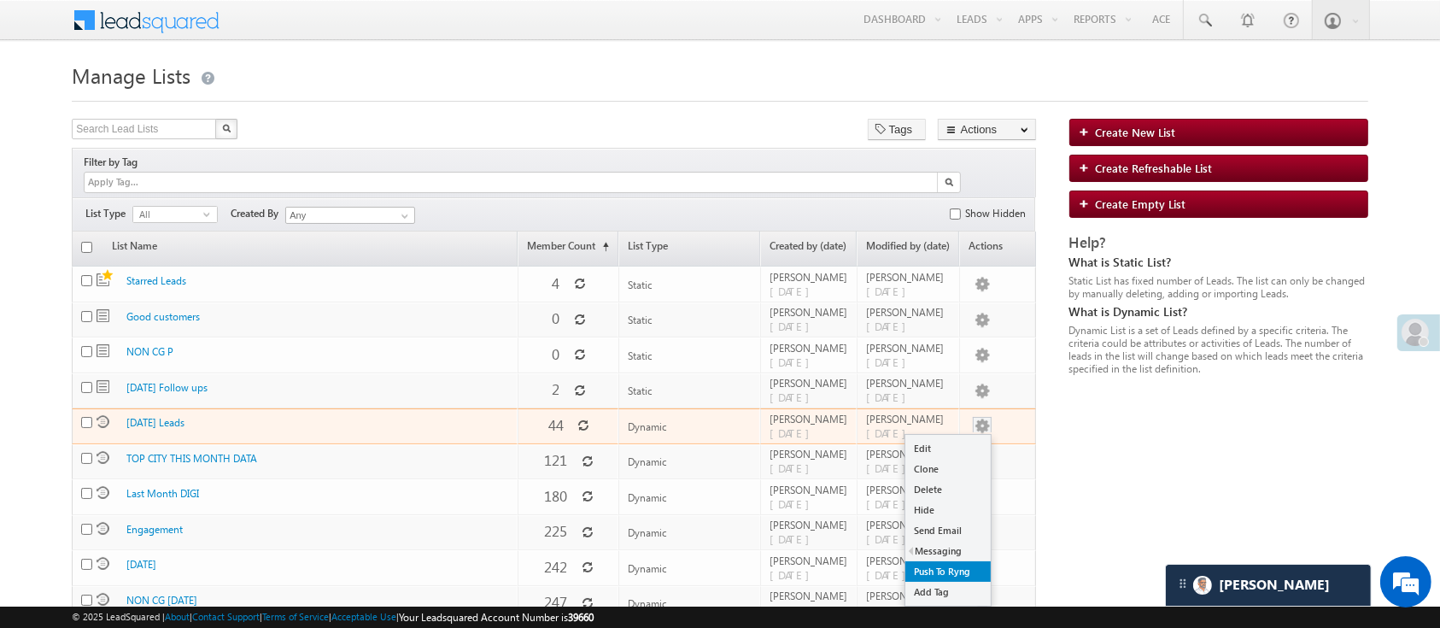
click at [936, 561] on link "Push To Ryng" at bounding box center [947, 571] width 85 height 20
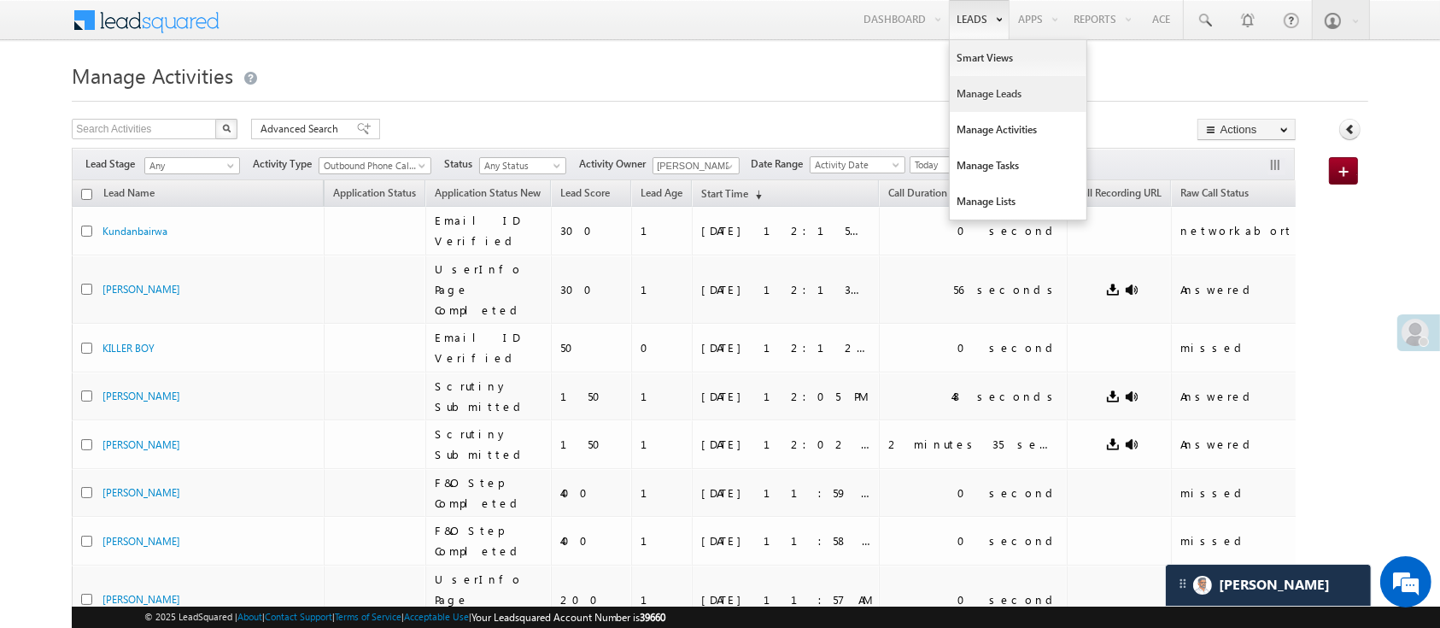
click at [989, 103] on link "Manage Leads" at bounding box center [1018, 94] width 137 height 36
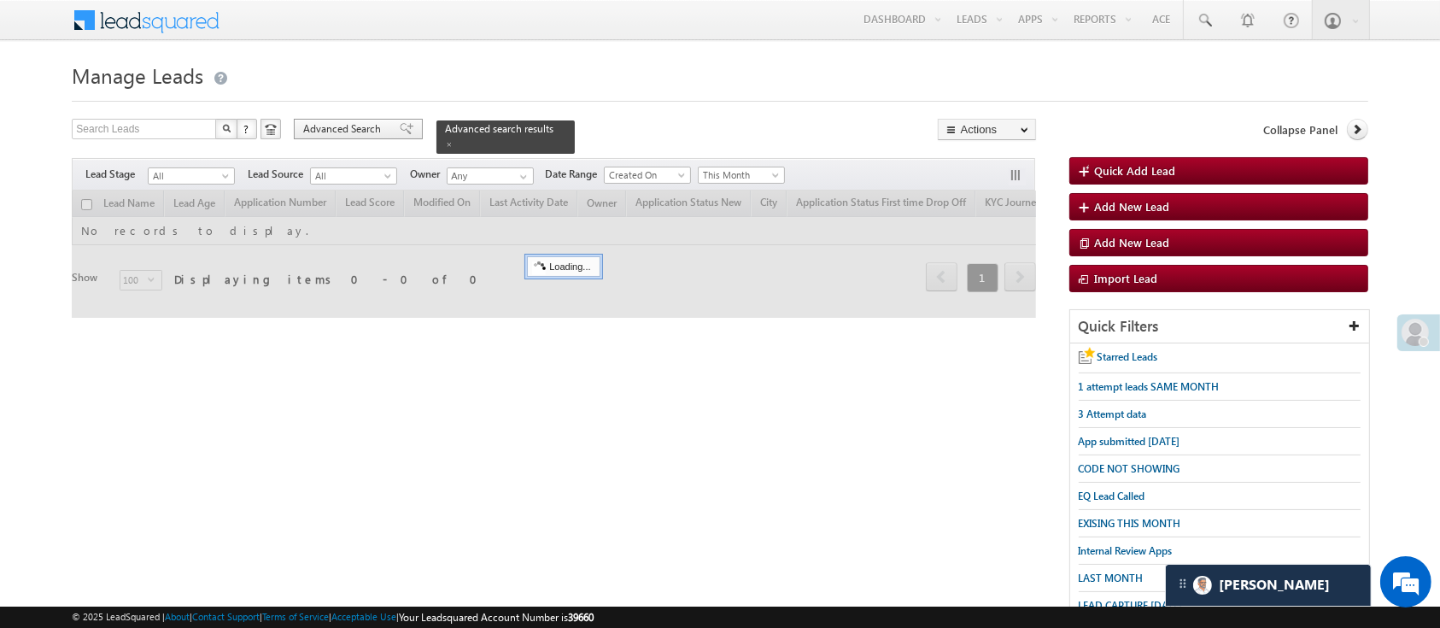
click at [343, 126] on span "Advanced Search" at bounding box center [344, 128] width 83 height 15
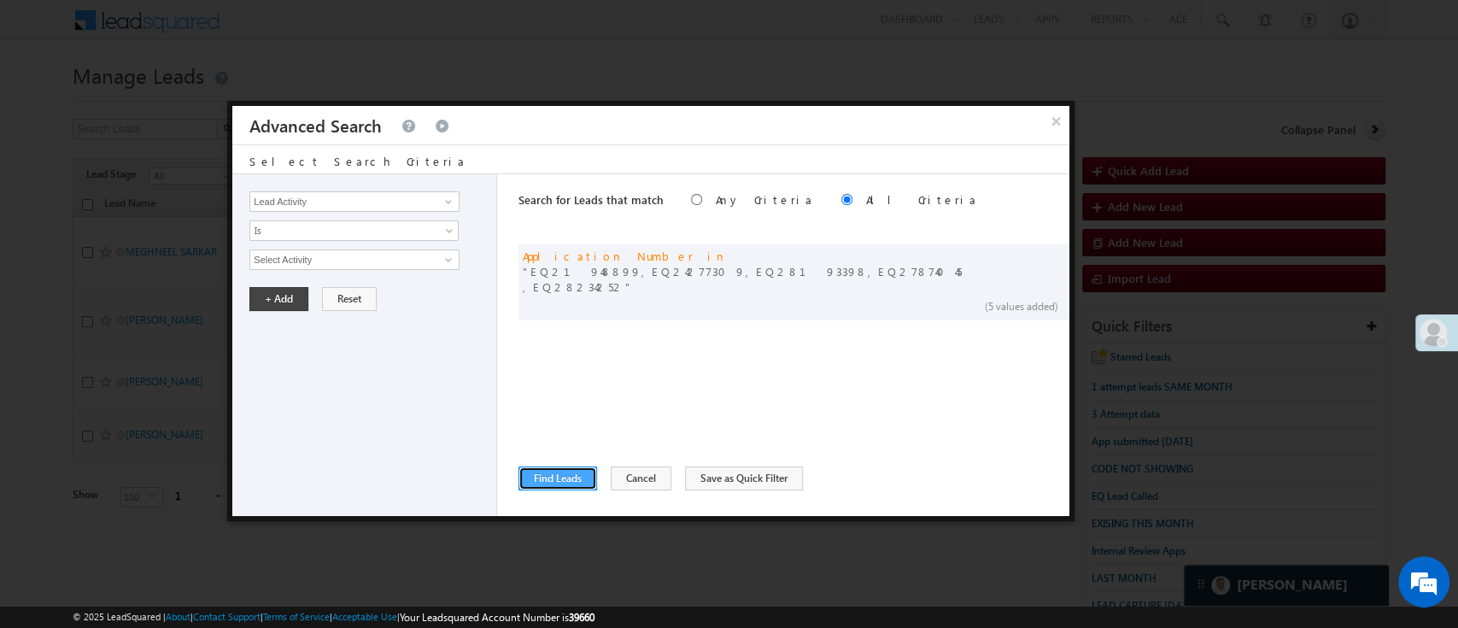
click at [569, 477] on button "Find Leads" at bounding box center [557, 478] width 79 height 24
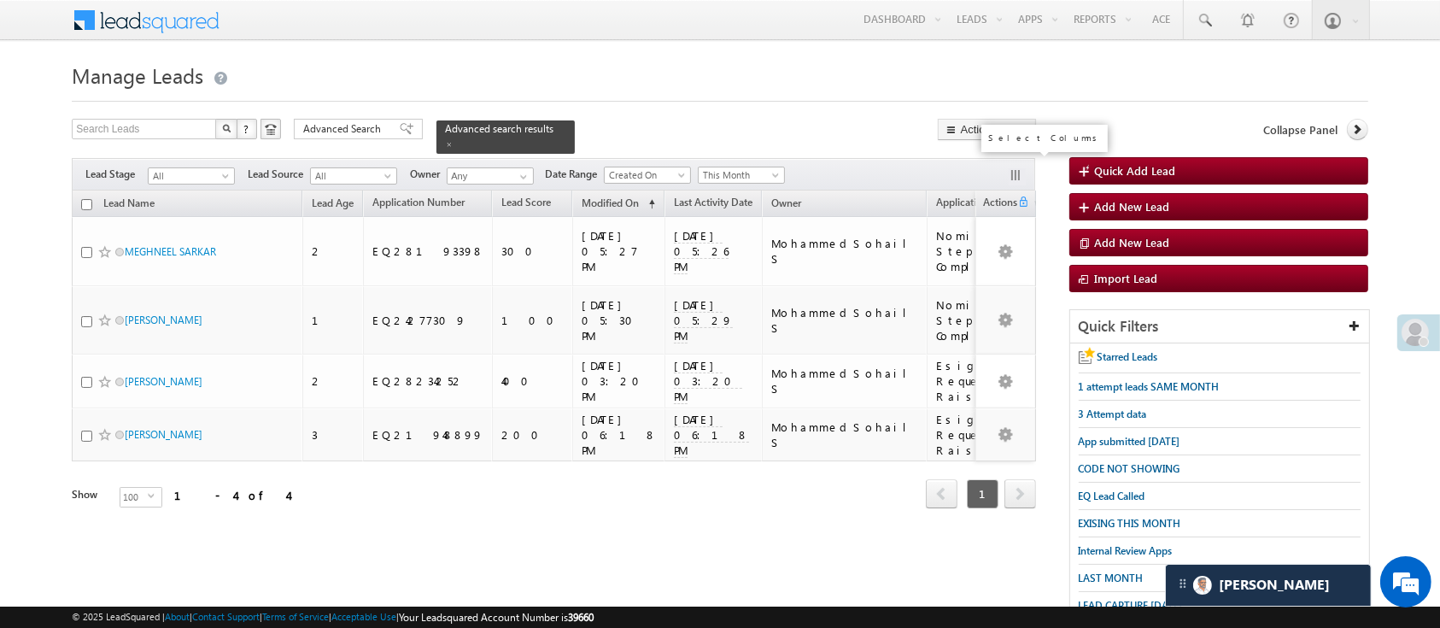
click at [1013, 168] on button "button" at bounding box center [1017, 176] width 17 height 17
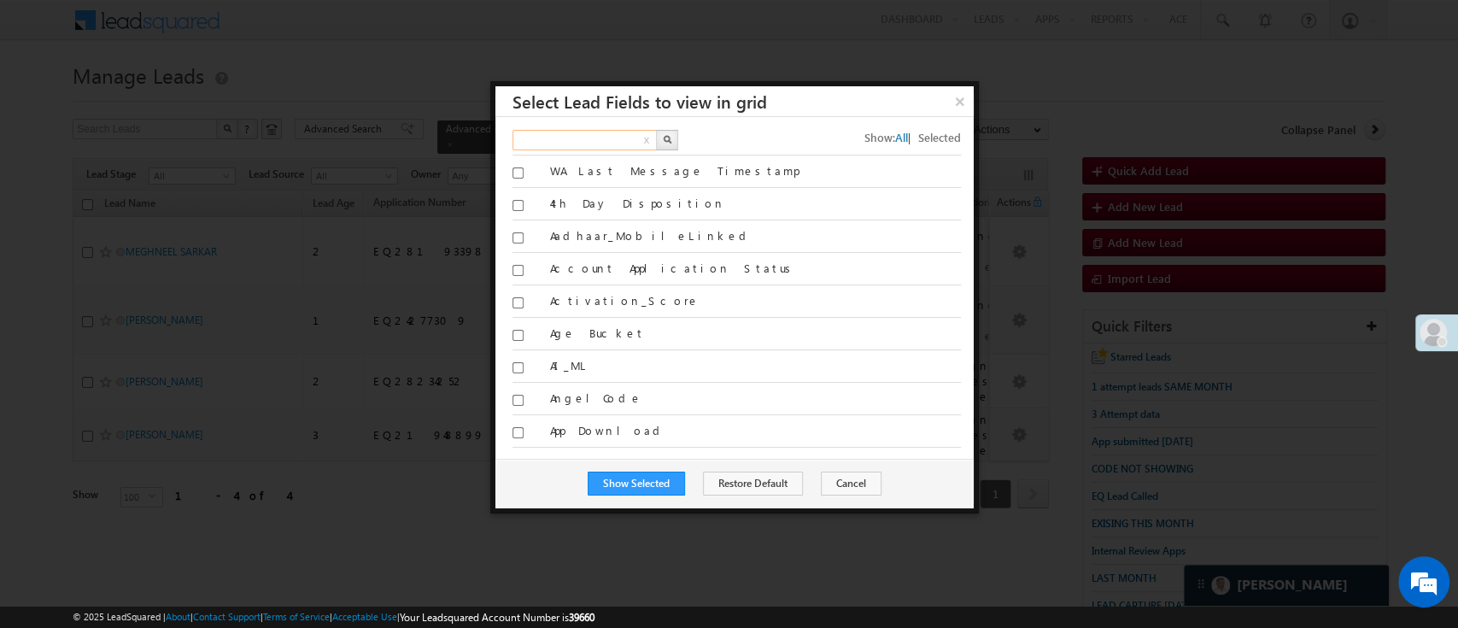
click at [581, 136] on input "text" at bounding box center [585, 140] width 146 height 20
type input "phone"
click at [668, 135] on img "button" at bounding box center [667, 139] width 9 height 9
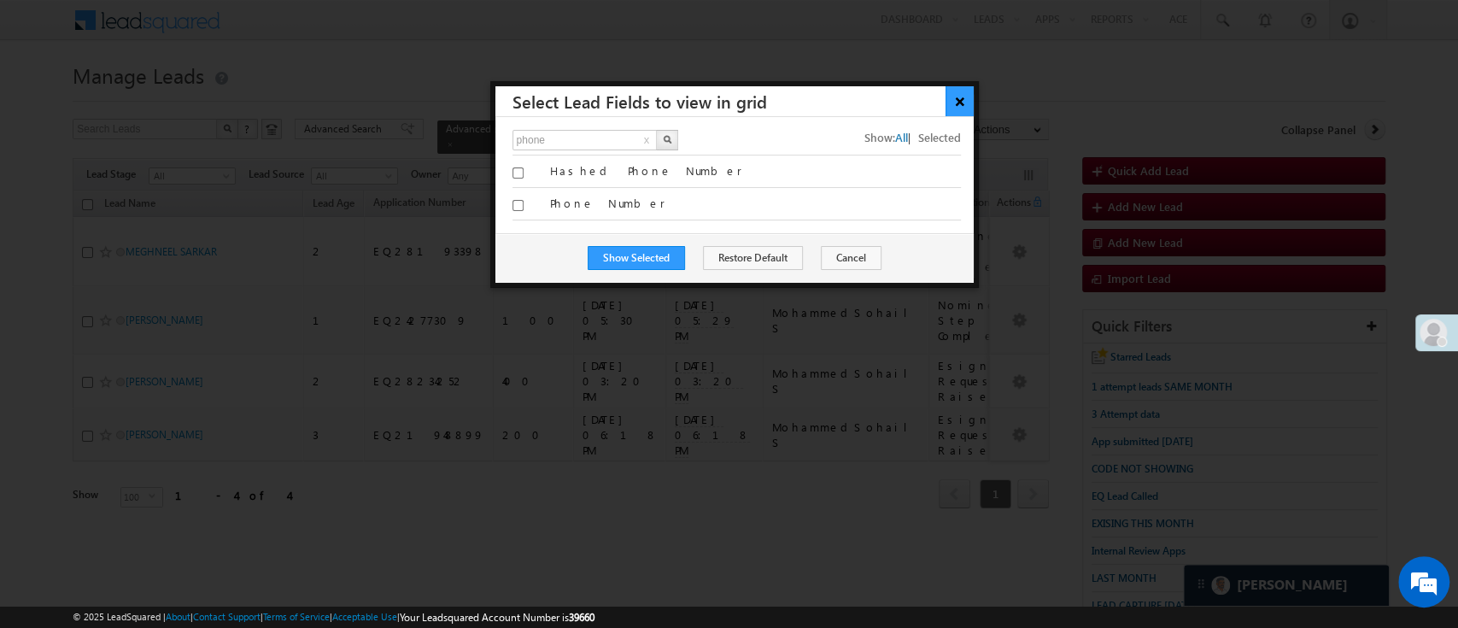
click at [963, 102] on button "×" at bounding box center [960, 101] width 28 height 30
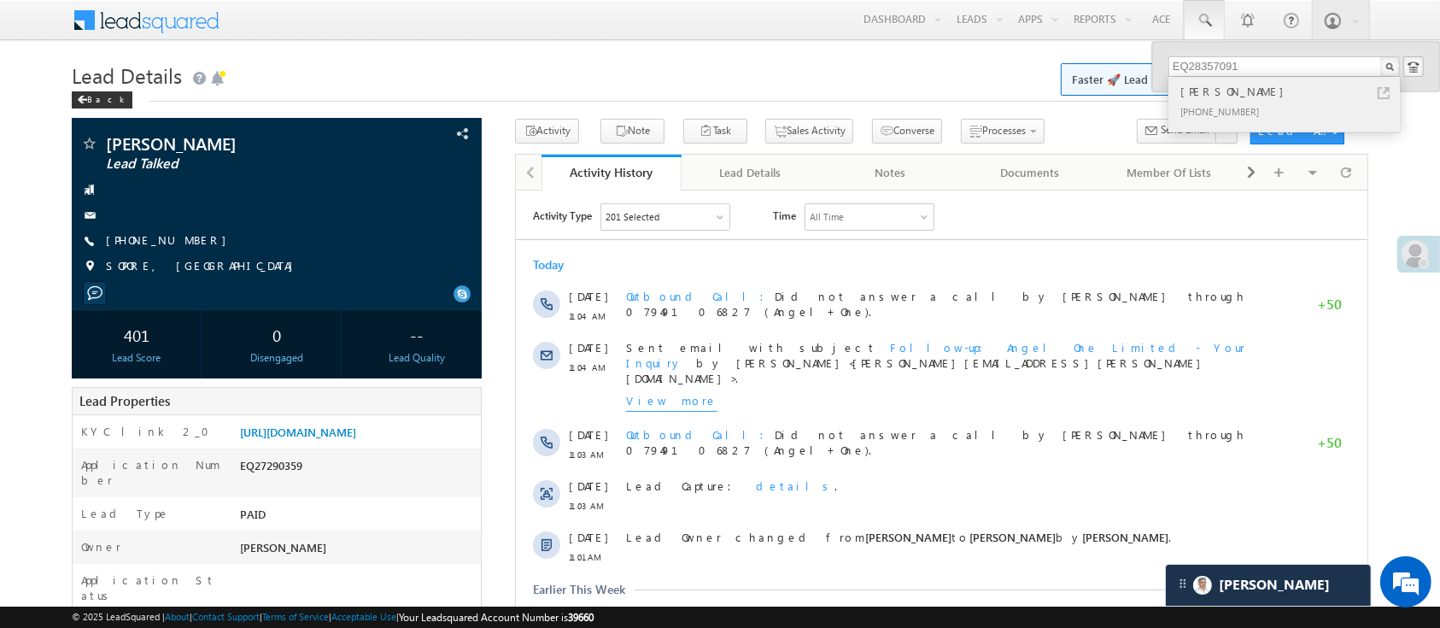
type input "EQ28357091"
click at [1291, 98] on div "[PERSON_NAME]" at bounding box center [1291, 91] width 229 height 19
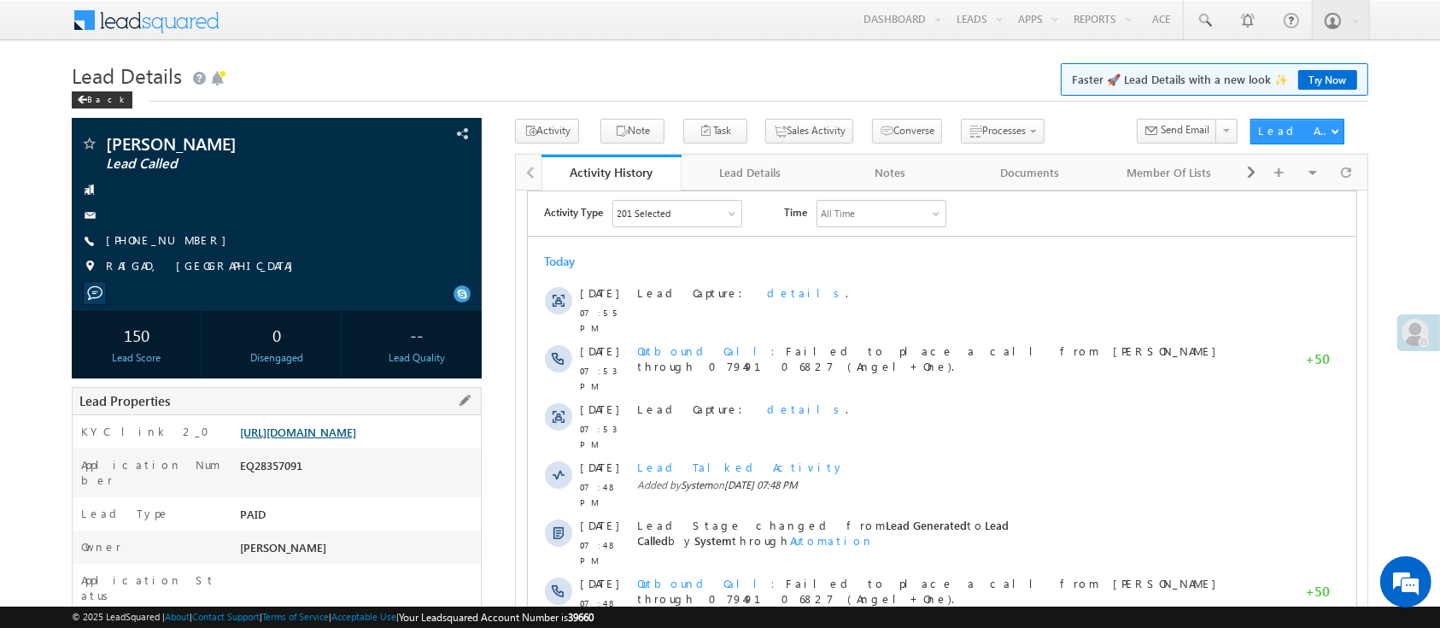
click at [356, 439] on link "[URL][DOMAIN_NAME]" at bounding box center [298, 432] width 116 height 15
